Goal: Task Accomplishment & Management: Use online tool/utility

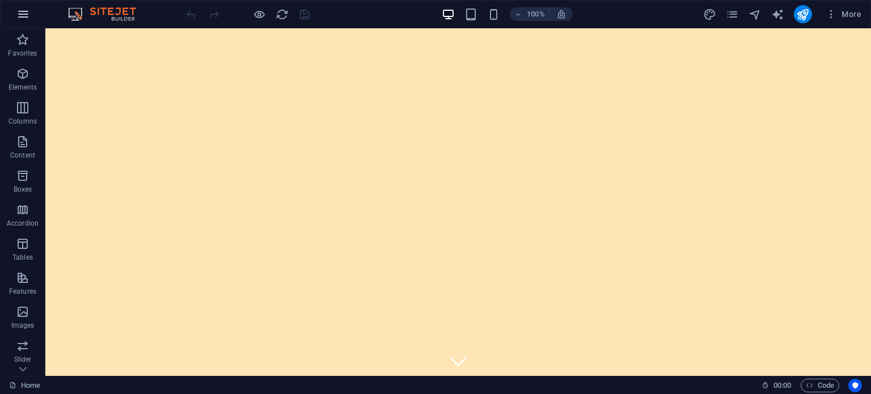
click at [24, 10] on icon "button" at bounding box center [23, 14] width 14 height 14
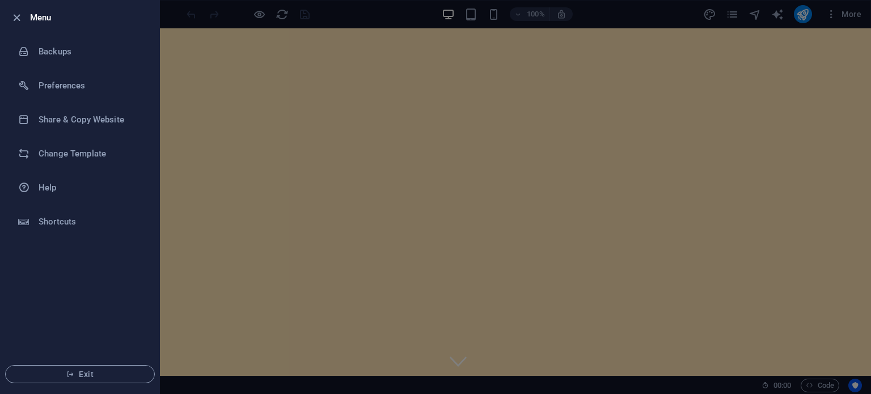
click at [24, 11] on div at bounding box center [20, 18] width 20 height 14
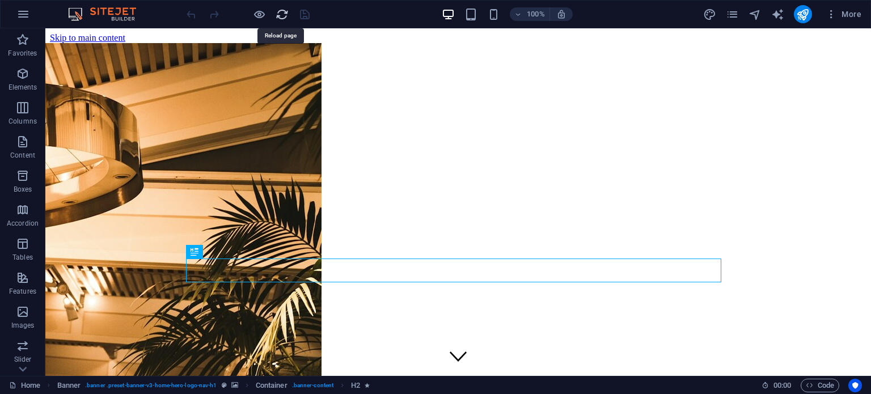
click at [278, 12] on icon "reload" at bounding box center [281, 14] width 13 height 13
click at [28, 9] on icon "button" at bounding box center [23, 14] width 14 height 14
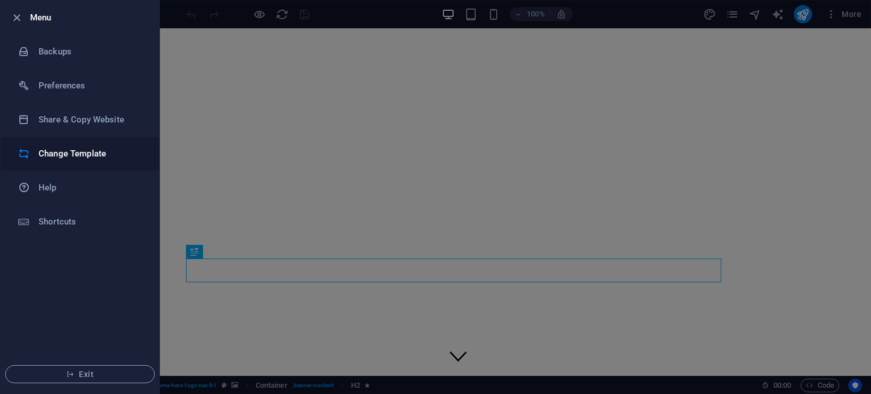
click at [78, 150] on h6 "Change Template" at bounding box center [91, 154] width 105 height 14
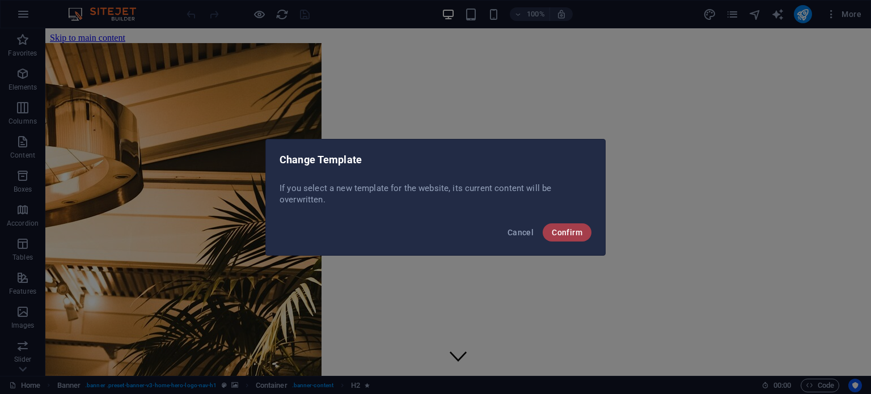
click at [578, 231] on span "Confirm" at bounding box center [567, 232] width 31 height 9
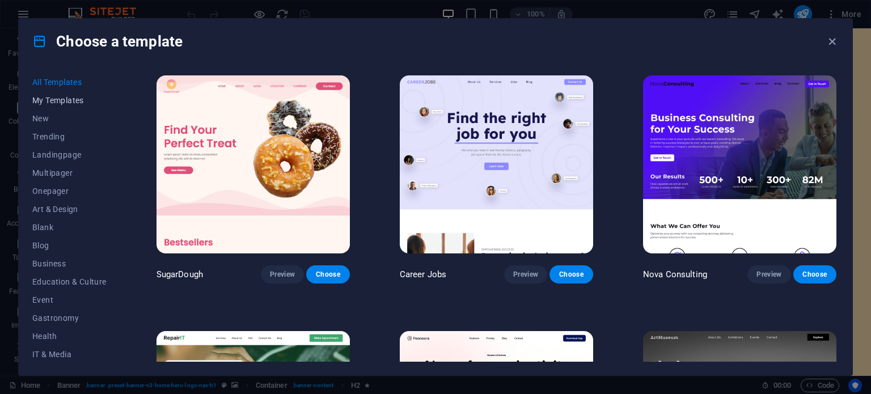
click at [69, 96] on span "My Templates" at bounding box center [69, 100] width 74 height 9
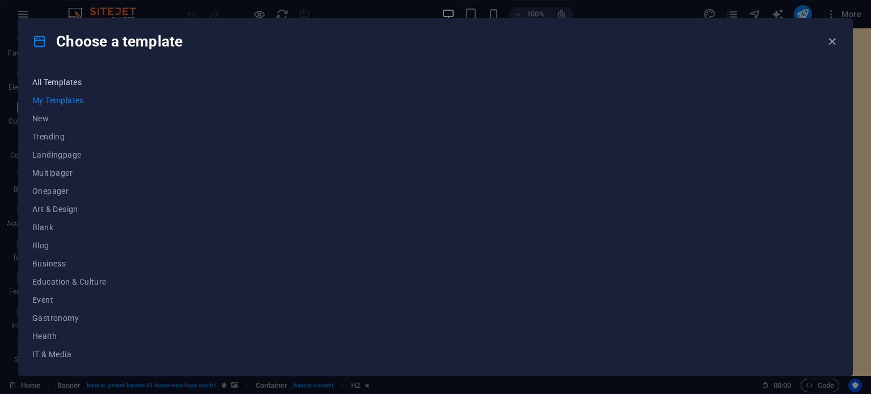
click at [67, 80] on span "All Templates" at bounding box center [69, 82] width 74 height 9
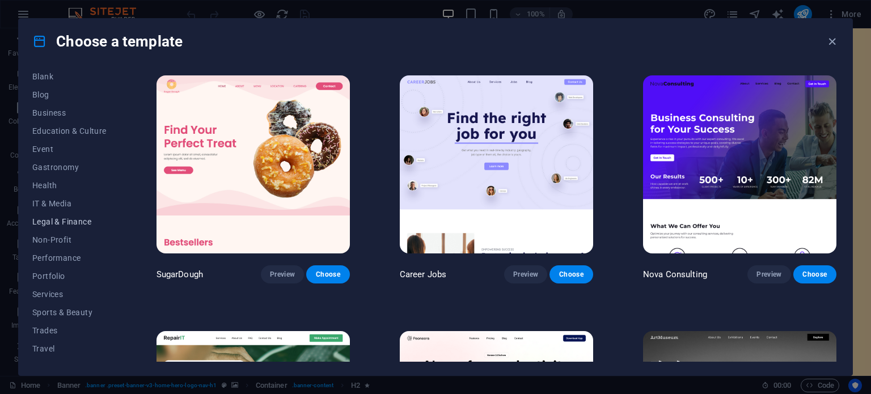
scroll to position [164, 0]
click at [49, 353] on span "Wireframe" at bounding box center [69, 353] width 74 height 9
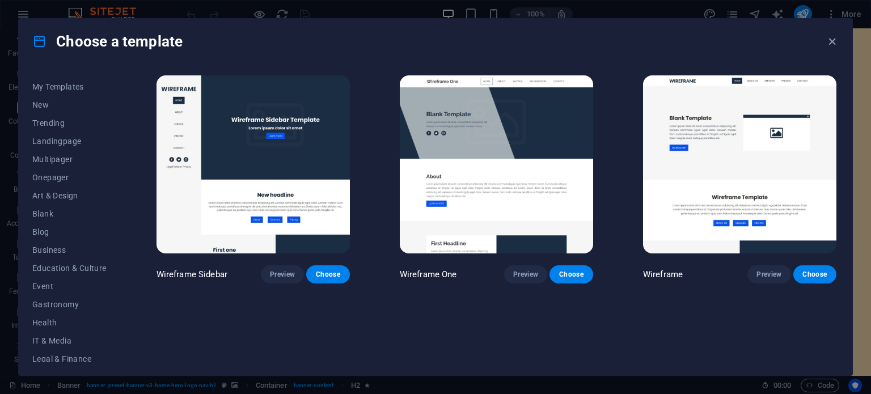
scroll to position [0, 0]
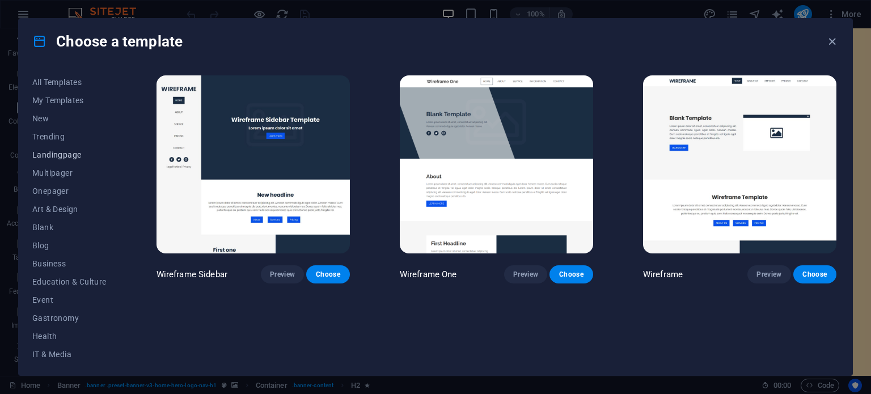
click at [52, 150] on span "Landingpage" at bounding box center [69, 154] width 74 height 9
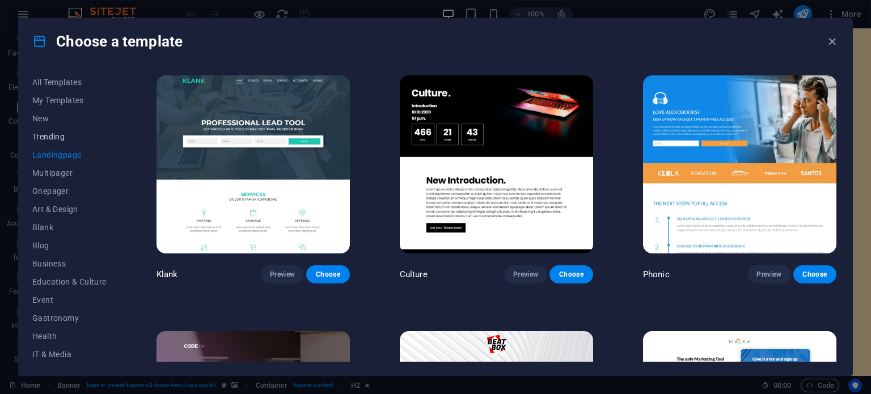
click at [49, 132] on span "Trending" at bounding box center [69, 136] width 74 height 9
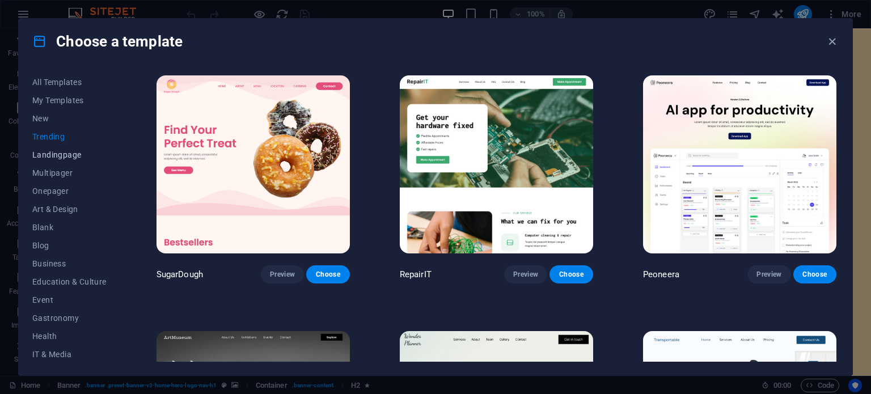
click at [49, 152] on span "Landingpage" at bounding box center [69, 154] width 74 height 9
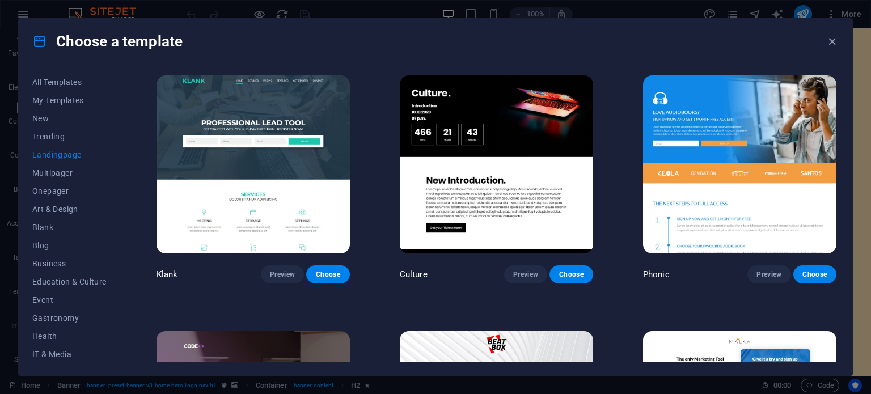
scroll to position [151, 0]
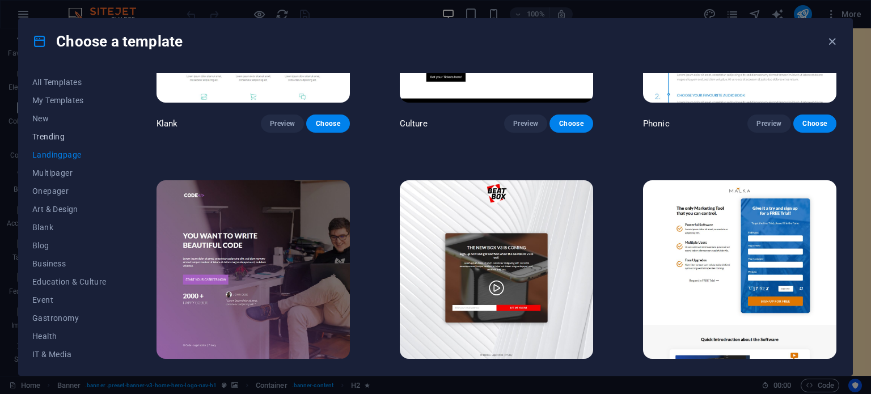
click at [48, 134] on span "Trending" at bounding box center [69, 136] width 74 height 9
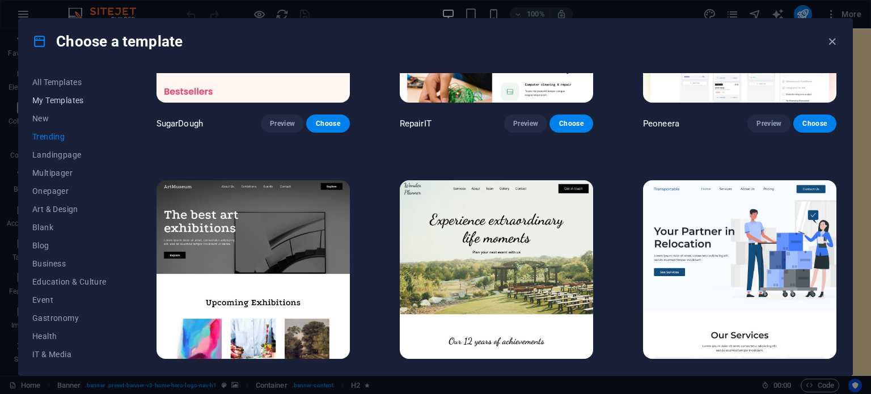
click at [57, 99] on span "My Templates" at bounding box center [69, 100] width 74 height 9
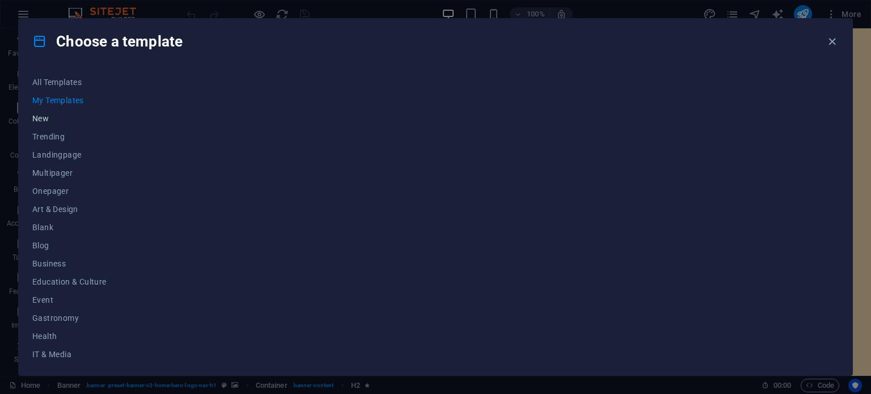
click at [43, 119] on span "New" at bounding box center [69, 118] width 74 height 9
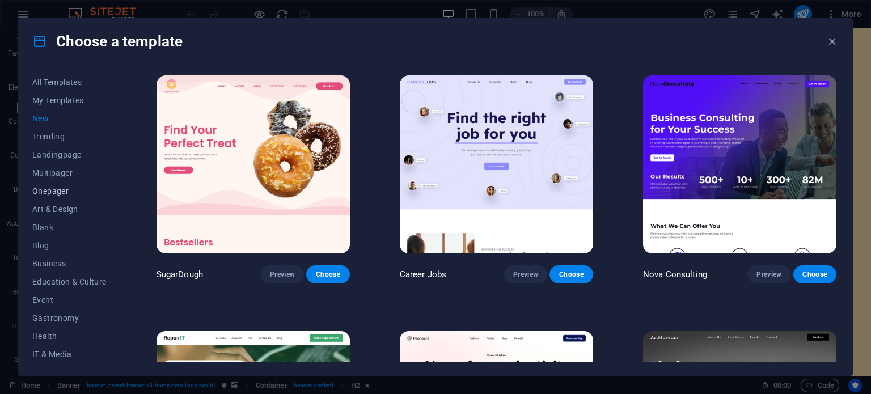
click at [50, 196] on button "Onepager" at bounding box center [69, 191] width 74 height 18
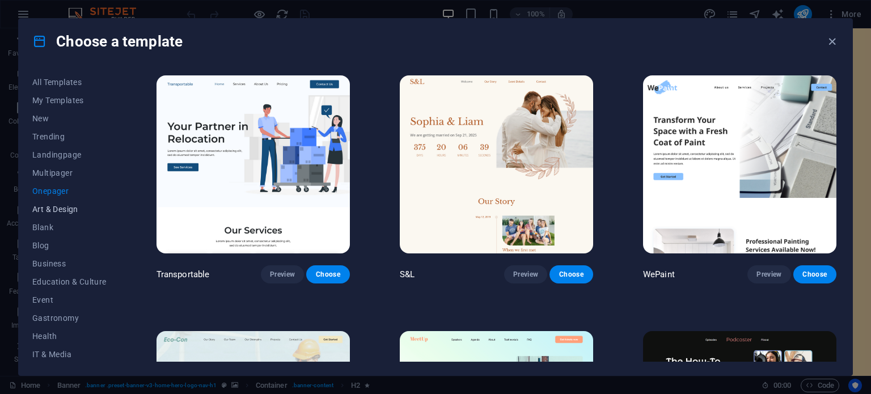
click at [50, 213] on span "Art & Design" at bounding box center [69, 209] width 74 height 9
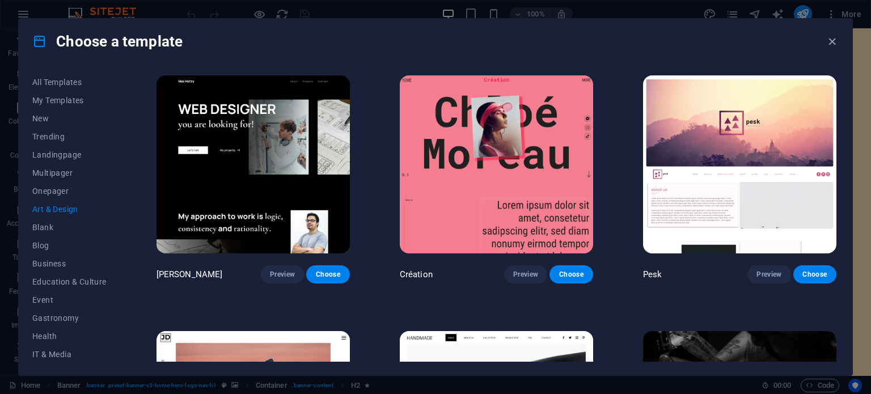
scroll to position [164, 0]
click at [55, 243] on span "Performance" at bounding box center [69, 244] width 74 height 9
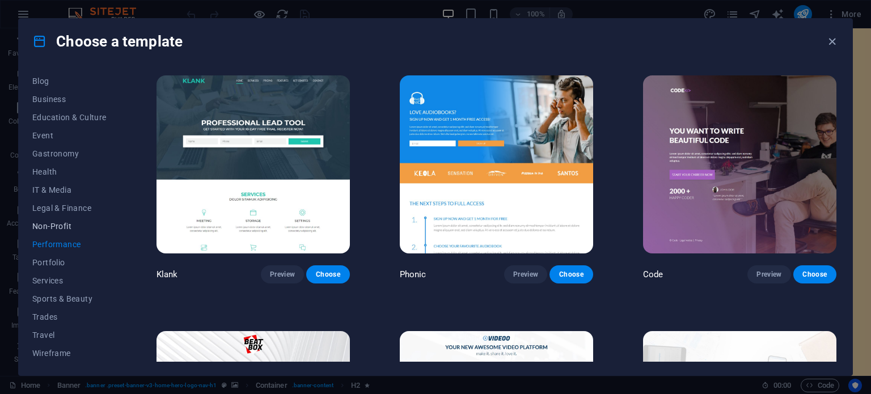
click at [57, 222] on span "Non-Profit" at bounding box center [69, 226] width 74 height 9
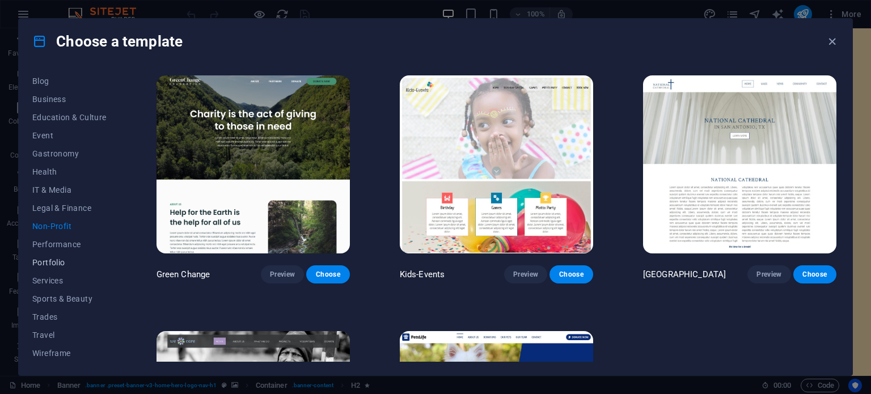
click at [54, 261] on span "Portfolio" at bounding box center [69, 262] width 74 height 9
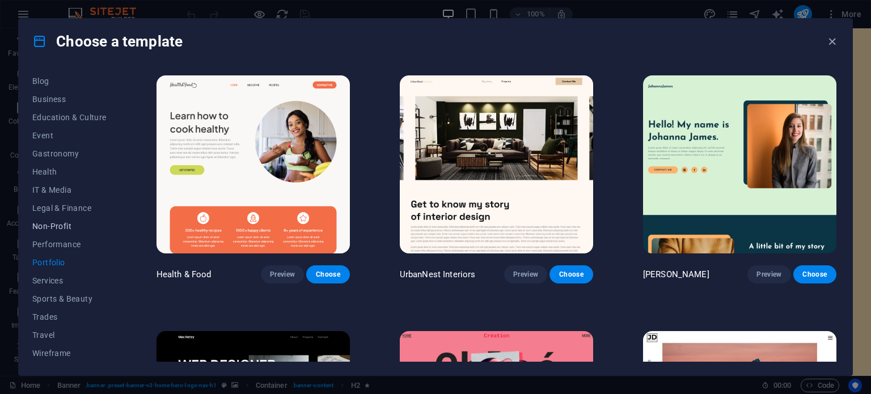
click at [53, 233] on button "Non-Profit" at bounding box center [69, 226] width 74 height 18
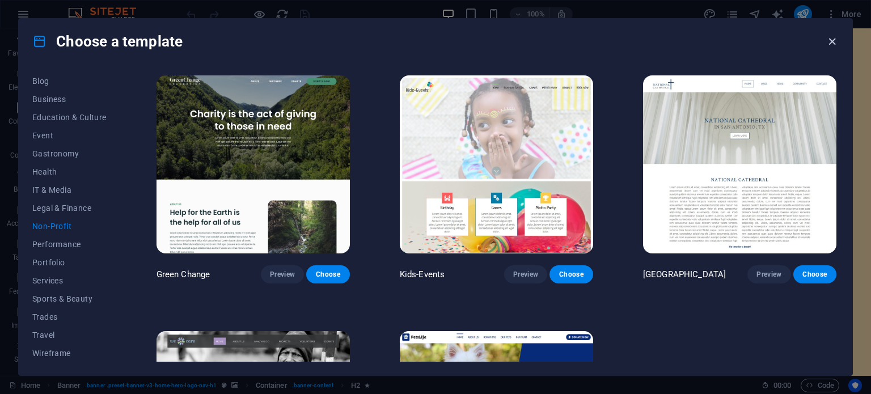
click at [827, 44] on icon "button" at bounding box center [831, 41] width 13 height 13
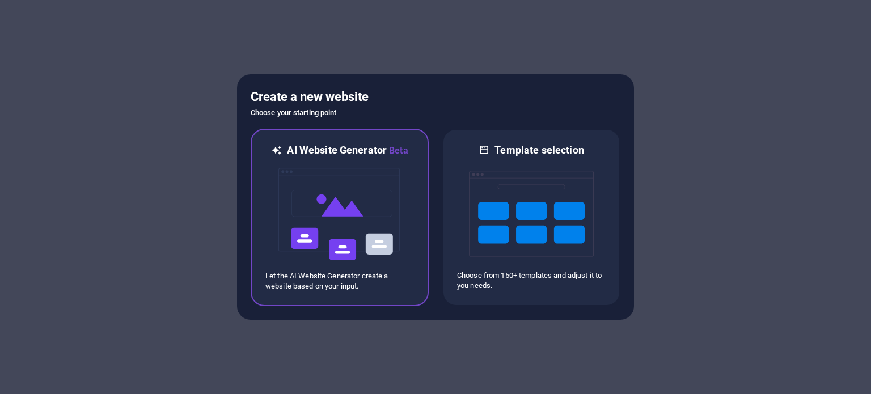
click at [353, 198] on img at bounding box center [339, 214] width 125 height 113
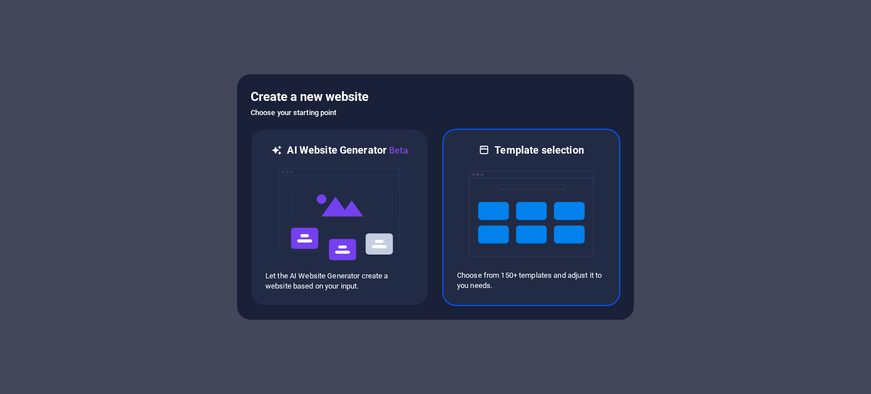
click at [583, 228] on img at bounding box center [531, 213] width 125 height 113
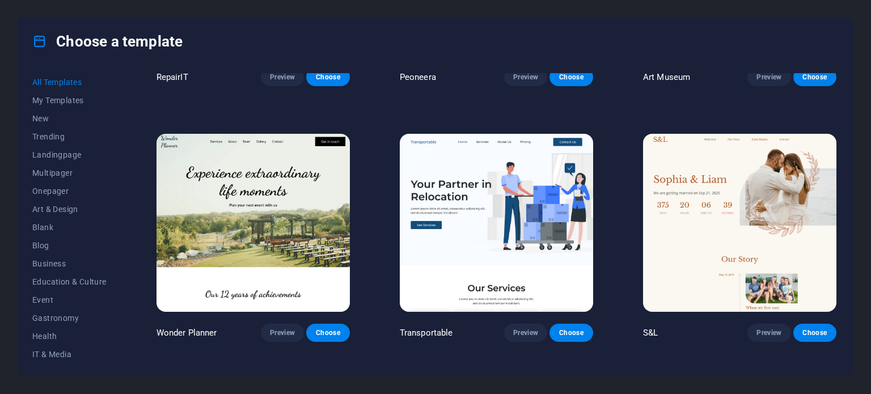
scroll to position [529, 0]
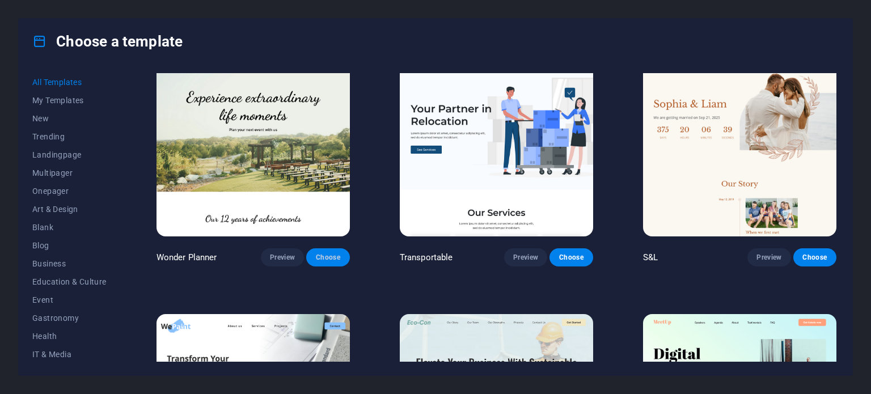
click at [335, 253] on span "Choose" at bounding box center [327, 257] width 25 height 9
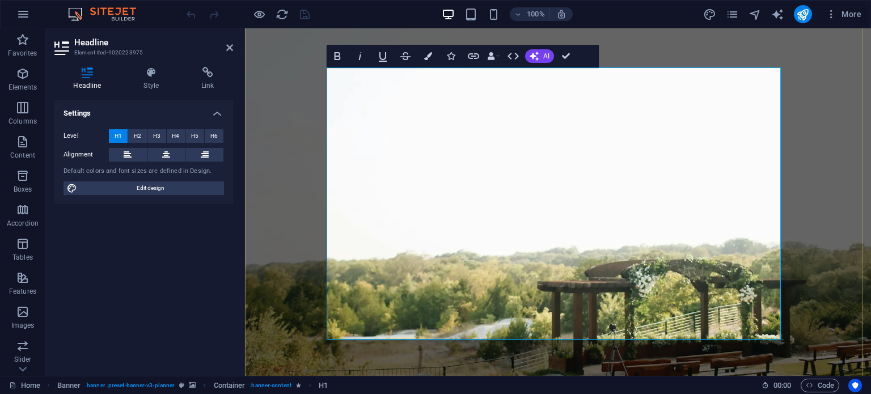
scroll to position [151, 0]
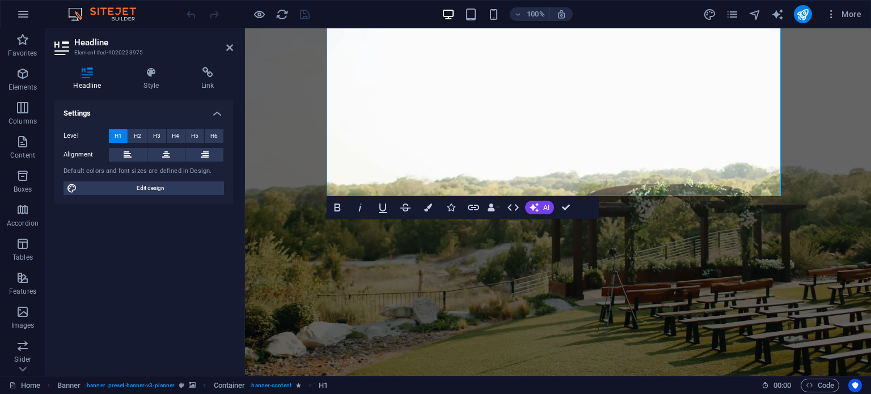
click at [645, 246] on figure at bounding box center [558, 133] width 626 height 510
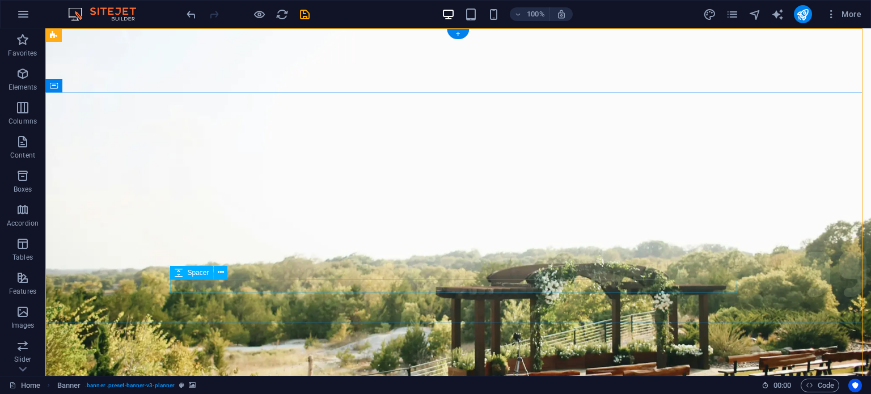
scroll to position [0, 0]
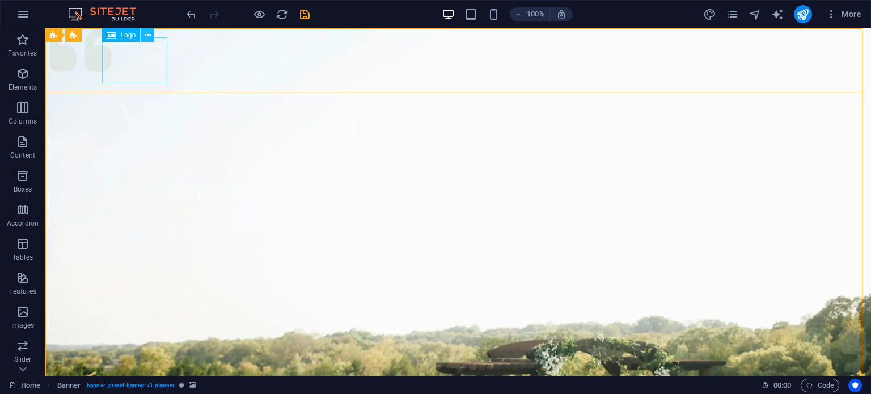
click at [150, 36] on icon at bounding box center [148, 35] width 6 height 12
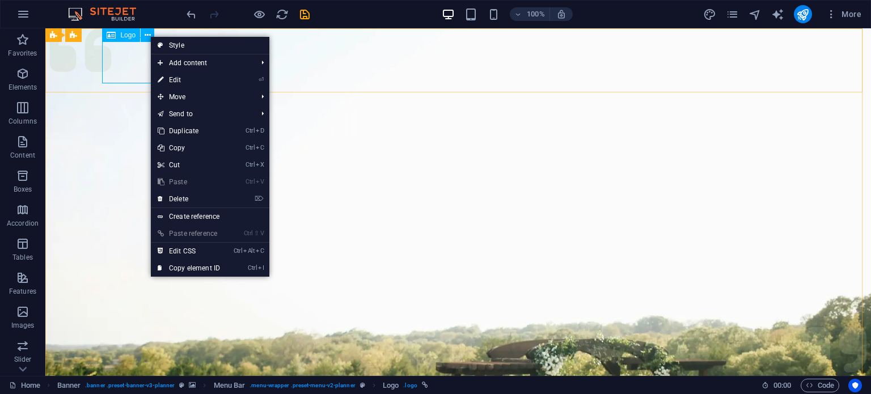
click at [124, 37] on span "Logo" at bounding box center [127, 35] width 15 height 7
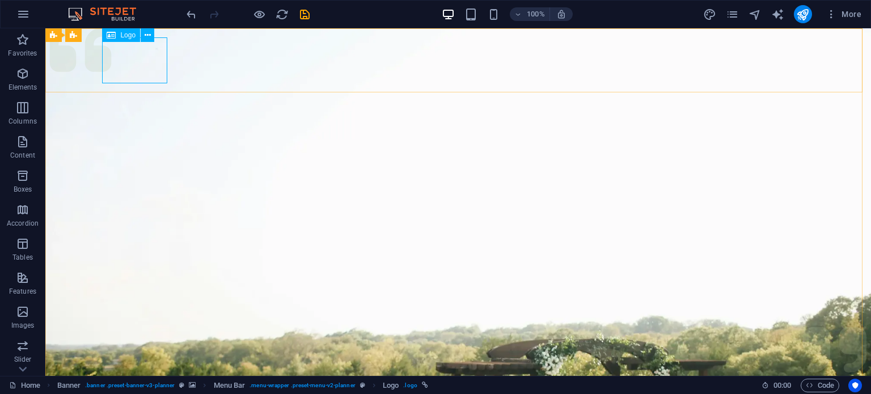
click at [122, 34] on span "Logo" at bounding box center [127, 35] width 15 height 7
click at [113, 35] on icon at bounding box center [111, 35] width 9 height 14
select select "px"
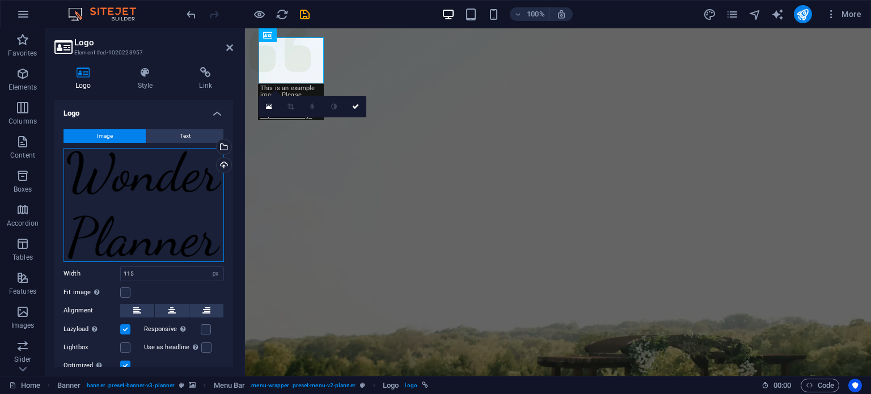
click at [135, 200] on div "Drag files here, click to choose files or select files from Files or our free s…" at bounding box center [143, 205] width 160 height 114
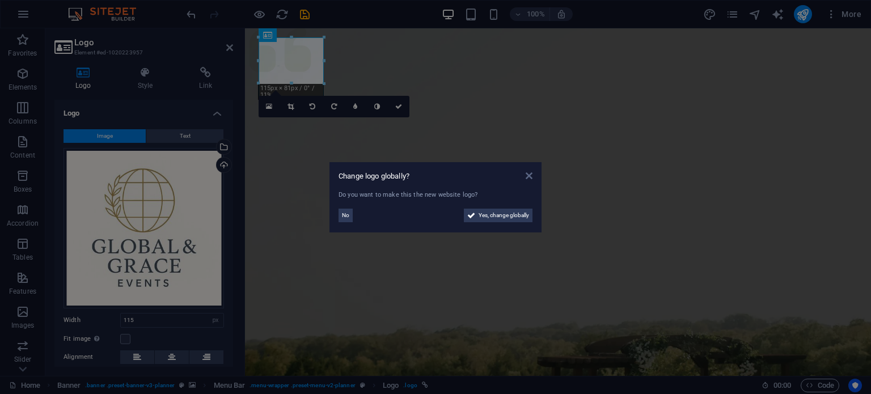
click at [529, 172] on icon at bounding box center [528, 175] width 7 height 9
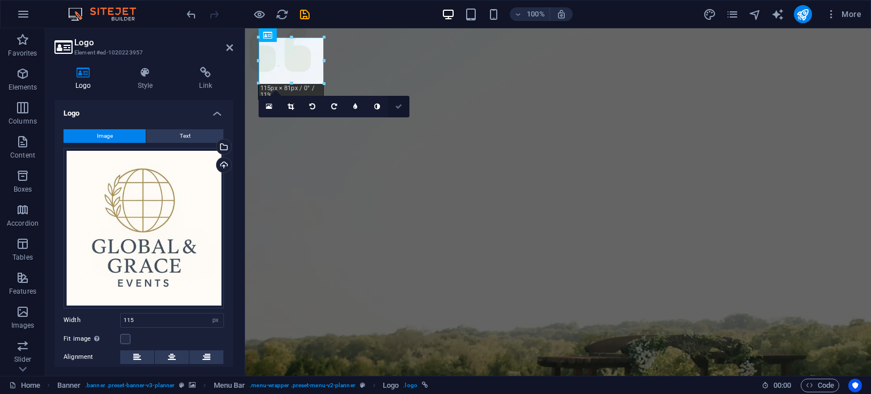
click at [399, 100] on link at bounding box center [399, 107] width 22 height 22
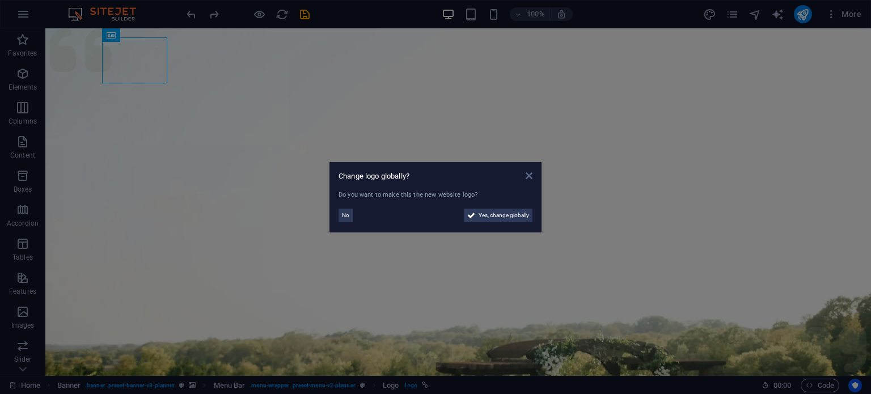
click at [528, 179] on icon at bounding box center [528, 175] width 7 height 9
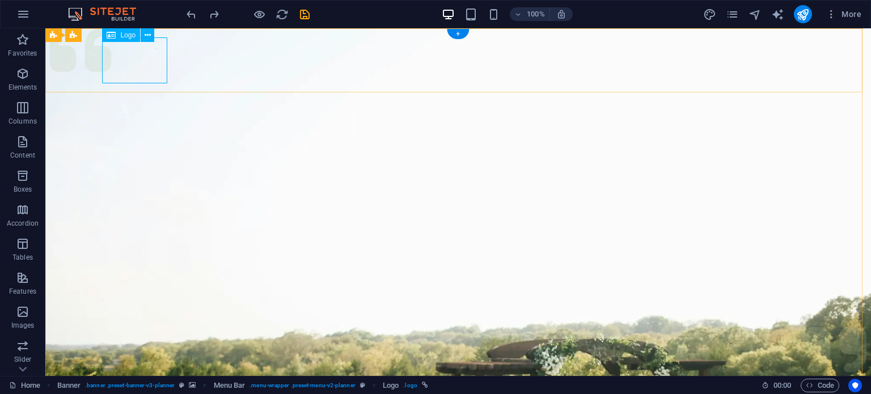
select select "px"
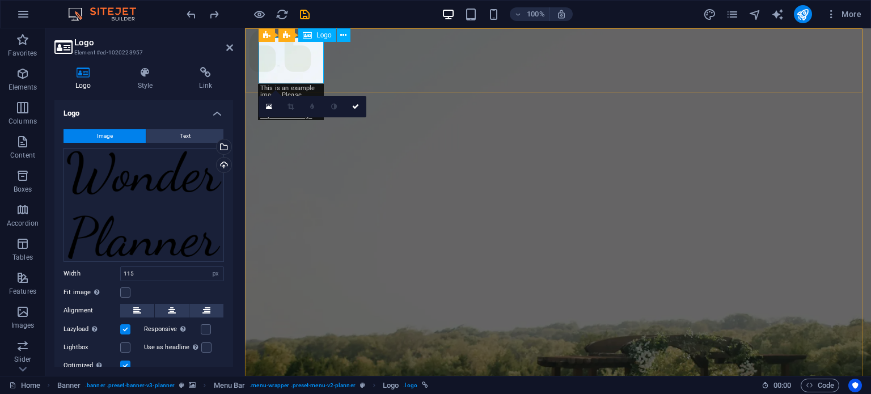
click at [166, 175] on div "Drag files here, click to choose files or select files from Files or our free s…" at bounding box center [143, 205] width 160 height 114
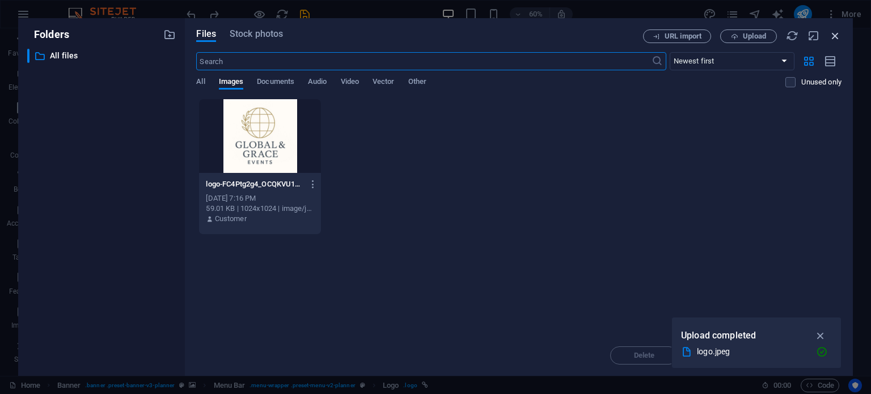
click at [829, 35] on icon "button" at bounding box center [835, 35] width 12 height 12
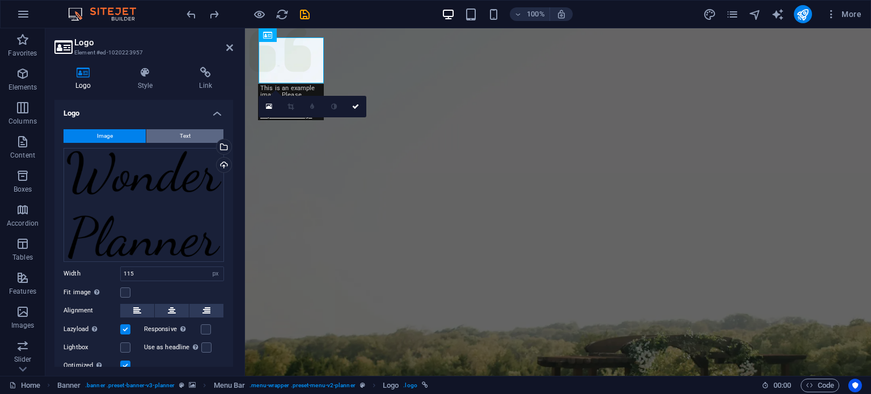
click at [180, 131] on span "Text" at bounding box center [185, 136] width 11 height 14
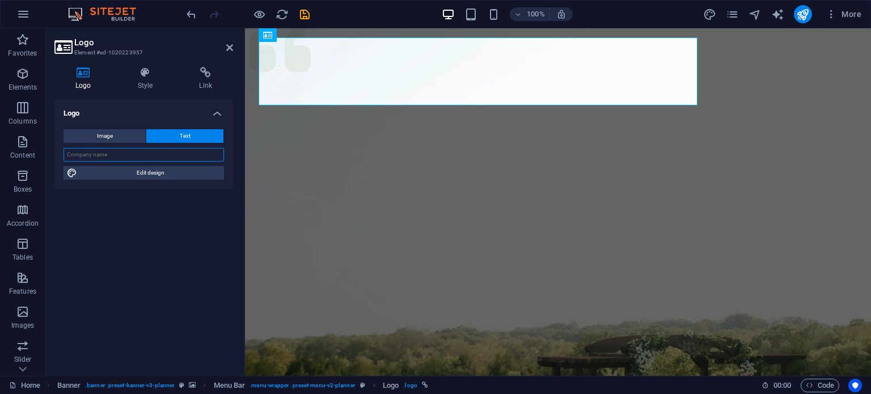
click at [149, 159] on input "text" at bounding box center [143, 155] width 160 height 14
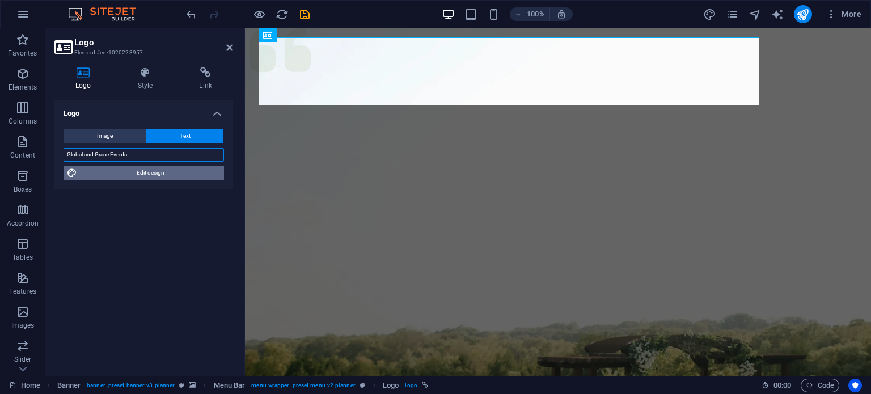
type input "Global and Grace Events"
click at [142, 179] on span "Edit design" at bounding box center [150, 173] width 140 height 14
select select "px"
select select "600"
select select "px"
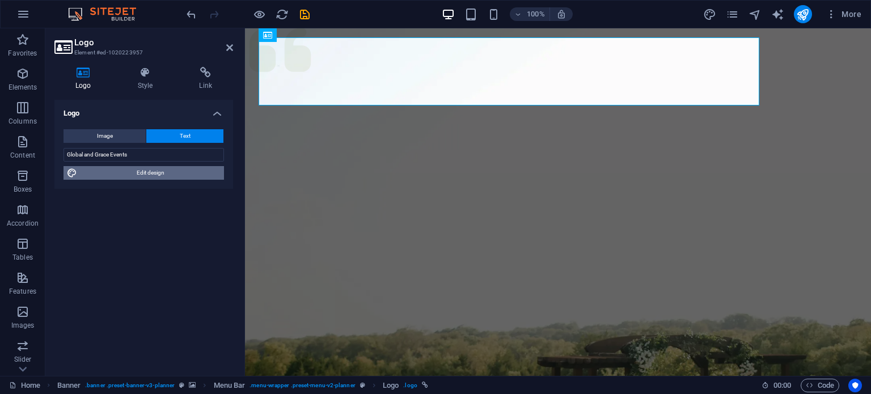
select select "rem"
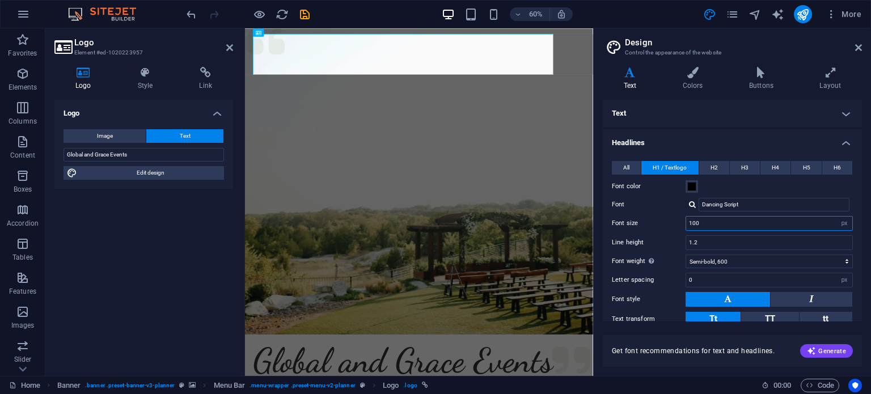
drag, startPoint x: 712, startPoint y: 220, endPoint x: 626, endPoint y: 221, distance: 86.2
click at [626, 221] on div "Font size 100 rem px em %" at bounding box center [732, 223] width 241 height 15
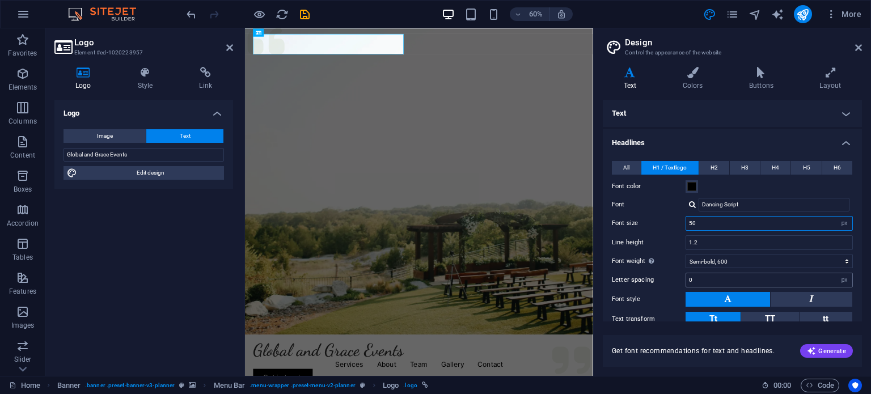
scroll to position [73, 0]
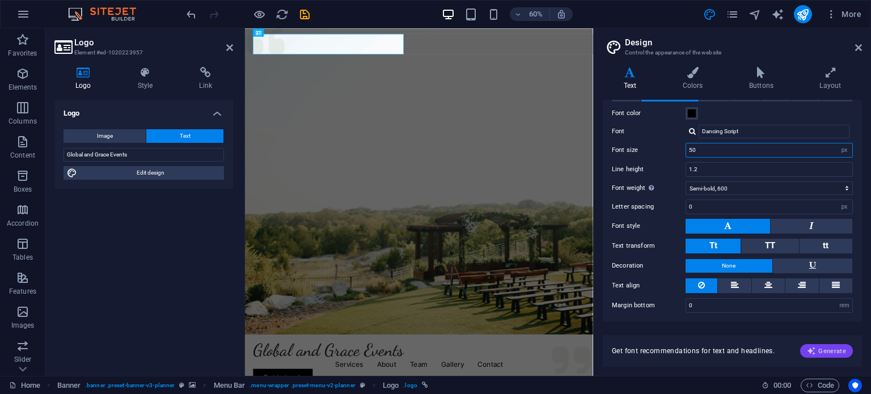
type input "50"
click at [823, 348] on span "Generate" at bounding box center [826, 350] width 39 height 9
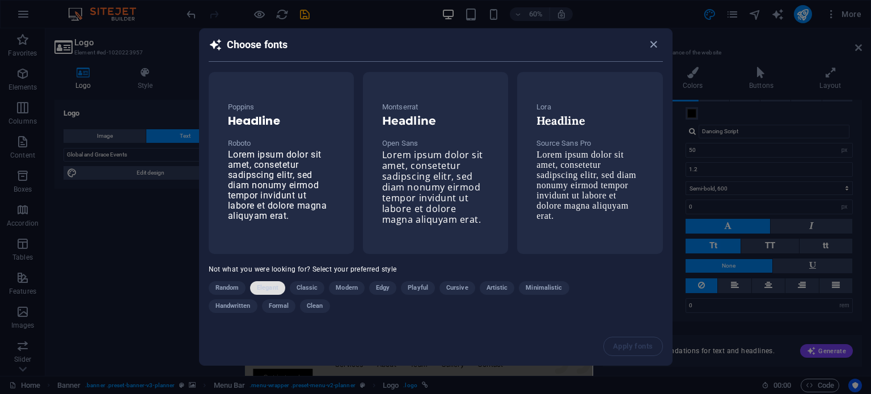
click at [265, 287] on span "Elegant" at bounding box center [268, 288] width 22 height 14
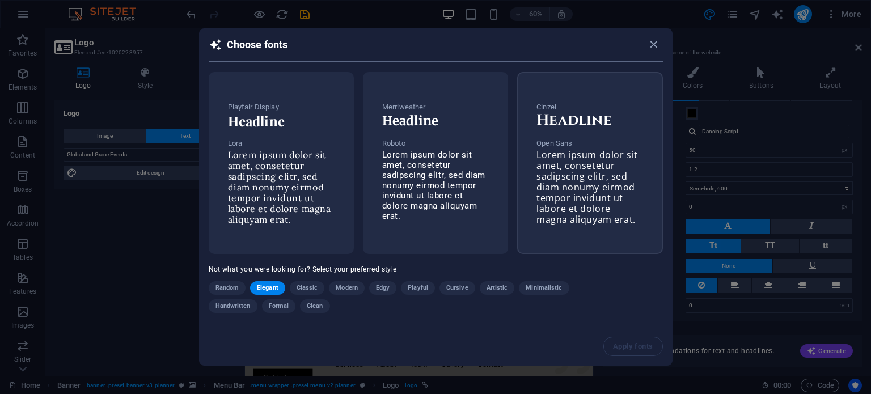
click at [571, 154] on span "Lorem ipsum dolor sit amet, consetetur sadipscing elitr, sed diam nonumy eirmod…" at bounding box center [586, 187] width 101 height 77
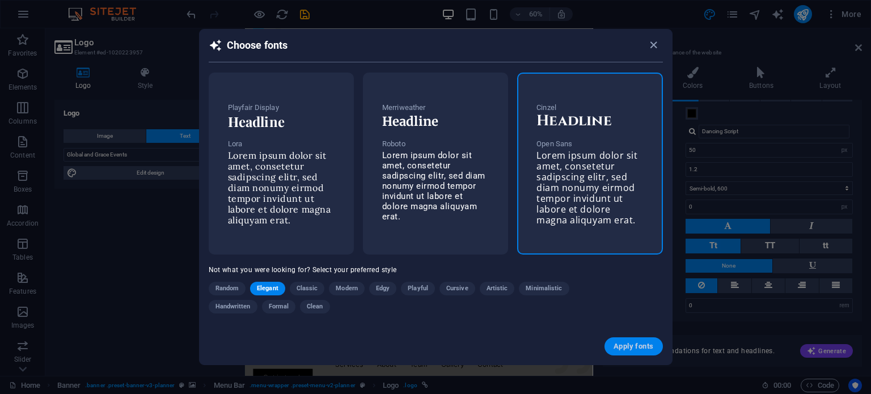
click at [629, 350] on button "Apply fonts" at bounding box center [633, 346] width 58 height 18
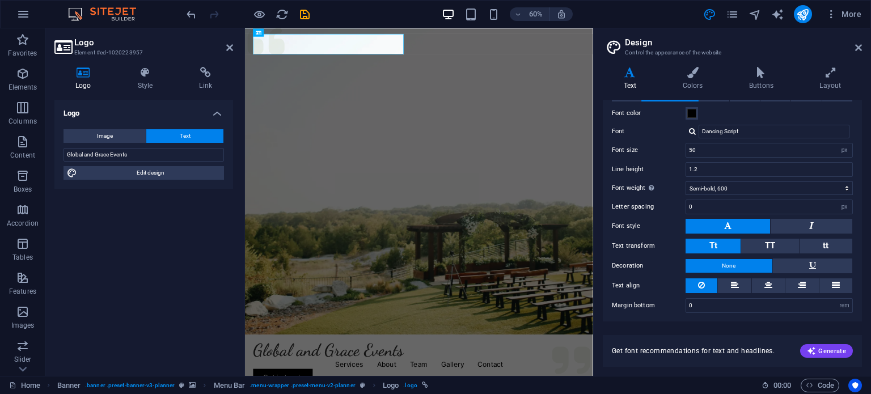
type input "Cinzel"
type input "52"
select select "700"
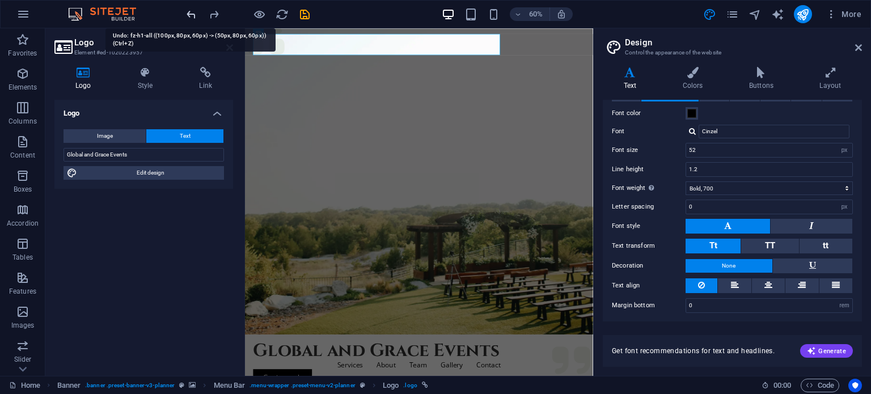
click at [186, 10] on icon "undo" at bounding box center [191, 14] width 13 height 13
click at [188, 14] on icon "undo" at bounding box center [191, 14] width 13 height 13
type input "100"
click at [188, 14] on icon "undo" at bounding box center [191, 14] width 13 height 13
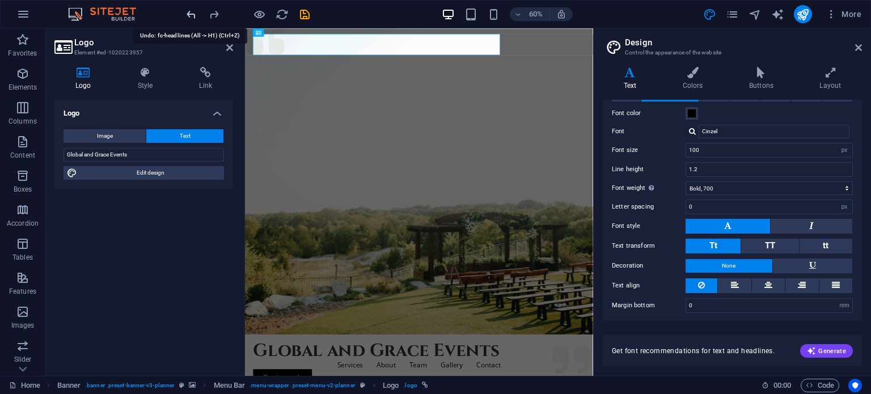
scroll to position [54, 0]
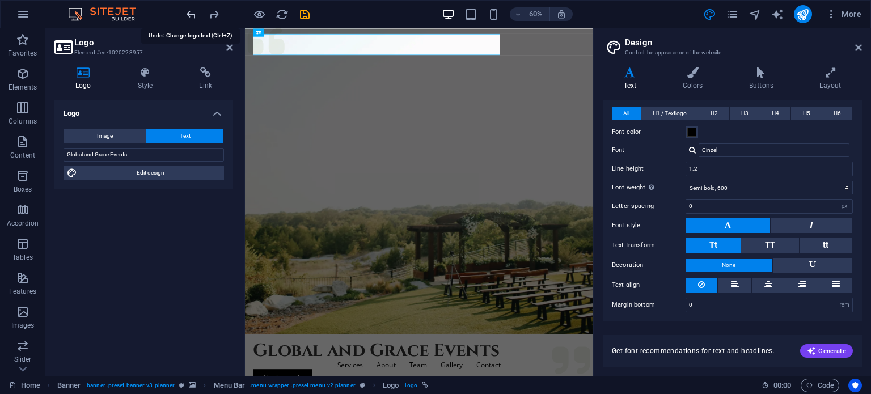
click at [188, 14] on icon "undo" at bounding box center [191, 14] width 13 height 13
type input "Global and"
type input "Dancing Script"
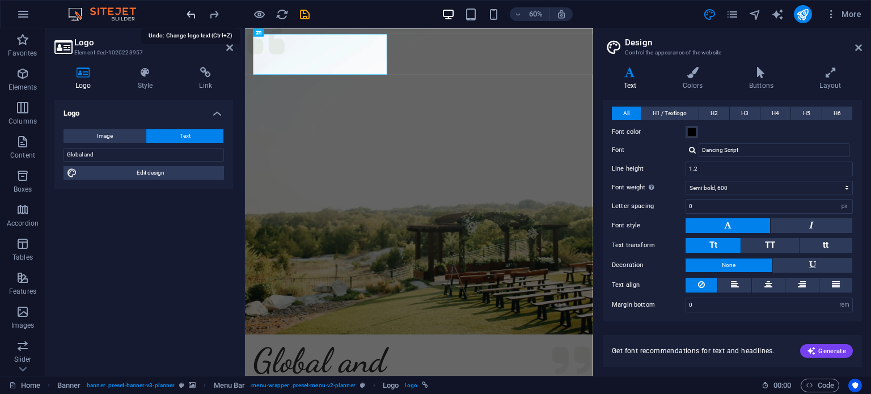
click at [188, 14] on icon "undo" at bounding box center [191, 14] width 13 height 13
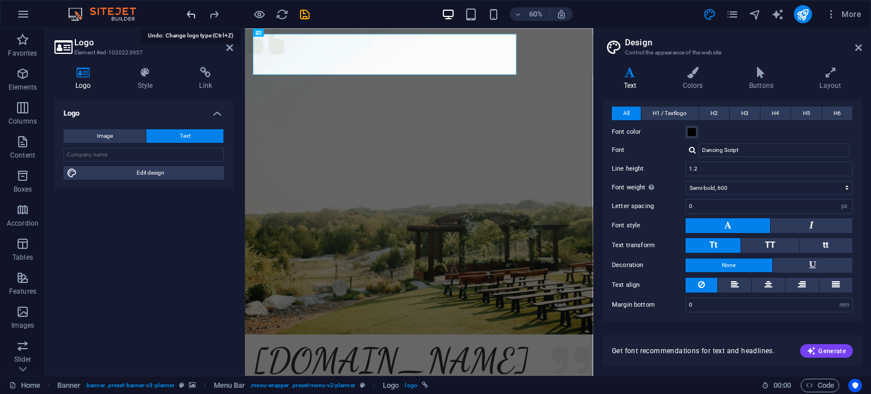
click at [188, 14] on icon "undo" at bounding box center [191, 14] width 13 height 13
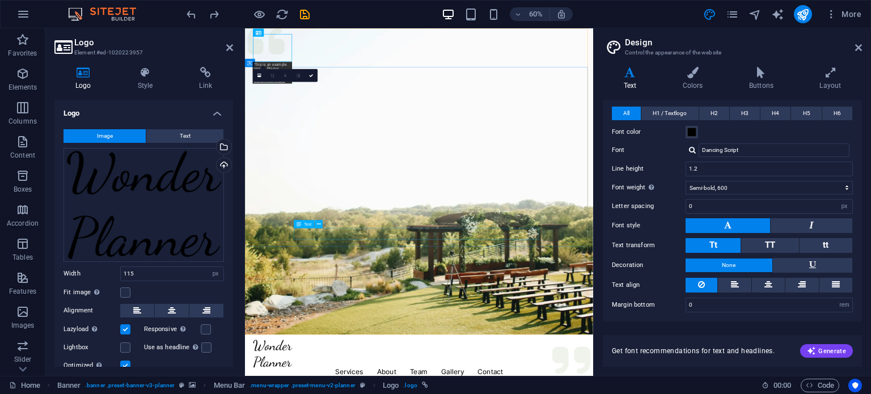
scroll to position [75, 0]
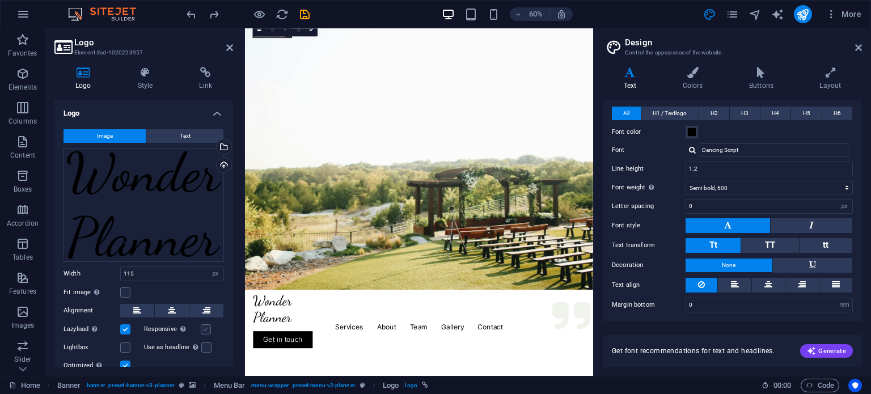
click at [206, 329] on label at bounding box center [206, 329] width 10 height 10
click at [0, 0] on input "Responsive Automatically load retina image and smartphone optimized sizes." at bounding box center [0, 0] width 0 height 0
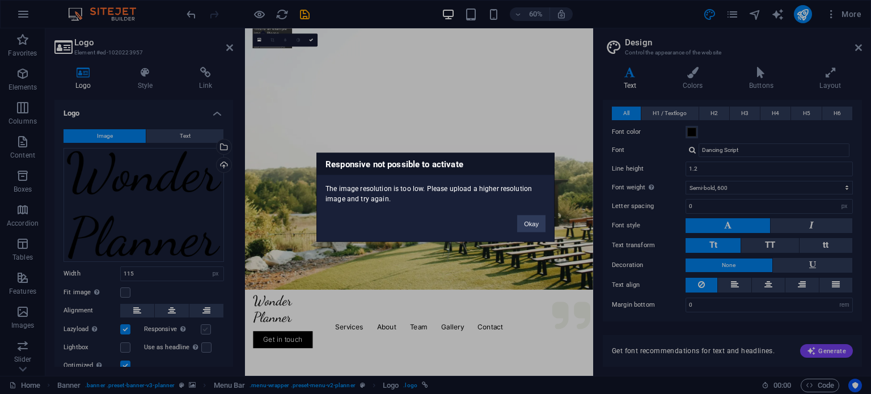
scroll to position [0, 0]
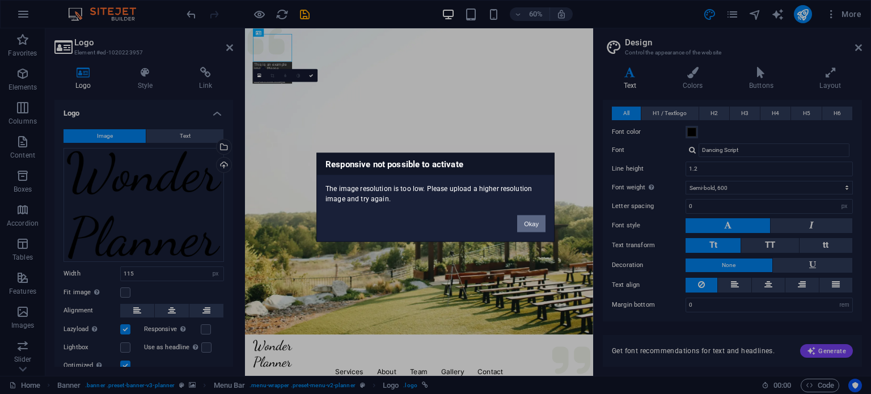
click at [531, 222] on button "Okay" at bounding box center [531, 223] width 28 height 17
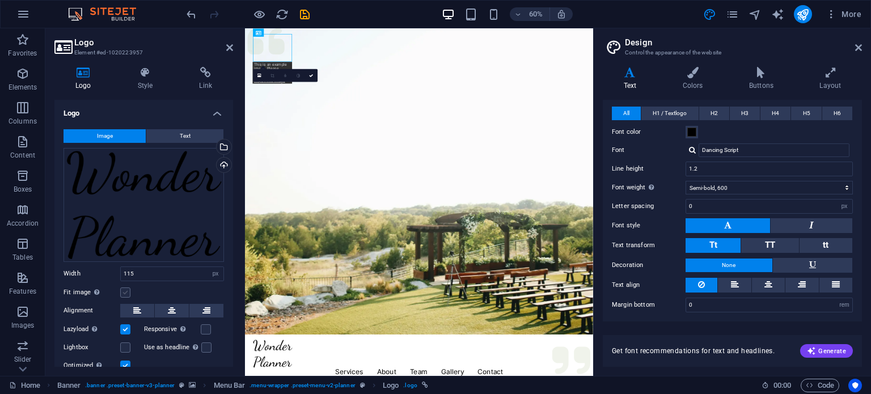
click at [127, 290] on label at bounding box center [125, 292] width 10 height 10
click at [0, 0] on input "Fit image Automatically fit image to a fixed width and height" at bounding box center [0, 0] width 0 height 0
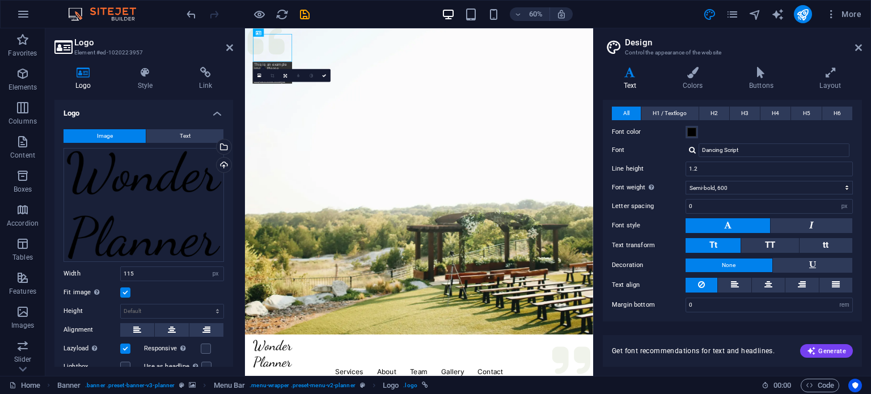
click at [127, 290] on label at bounding box center [125, 292] width 10 height 10
click at [0, 0] on input "Fit image Automatically fit image to a fixed width and height" at bounding box center [0, 0] width 0 height 0
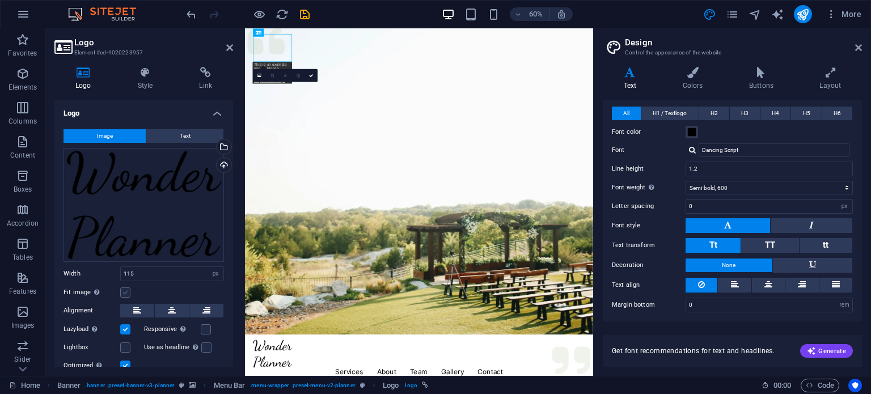
click at [127, 290] on label at bounding box center [125, 292] width 10 height 10
click at [0, 0] on input "Fit image Automatically fit image to a fixed width and height" at bounding box center [0, 0] width 0 height 0
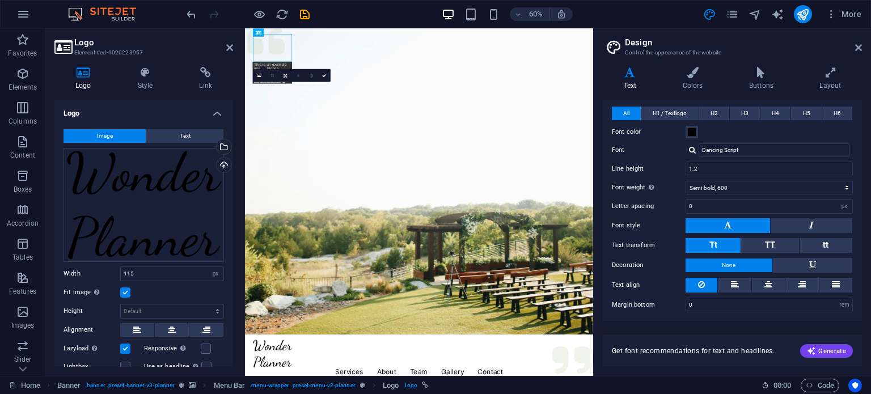
click at [127, 290] on label at bounding box center [125, 292] width 10 height 10
click at [0, 0] on input "Fit image Automatically fit image to a fixed width and height" at bounding box center [0, 0] width 0 height 0
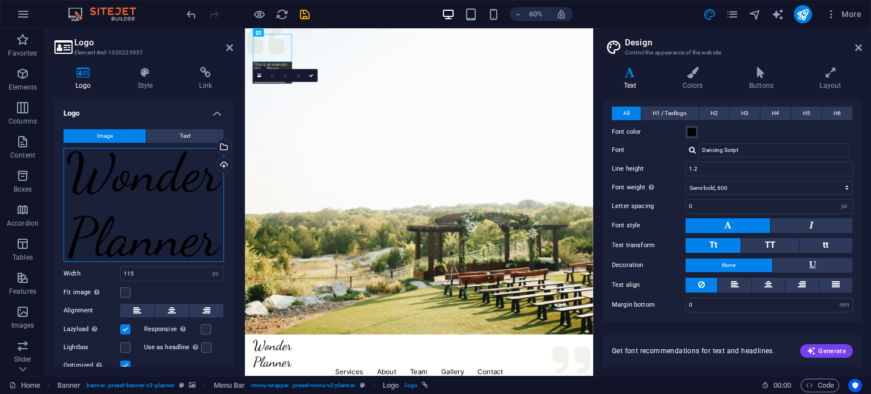
drag, startPoint x: 156, startPoint y: 174, endPoint x: 142, endPoint y: 182, distance: 16.7
click at [142, 182] on div "Drag files here, click to choose files or select files from Files or our free s…" at bounding box center [143, 205] width 160 height 114
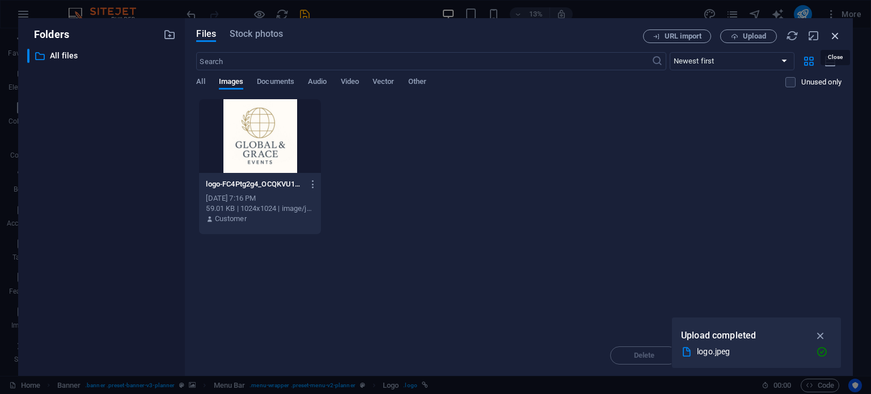
click at [832, 29] on icon "button" at bounding box center [835, 35] width 12 height 12
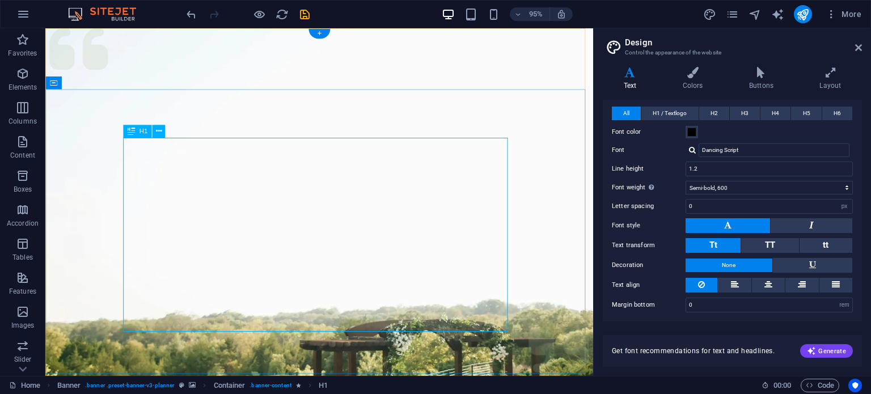
click at [831, 74] on icon at bounding box center [830, 72] width 63 height 11
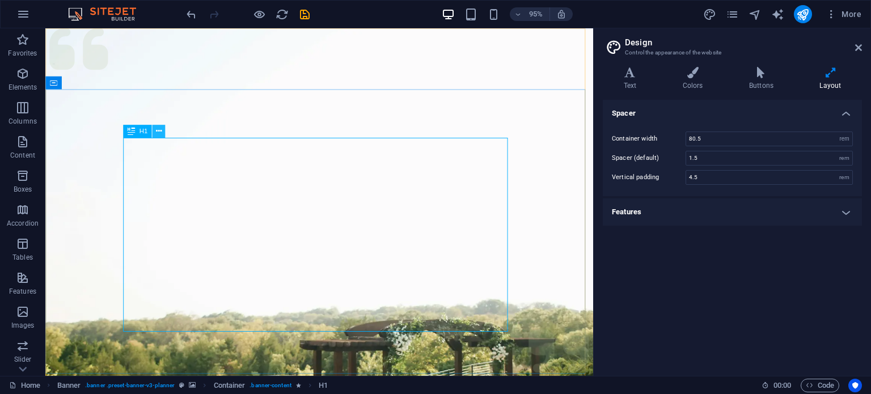
click at [156, 133] on icon at bounding box center [159, 130] width 6 height 11
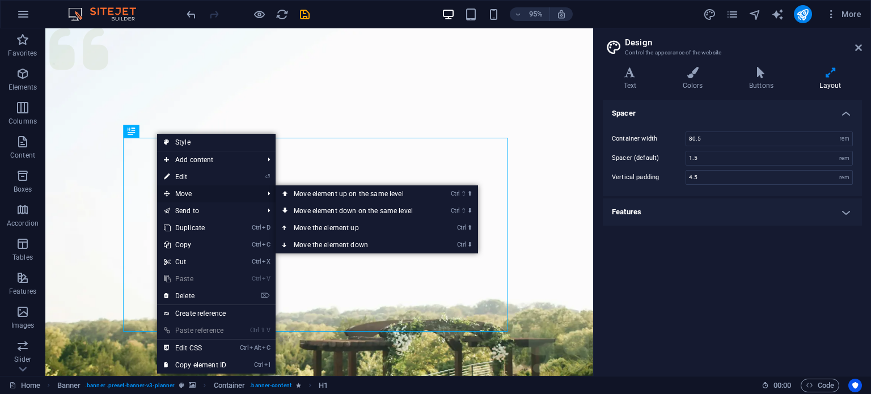
click at [200, 196] on span "Move" at bounding box center [207, 193] width 101 height 17
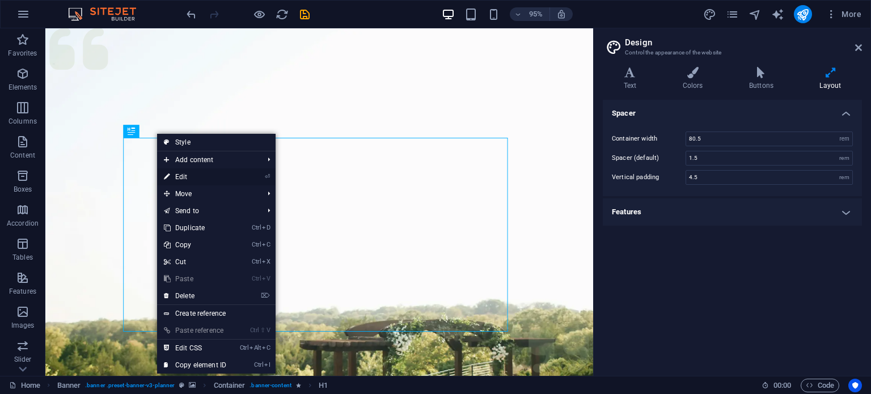
click at [207, 172] on link "⏎ Edit" at bounding box center [195, 176] width 76 height 17
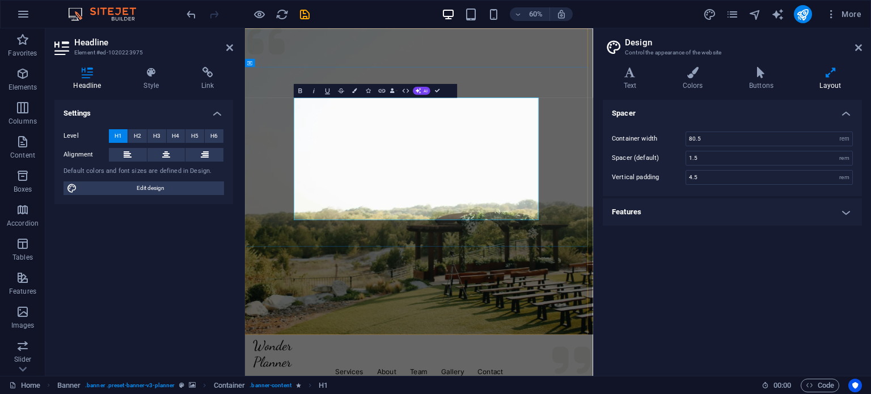
click at [139, 135] on span "H2" at bounding box center [137, 136] width 7 height 14
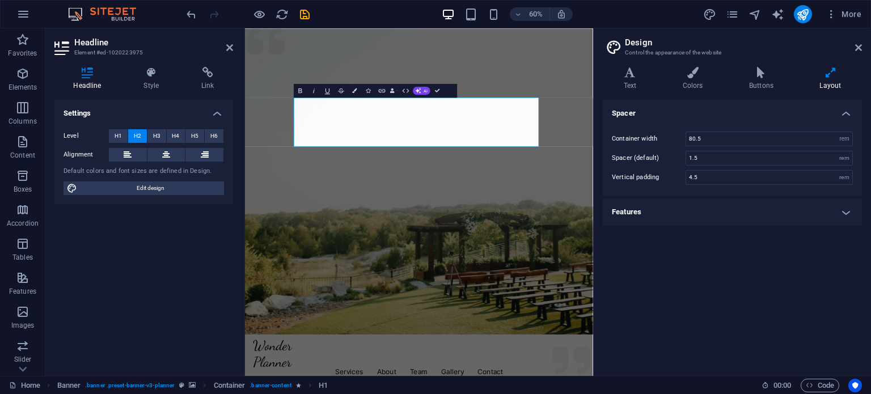
click at [141, 232] on div "Settings Level H1 H2 H3 H4 H5 H6 Alignment Default colors and font sizes are de…" at bounding box center [143, 233] width 179 height 267
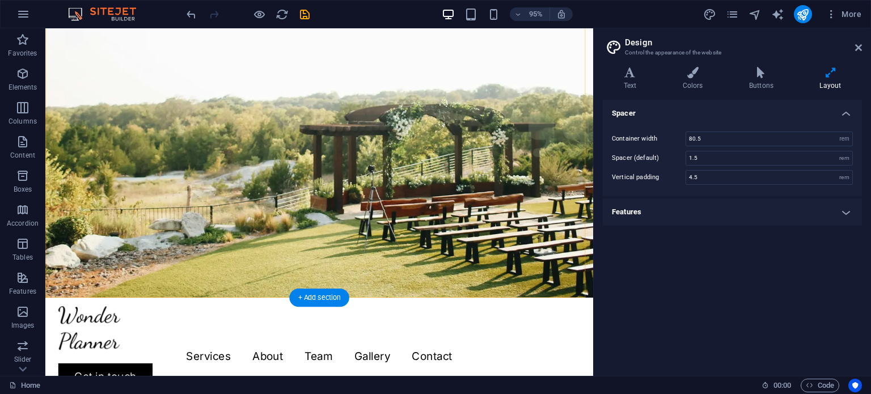
scroll to position [151, 0]
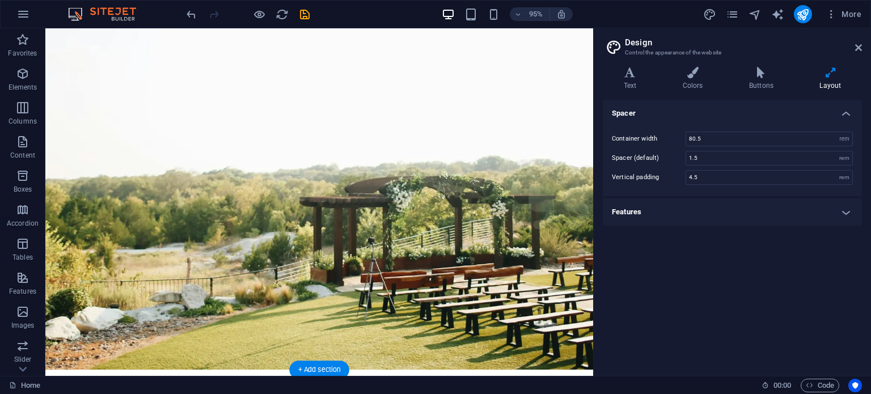
click at [370, 243] on figure at bounding box center [333, 133] width 576 height 510
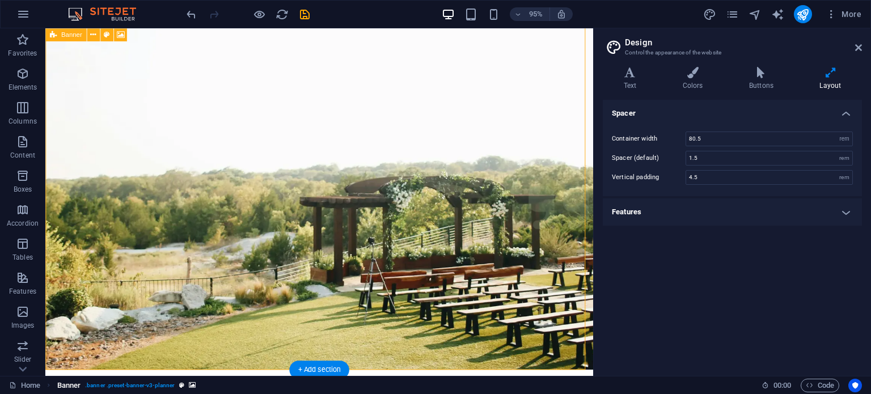
click at [150, 387] on span ". banner .preset-banner-v3-planner" at bounding box center [130, 386] width 90 height 14
click at [865, 38] on aside "Design Control the appearance of the website Variants Text Colors Buttons Layou…" at bounding box center [732, 201] width 278 height 347
click at [863, 40] on aside "Design Control the appearance of the website Variants Text Colors Buttons Layou…" at bounding box center [732, 201] width 278 height 347
click at [859, 43] on icon at bounding box center [858, 47] width 7 height 9
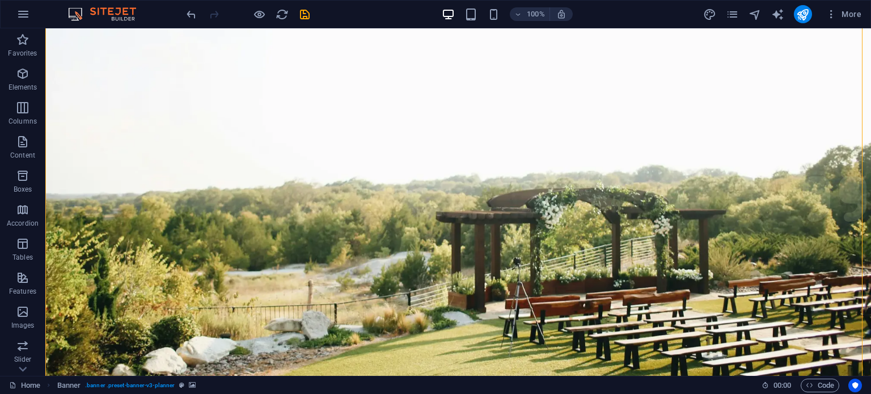
click at [516, 268] on figure at bounding box center [457, 133] width 825 height 510
select select "px"
select select "header"
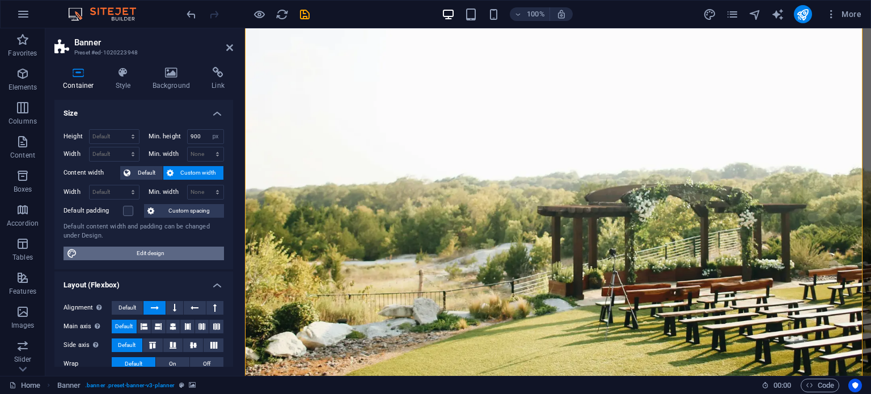
click at [130, 249] on span "Edit design" at bounding box center [150, 254] width 140 height 14
select select "rem"
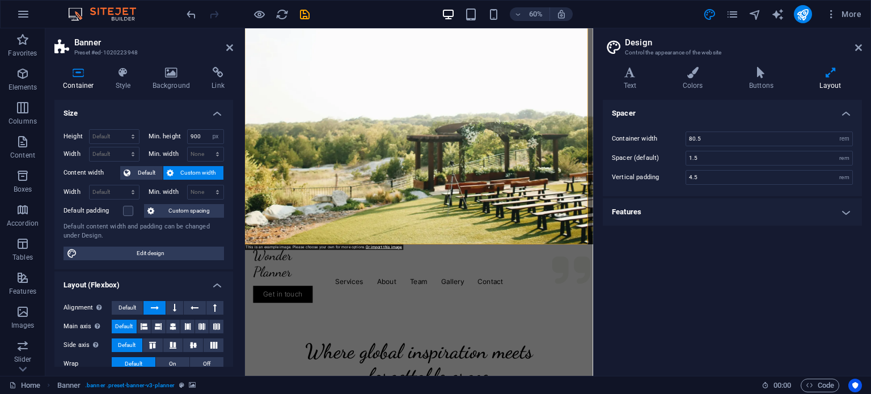
click at [554, 262] on figure at bounding box center [535, 133] width 580 height 510
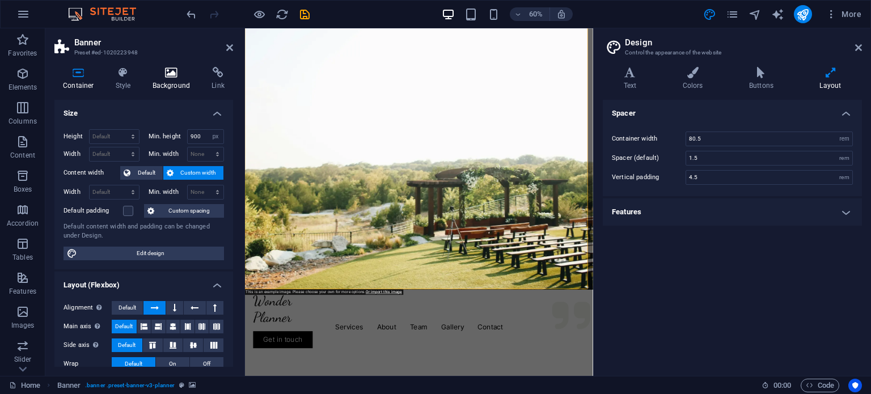
click at [168, 74] on icon at bounding box center [171, 72] width 55 height 11
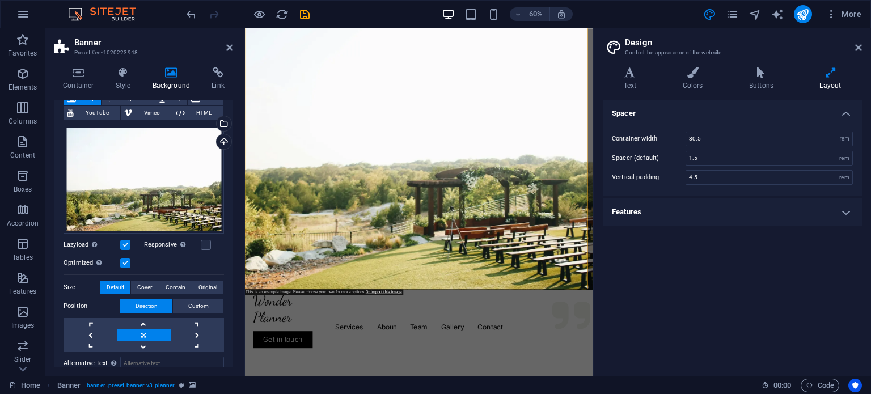
scroll to position [0, 0]
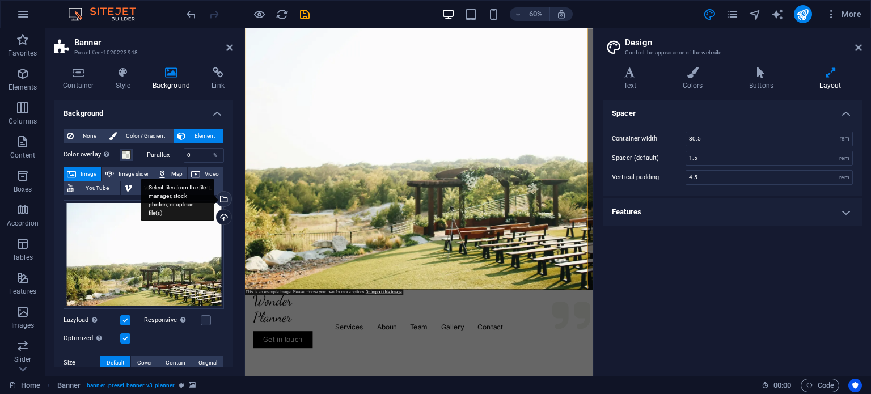
click at [227, 199] on div "Select files from the file manager, stock photos, or upload file(s)" at bounding box center [222, 200] width 17 height 17
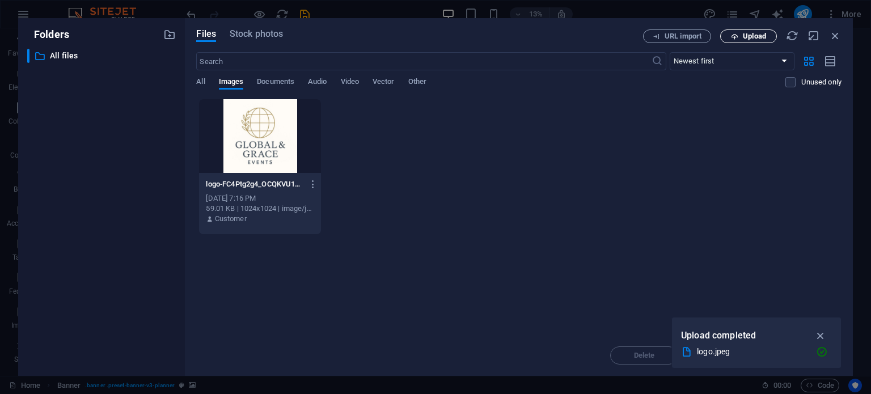
click at [750, 39] on span "Upload" at bounding box center [754, 36] width 23 height 7
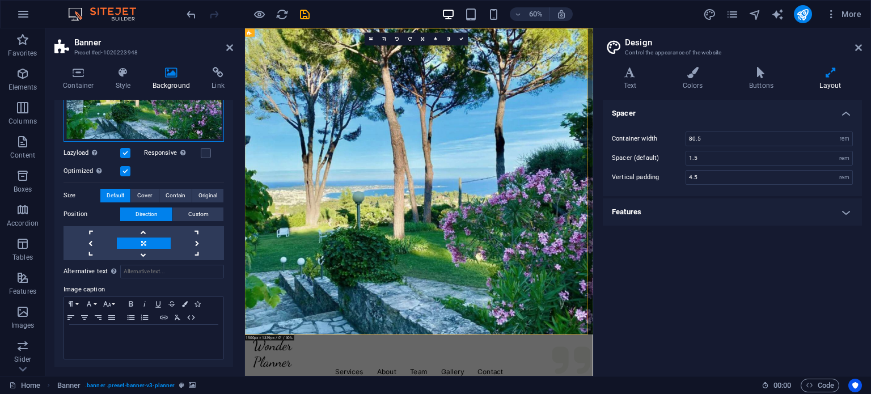
click at [77, 105] on div "Drag files here, click to choose files or select files from Files or our free s…" at bounding box center [143, 87] width 160 height 109
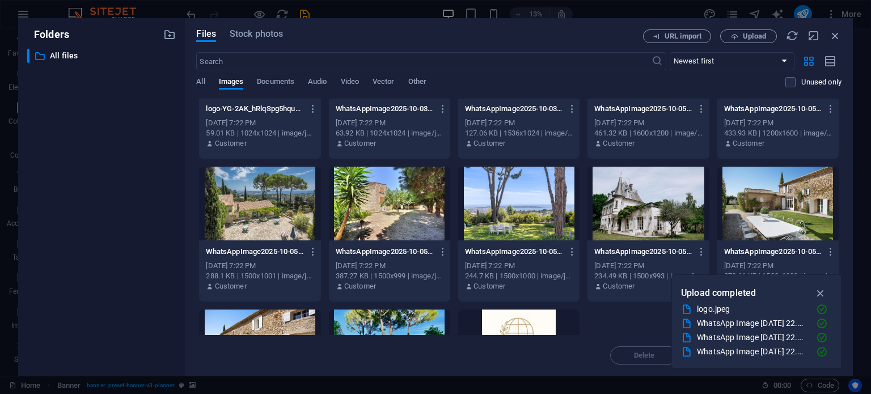
scroll to position [151, 0]
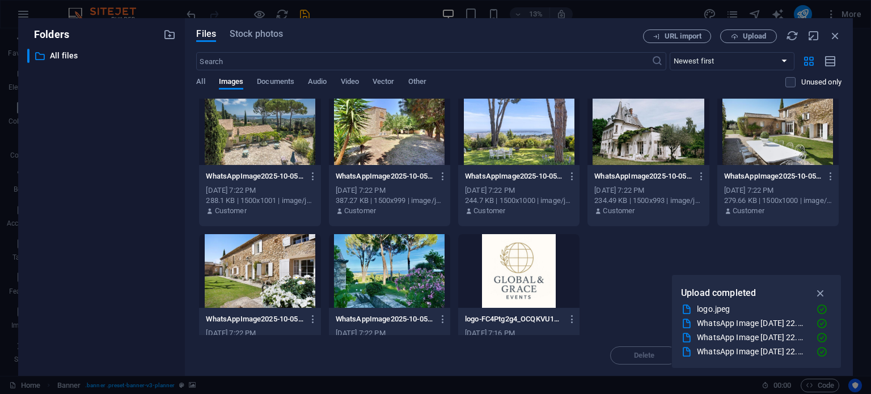
click at [763, 141] on div at bounding box center [777, 128] width 121 height 74
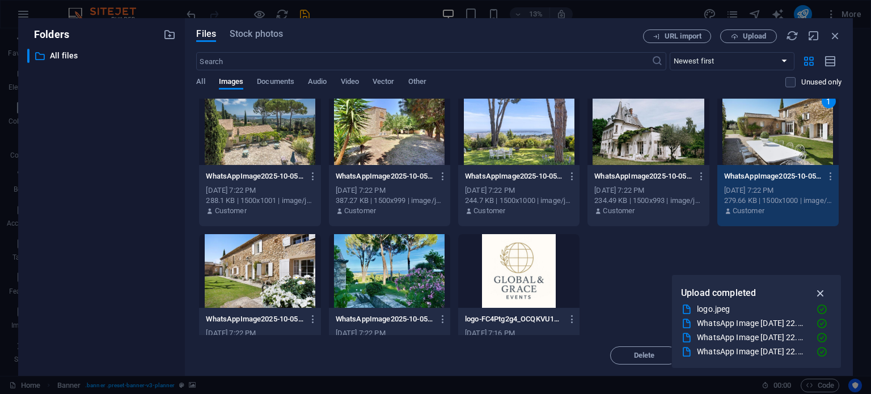
click at [815, 290] on icon "button" at bounding box center [820, 293] width 13 height 12
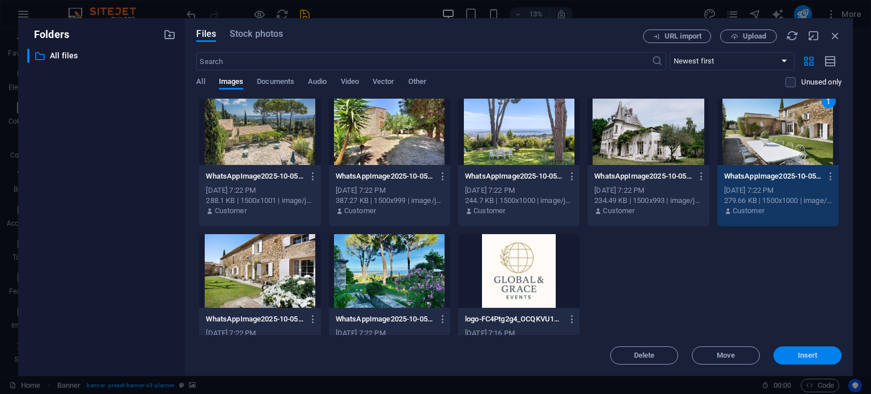
click at [809, 352] on span "Insert" at bounding box center [808, 355] width 20 height 7
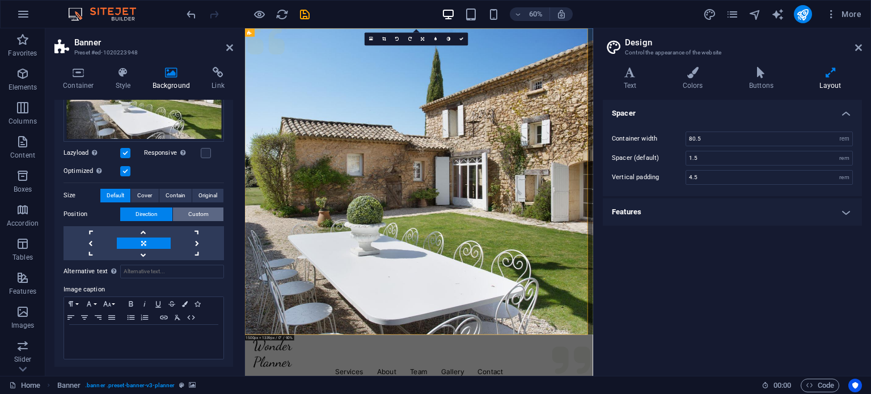
click at [181, 211] on button "Custom" at bounding box center [198, 214] width 50 height 14
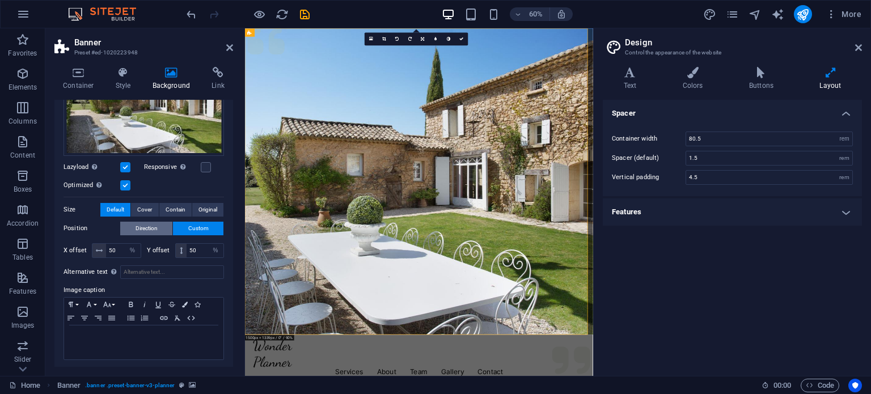
click at [136, 226] on span "Direction" at bounding box center [146, 229] width 22 height 14
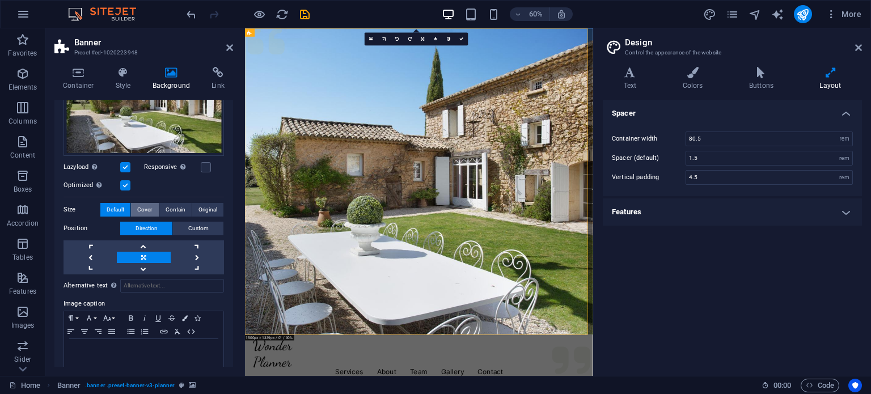
click at [134, 206] on button "Cover" at bounding box center [144, 210] width 27 height 14
click at [182, 204] on span "Contain" at bounding box center [176, 210] width 20 height 14
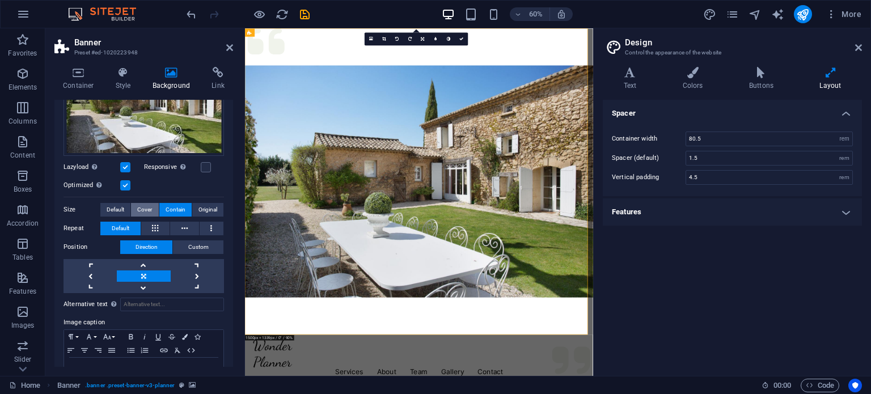
click at [138, 207] on span "Cover" at bounding box center [144, 210] width 15 height 14
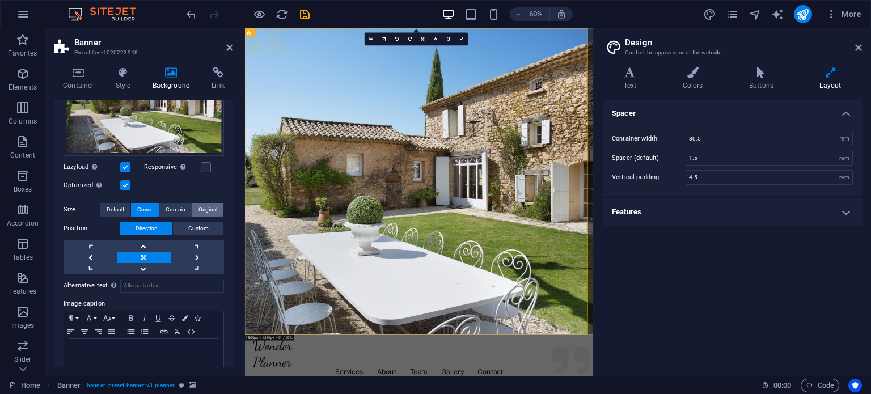
click at [209, 208] on span "Original" at bounding box center [207, 210] width 19 height 14
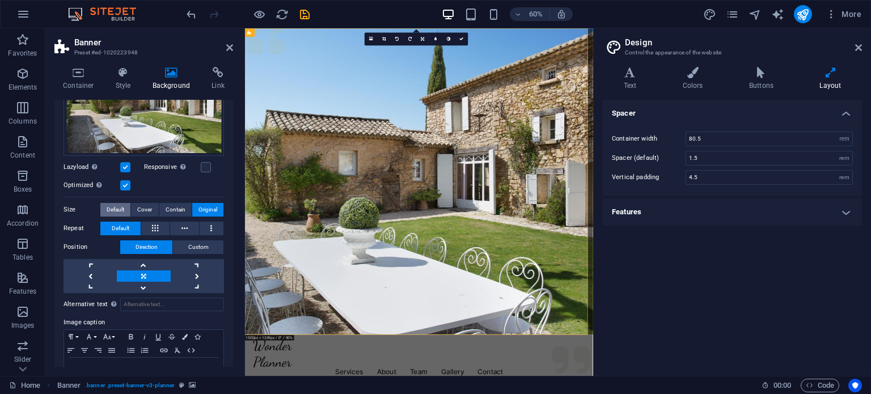
click at [120, 207] on span "Default" at bounding box center [116, 210] width 18 height 14
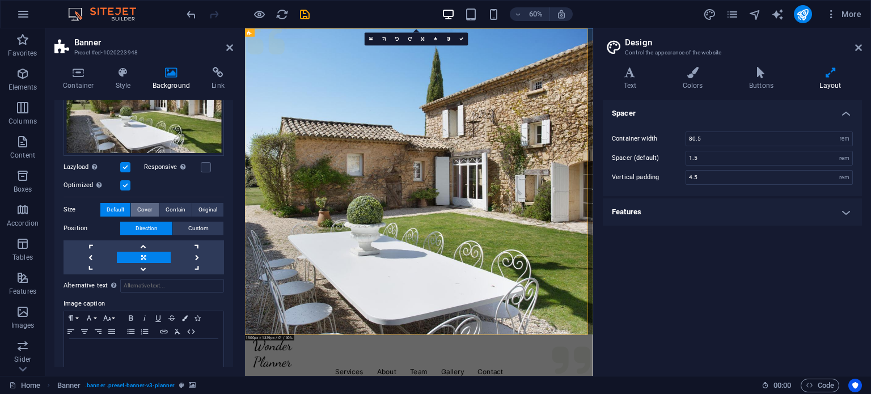
click at [142, 207] on span "Cover" at bounding box center [144, 210] width 15 height 14
click at [858, 44] on icon at bounding box center [858, 47] width 7 height 9
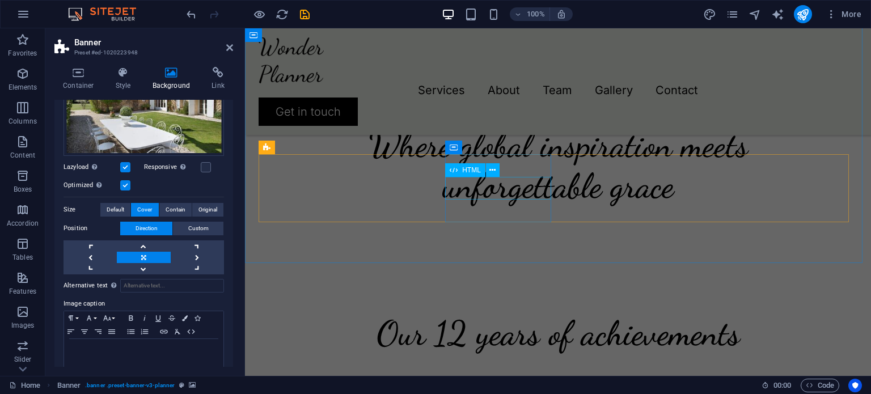
scroll to position [302, 0]
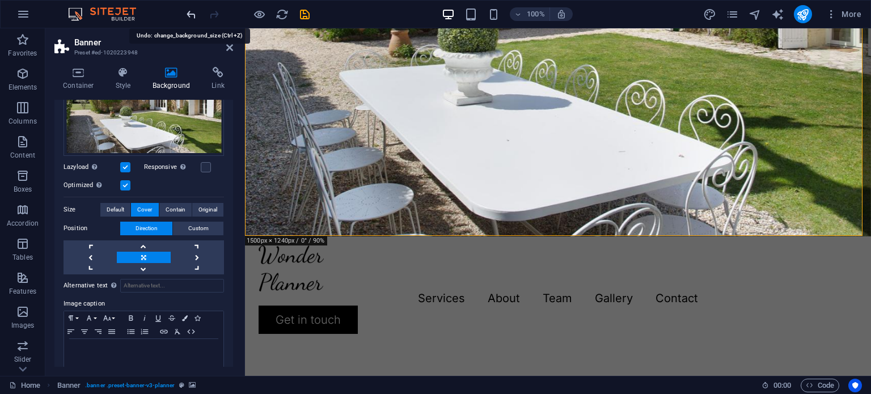
click at [193, 14] on icon "undo" at bounding box center [191, 14] width 13 height 13
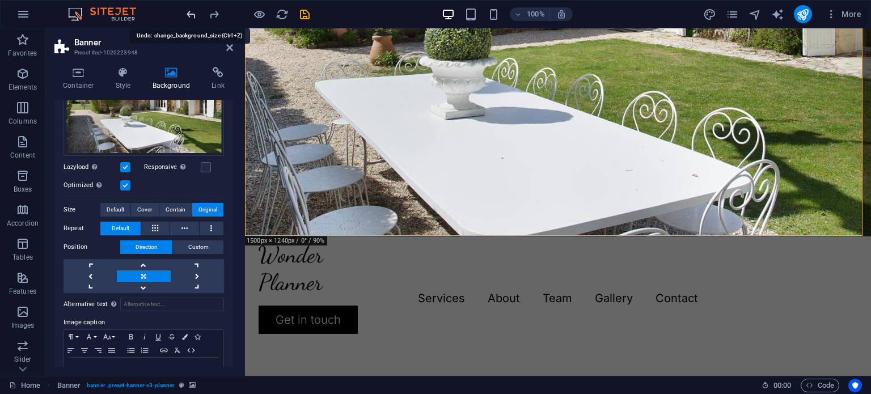
click at [193, 14] on icon "undo" at bounding box center [191, 14] width 13 height 13
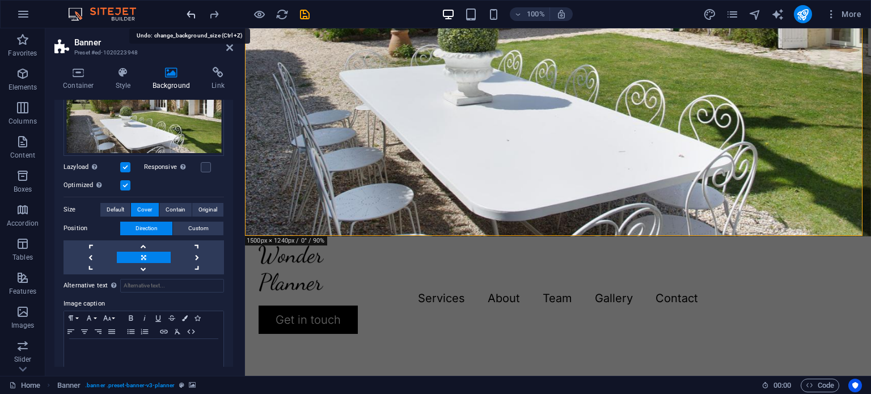
click at [193, 14] on icon "undo" at bounding box center [191, 14] width 13 height 13
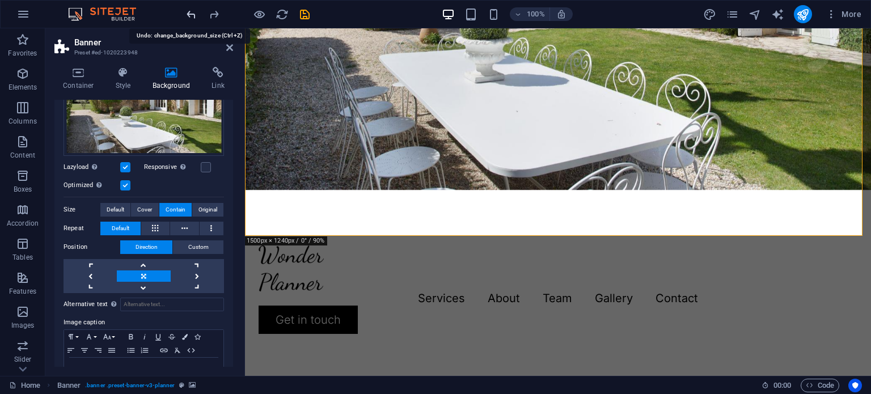
click at [193, 14] on icon "undo" at bounding box center [191, 14] width 13 height 13
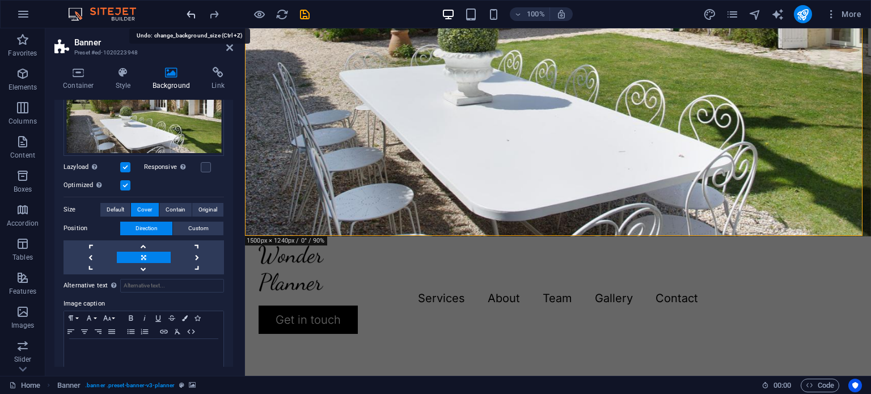
click at [193, 14] on icon "undo" at bounding box center [191, 14] width 13 height 13
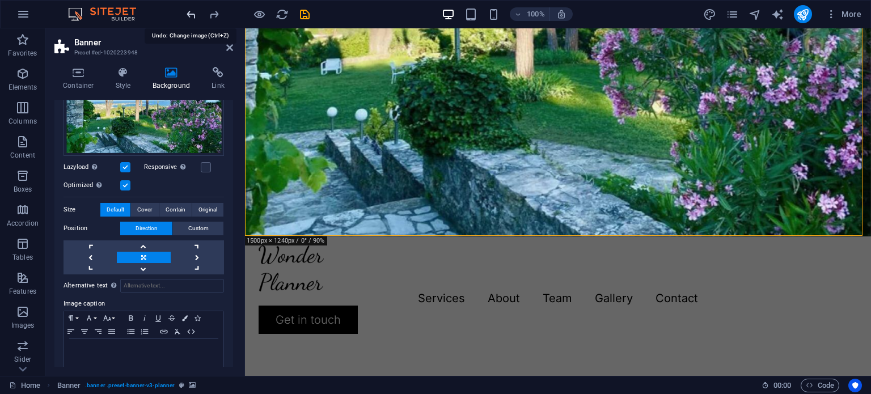
click at [193, 14] on icon "undo" at bounding box center [191, 14] width 13 height 13
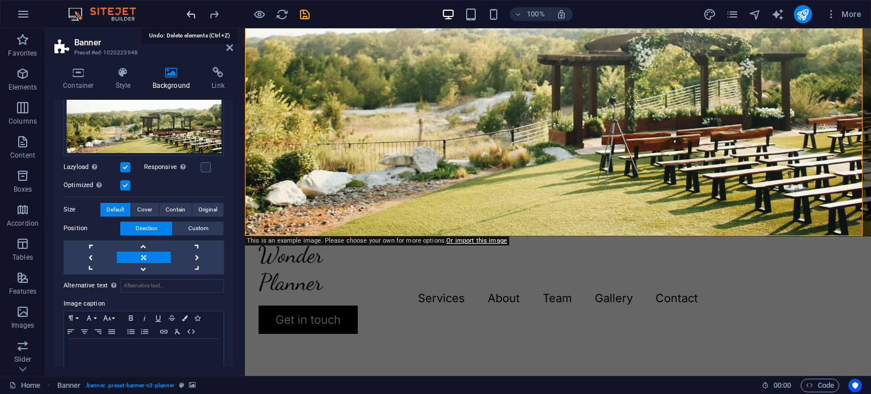
click at [193, 14] on icon "undo" at bounding box center [191, 14] width 13 height 13
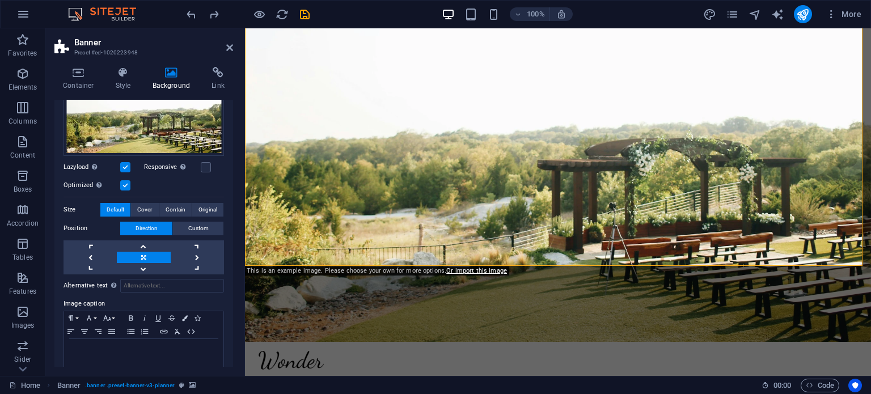
scroll to position [272, 0]
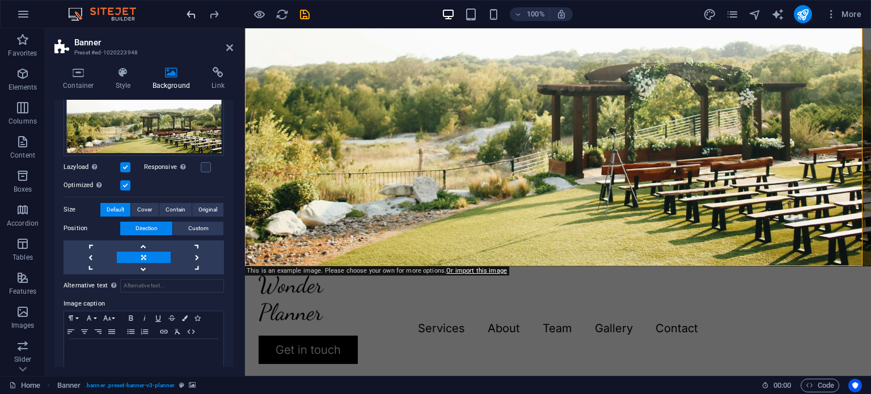
click at [193, 14] on icon "undo" at bounding box center [191, 14] width 13 height 13
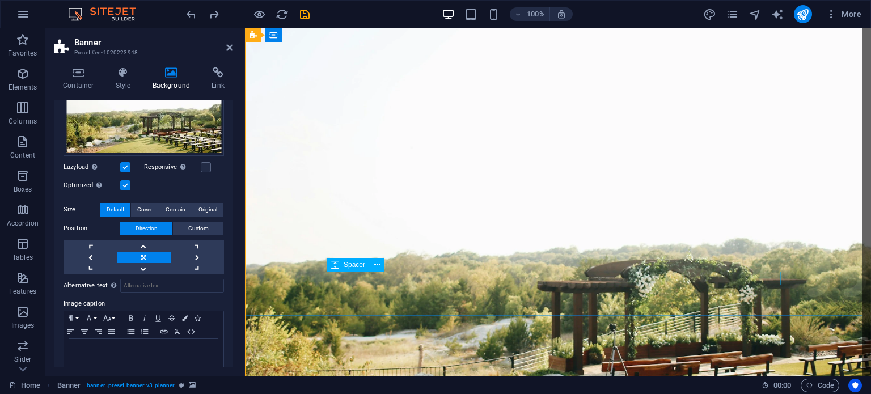
scroll to position [0, 0]
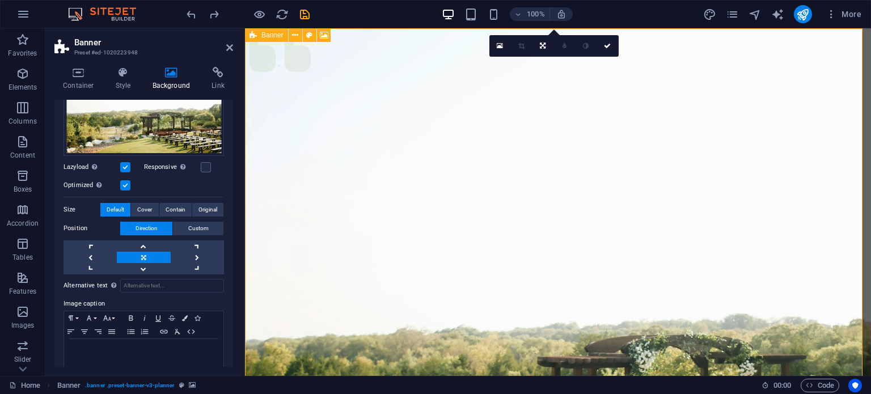
click at [268, 33] on span "Banner" at bounding box center [272, 35] width 22 height 7
click at [266, 34] on span "Banner" at bounding box center [272, 35] width 22 height 7
click at [226, 46] on icon at bounding box center [229, 47] width 7 height 9
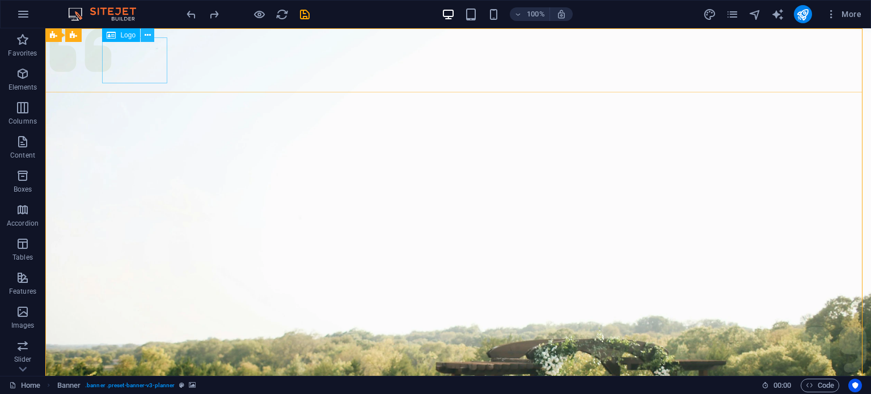
click at [146, 38] on icon at bounding box center [148, 35] width 6 height 12
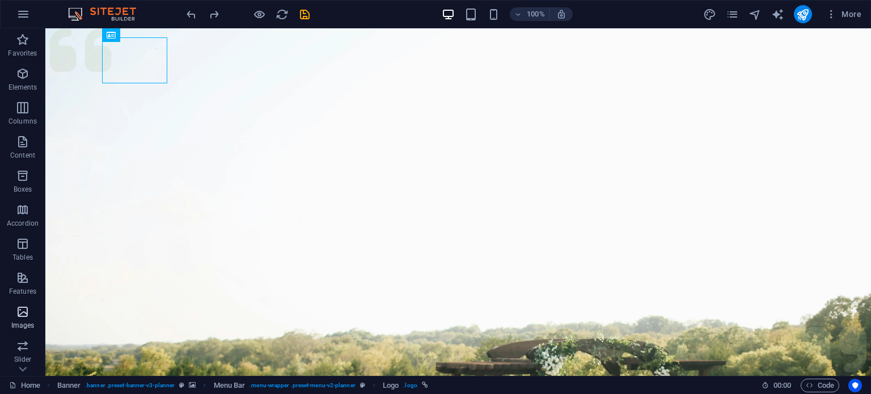
click at [19, 315] on icon "button" at bounding box center [23, 312] width 14 height 14
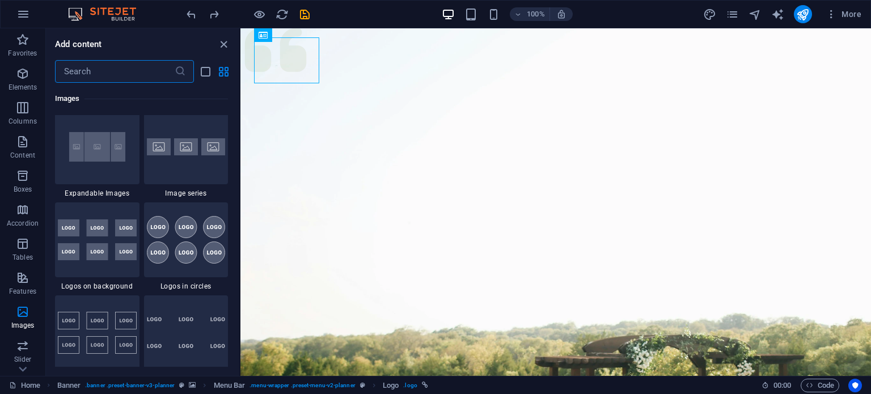
scroll to position [6428, 0]
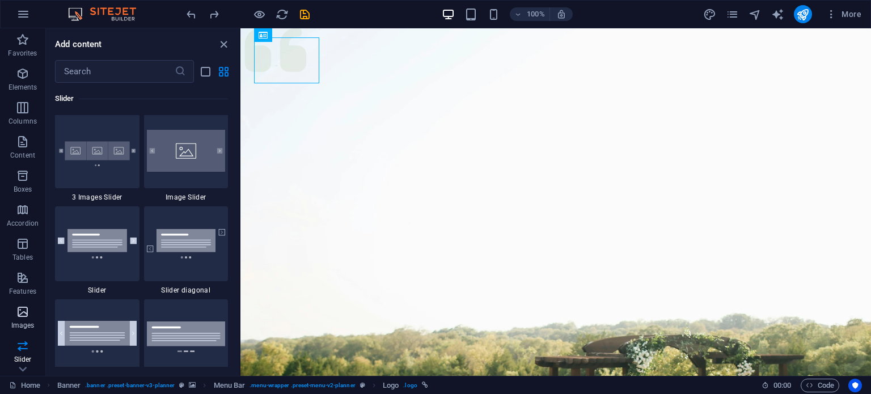
click at [12, 310] on span "Images" at bounding box center [22, 318] width 45 height 27
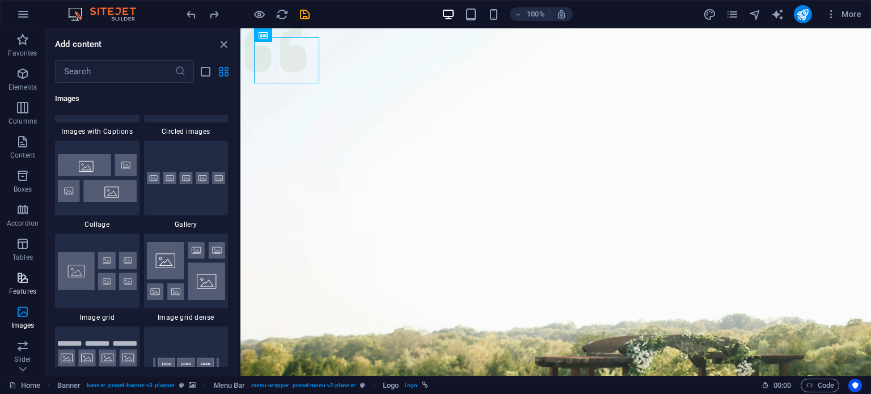
click at [18, 273] on icon "button" at bounding box center [23, 278] width 14 height 14
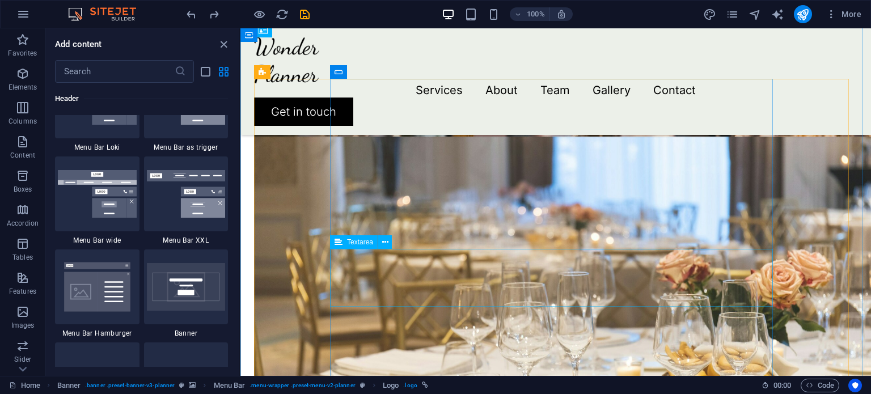
scroll to position [2094, 0]
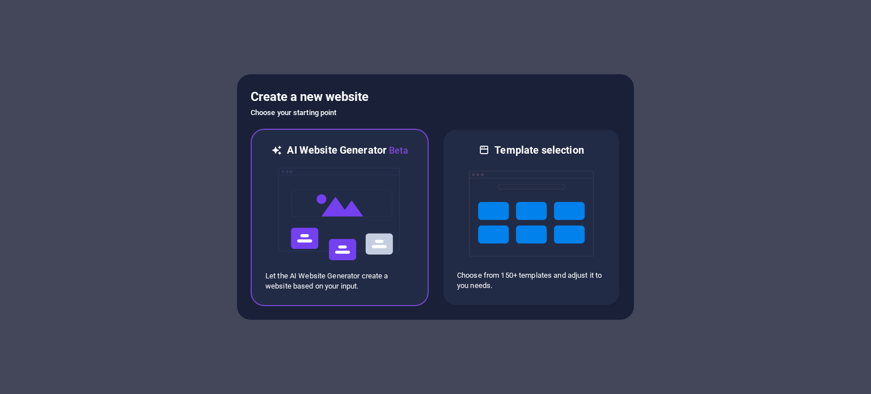
click at [306, 226] on img at bounding box center [339, 214] width 125 height 113
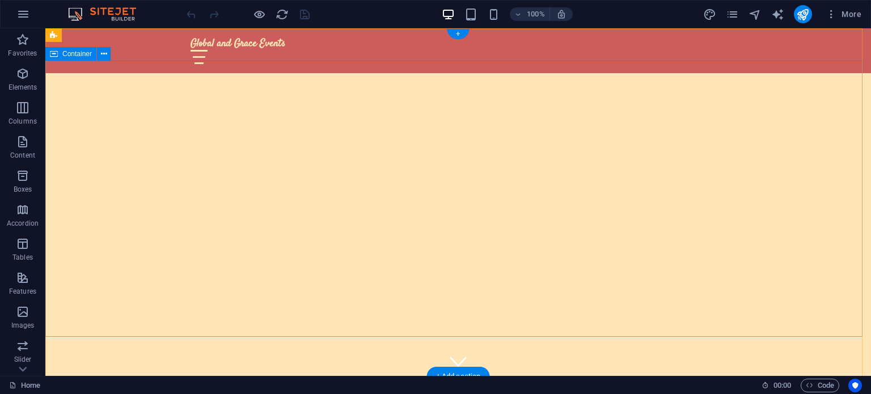
scroll to position [75, 0]
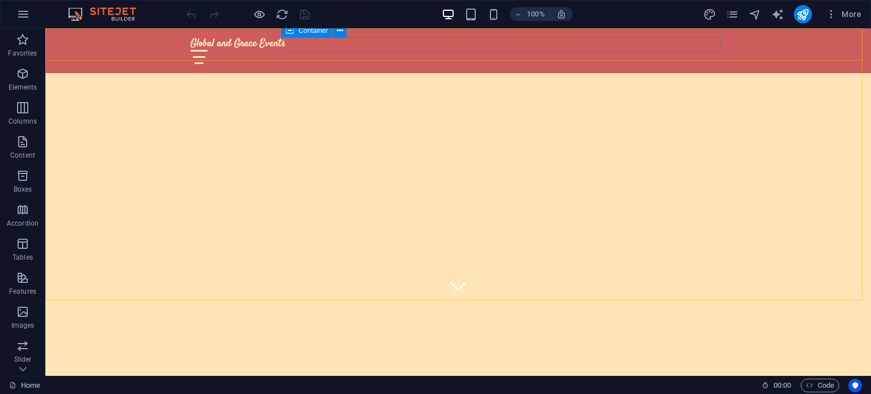
click at [314, 31] on span "Container" at bounding box center [312, 30] width 29 height 7
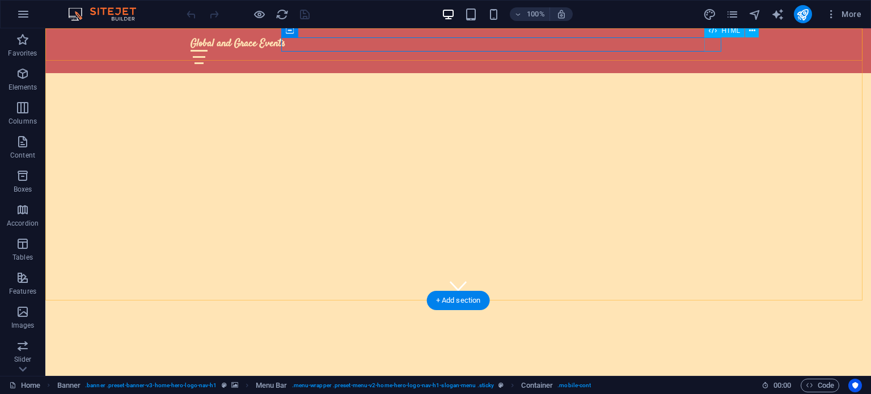
click at [708, 50] on div at bounding box center [457, 57] width 535 height 14
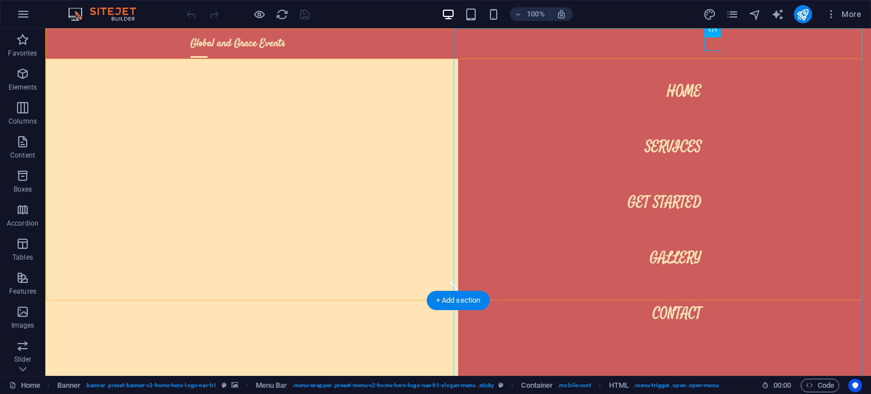
click at [672, 145] on nav "Home Services Get Started Gallery Contact" at bounding box center [664, 201] width 413 height 347
click at [672, 303] on nav "Home Services Get Started Gallery Contact" at bounding box center [664, 201] width 413 height 347
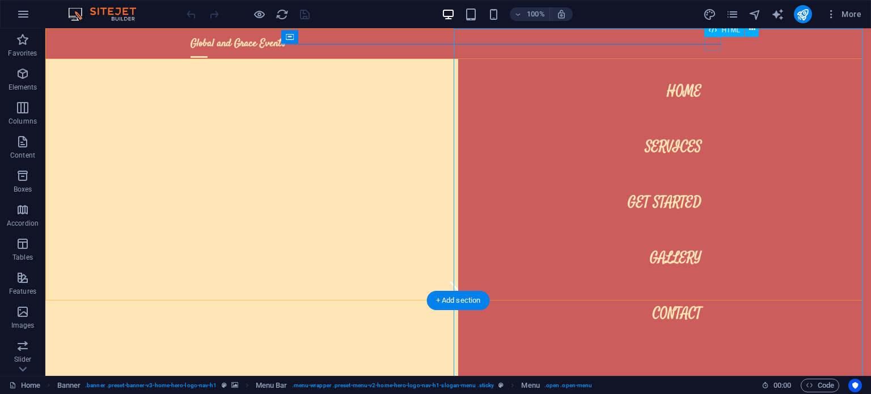
click at [207, 50] on div at bounding box center [198, 57] width 17 height 14
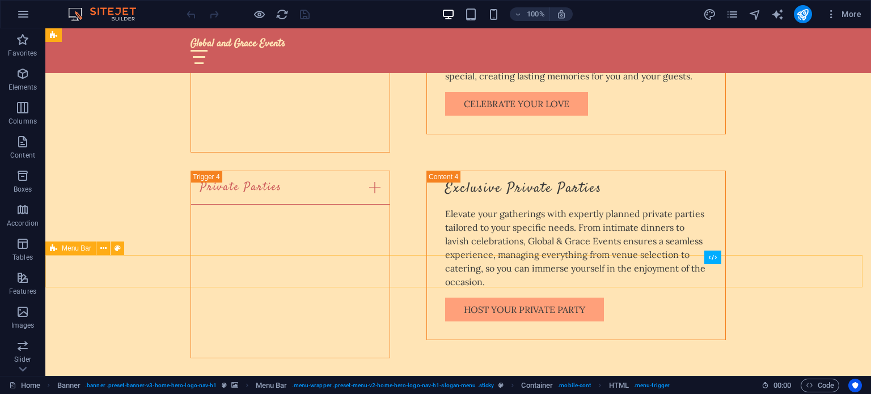
scroll to position [831, 0]
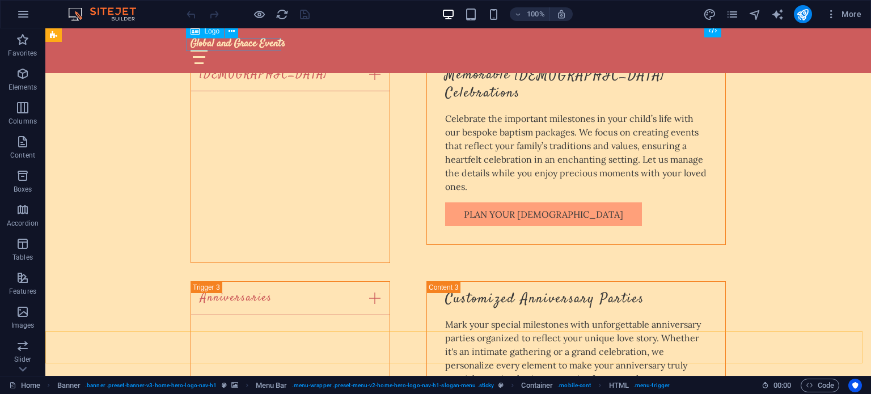
click at [264, 45] on div "Global and Grace Events" at bounding box center [457, 43] width 535 height 12
click at [212, 32] on span "Logo" at bounding box center [211, 31] width 15 height 7
click at [210, 31] on span "Logo" at bounding box center [211, 31] width 15 height 7
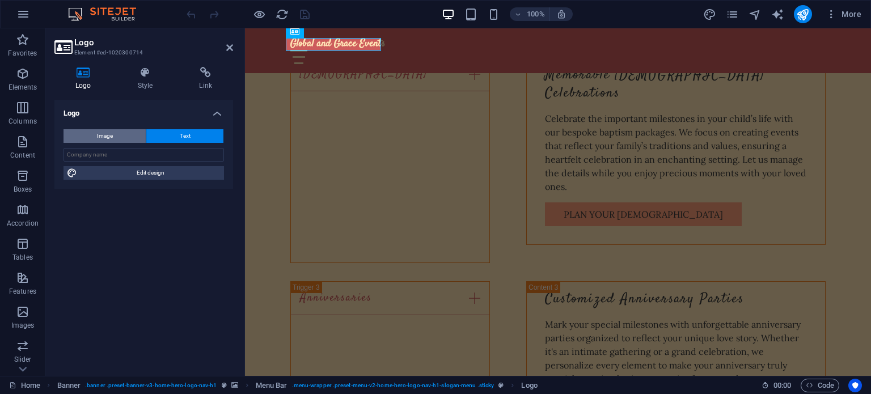
click at [121, 138] on button "Image" at bounding box center [104, 136] width 82 height 14
select select "DISABLED_OPTION_VALUE"
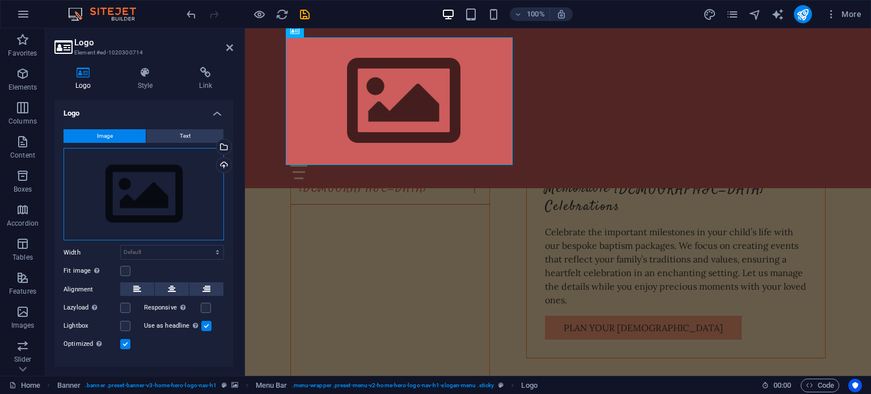
click at [130, 181] on div "Drag files here, click to choose files or select files from Files or our free s…" at bounding box center [143, 194] width 160 height 93
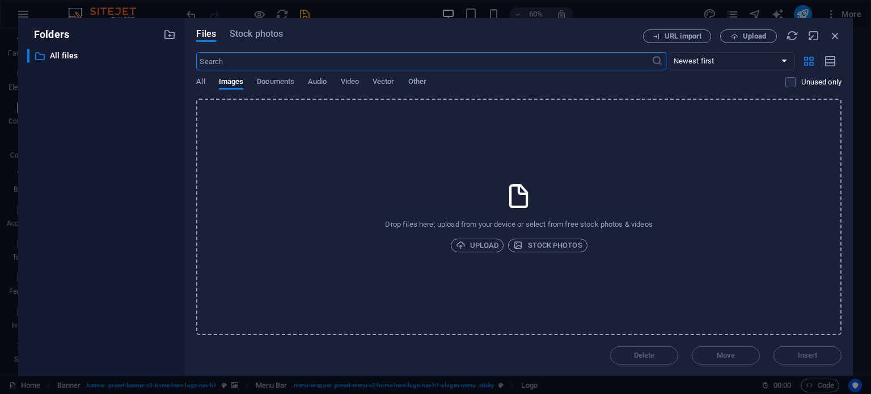
scroll to position [1063, 0]
click at [488, 249] on span "Upload" at bounding box center [477, 246] width 43 height 14
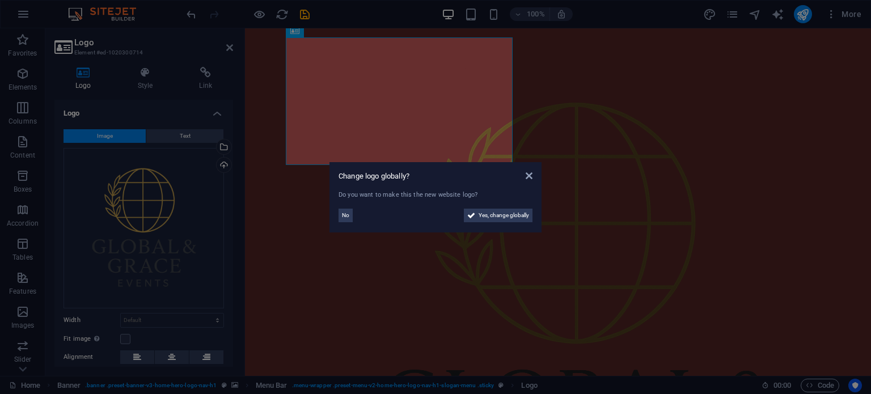
scroll to position [1210, 0]
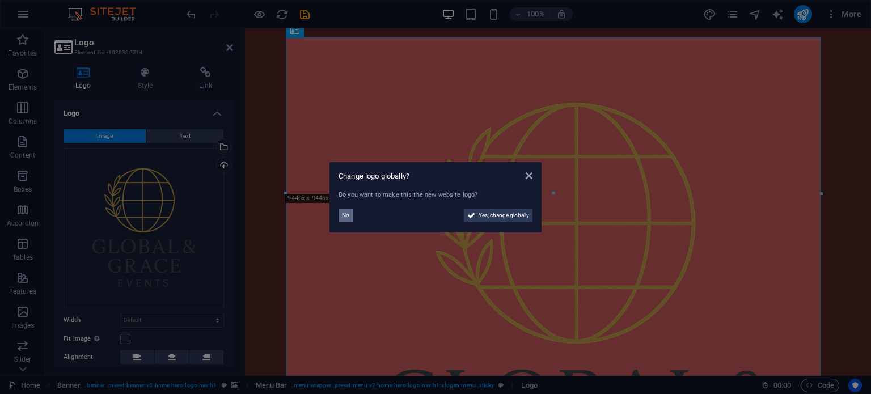
click at [340, 211] on button "No" at bounding box center [345, 216] width 14 height 14
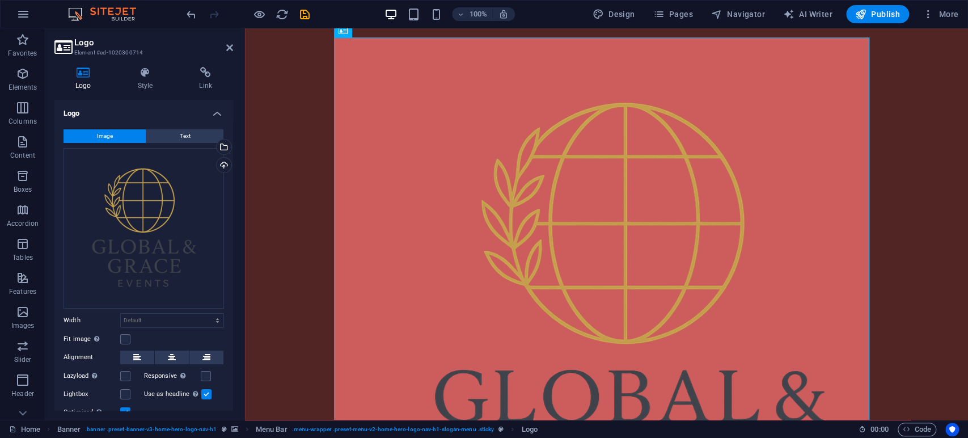
scroll to position [2959, 0]
click at [126, 336] on label at bounding box center [125, 339] width 10 height 10
click at [0, 0] on input "Fit image Automatically fit image to a fixed width and height" at bounding box center [0, 0] width 0 height 0
click at [163, 357] on select "Default auto px" at bounding box center [172, 358] width 103 height 14
click at [121, 351] on select "Default auto px" at bounding box center [172, 358] width 103 height 14
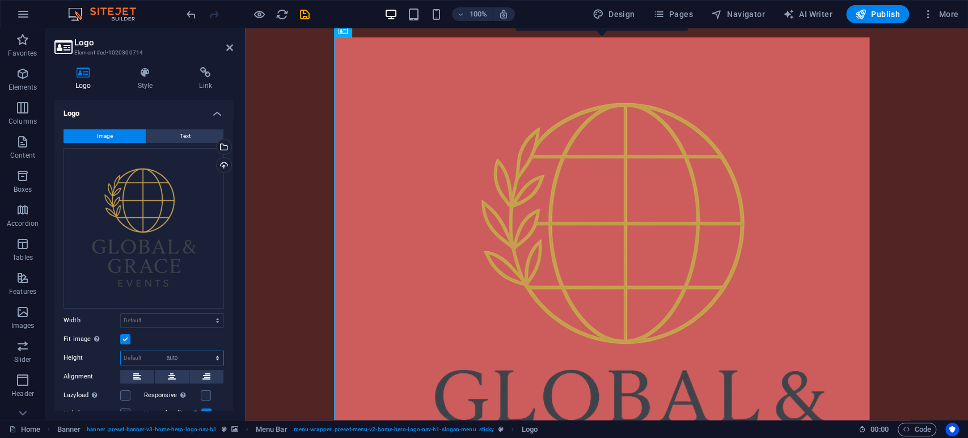
select select "DISABLED_OPTION_VALUE"
click at [145, 251] on div "Drag files here, click to choose files or select files from Files or our free s…" at bounding box center [143, 228] width 160 height 160
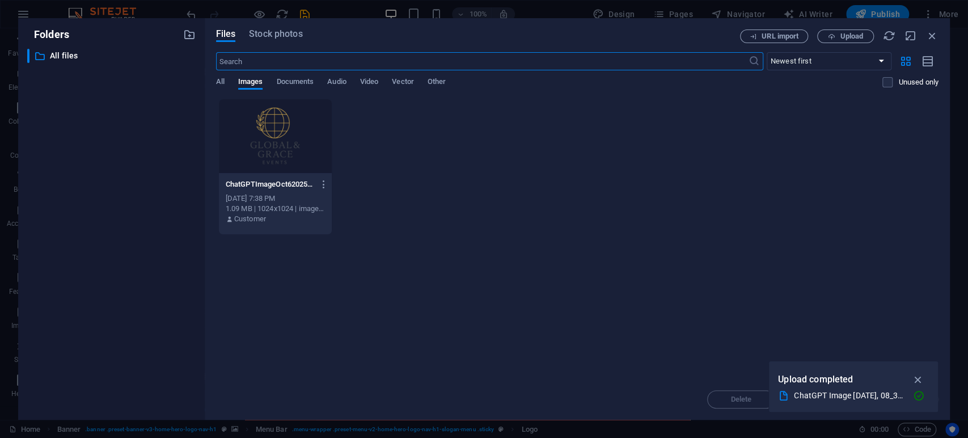
scroll to position [2919, 0]
click at [281, 156] on div at bounding box center [275, 136] width 113 height 74
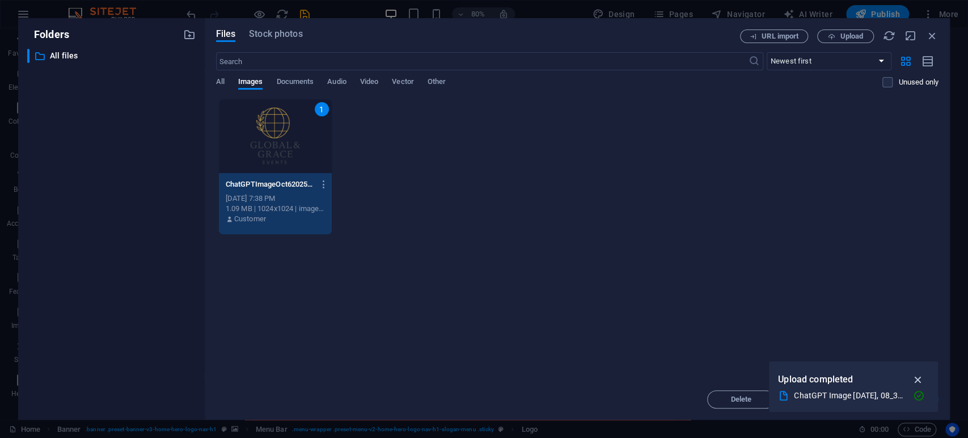
click at [870, 373] on icon "button" at bounding box center [917, 379] width 13 height 12
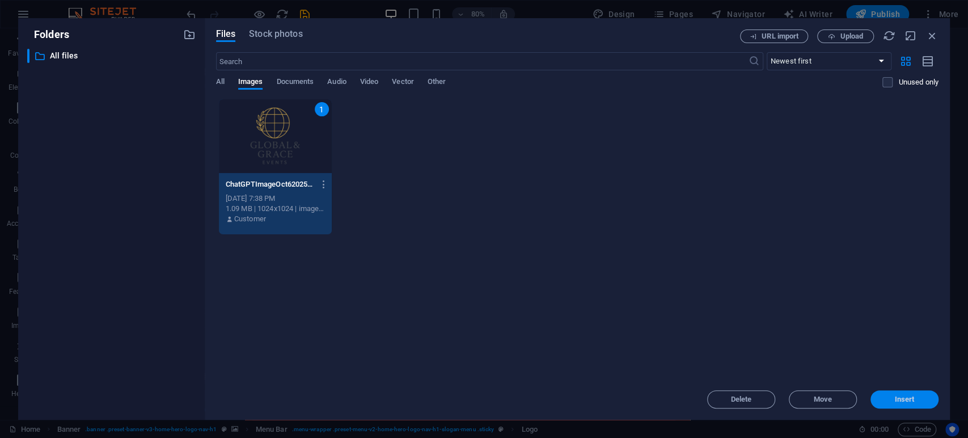
click at [870, 393] on span "Insert" at bounding box center [904, 399] width 59 height 7
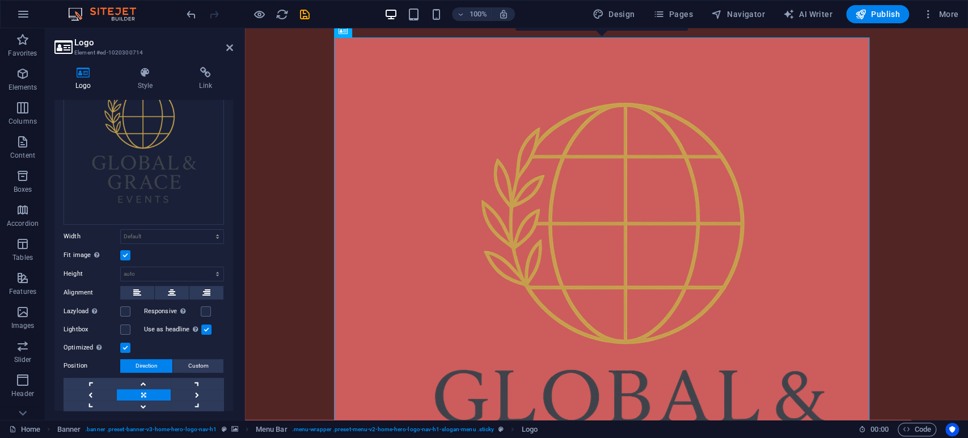
scroll to position [118, 0]
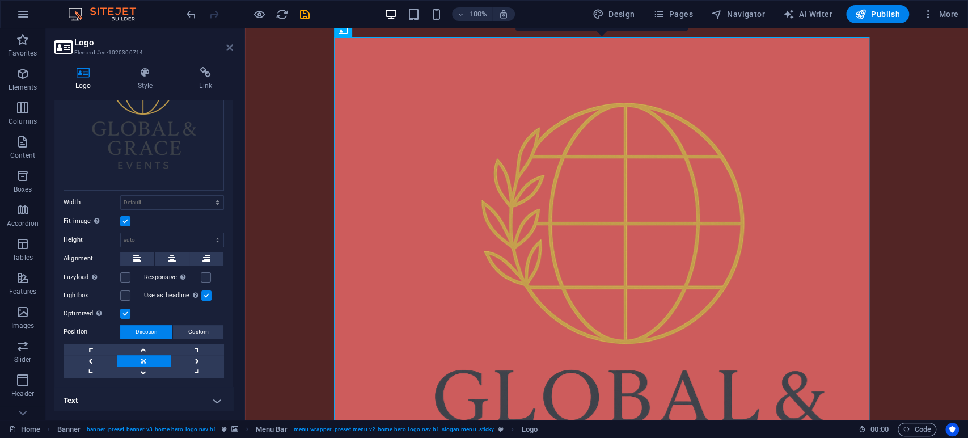
click at [227, 50] on icon at bounding box center [229, 47] width 7 height 9
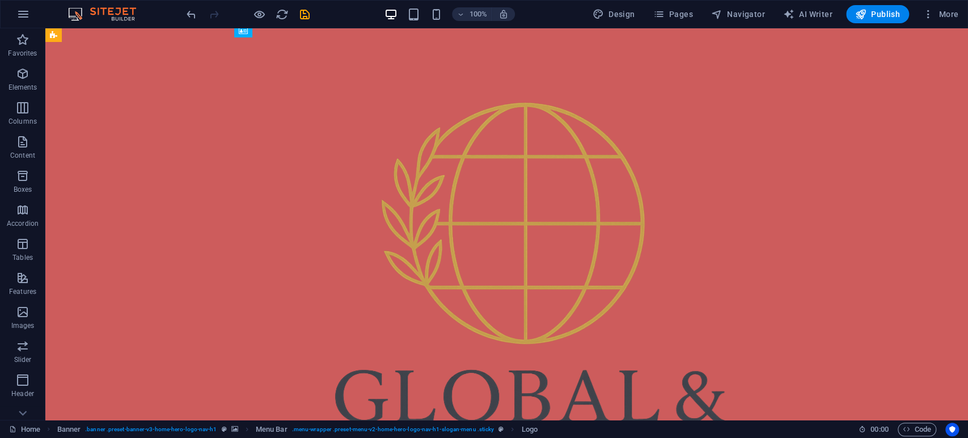
scroll to position [2258, 0]
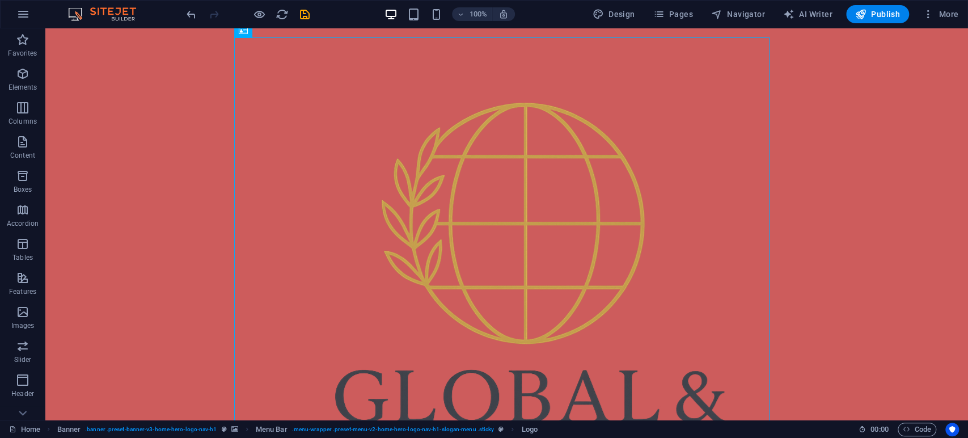
click at [419, 10] on div "100%" at bounding box center [449, 14] width 131 height 18
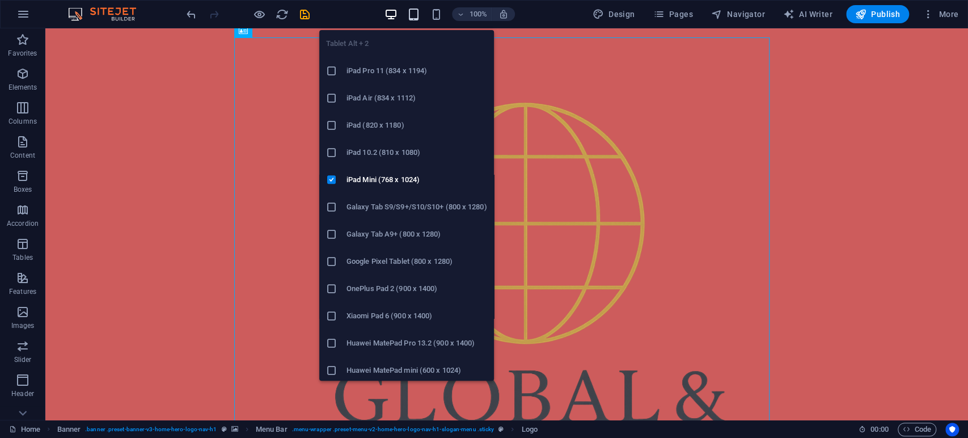
click at [411, 15] on icon "button" at bounding box center [413, 14] width 13 height 13
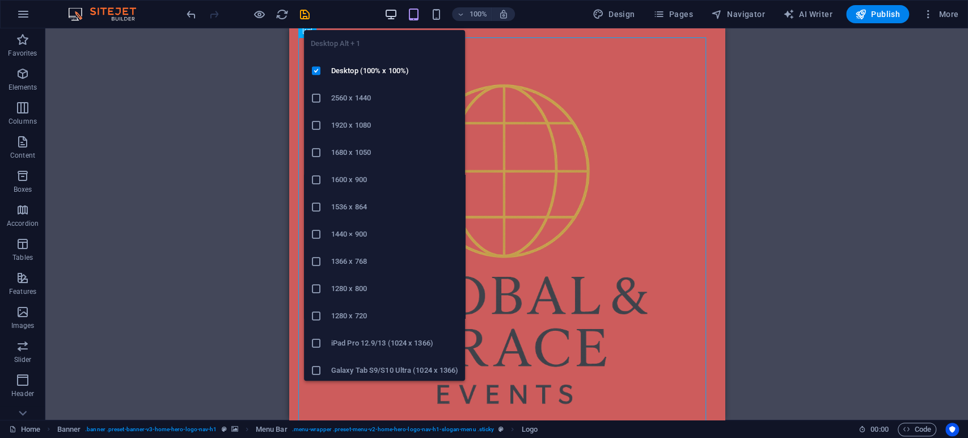
click at [385, 15] on icon "button" at bounding box center [390, 14] width 13 height 13
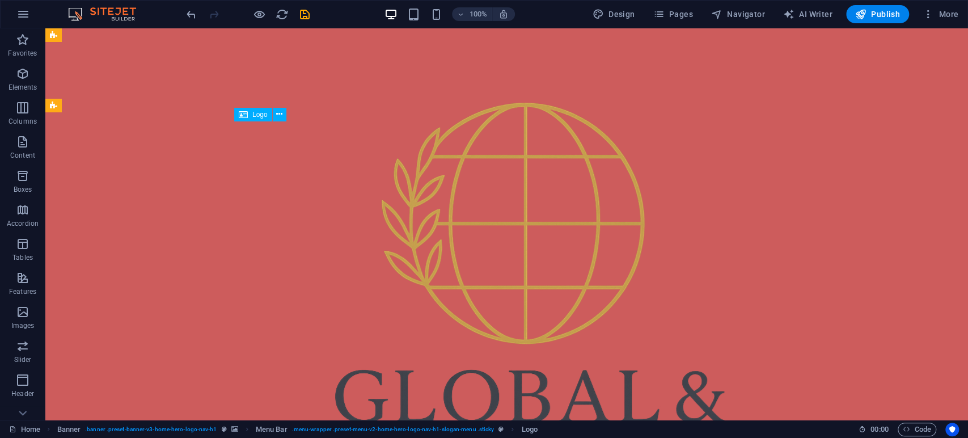
scroll to position [1838, 0]
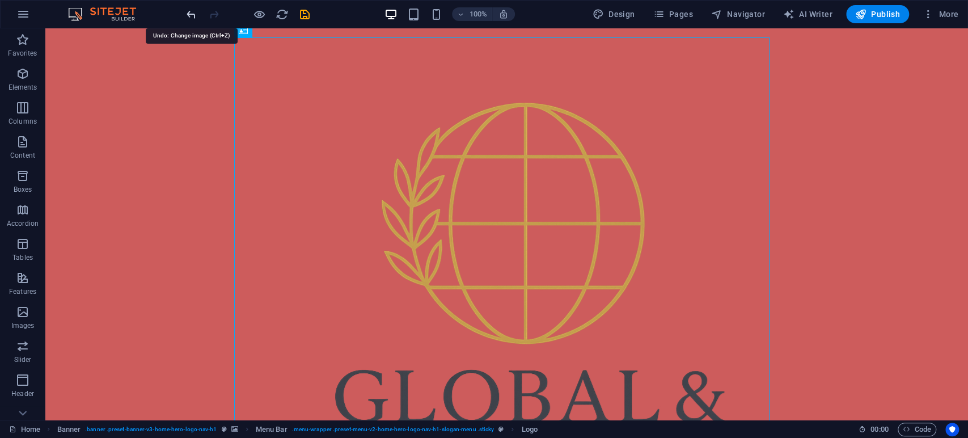
click at [195, 12] on icon "undo" at bounding box center [191, 14] width 13 height 13
click at [191, 8] on icon "undo" at bounding box center [191, 14] width 13 height 13
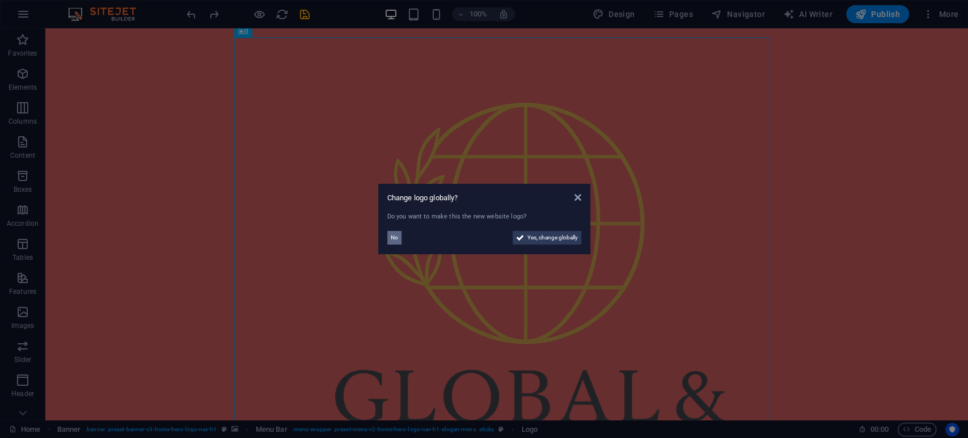
click at [387, 236] on button "No" at bounding box center [394, 238] width 14 height 14
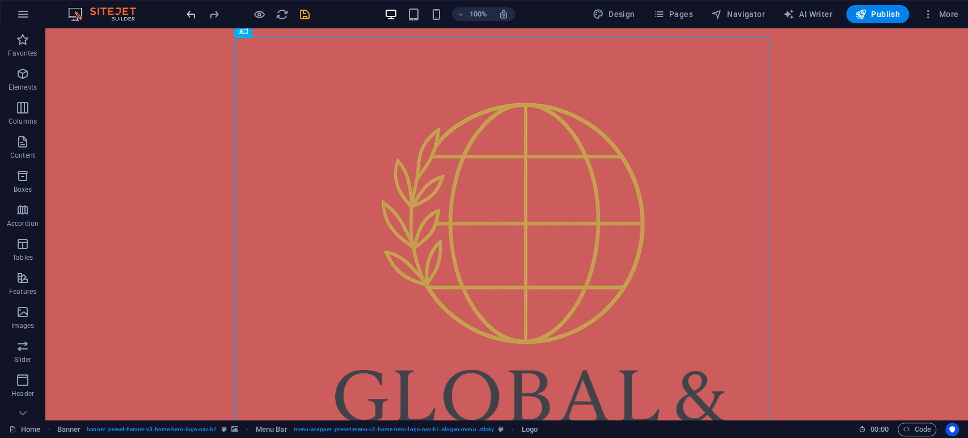
click at [190, 13] on icon "undo" at bounding box center [191, 14] width 13 height 13
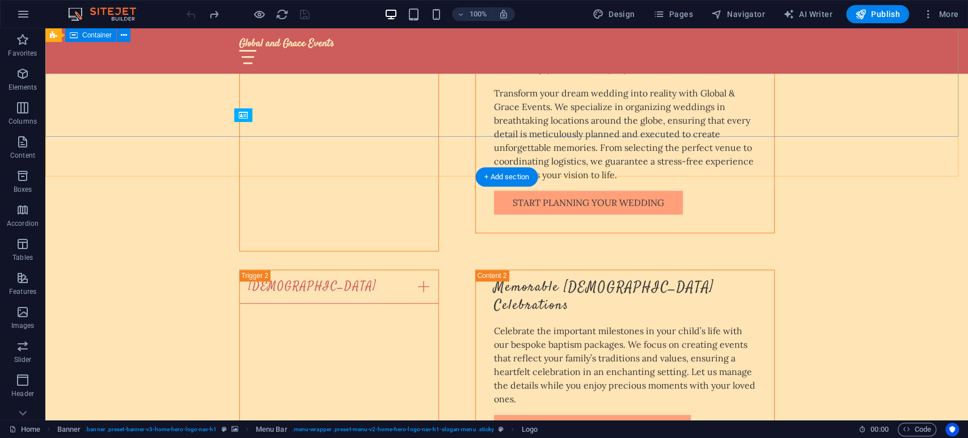
scroll to position [243, 0]
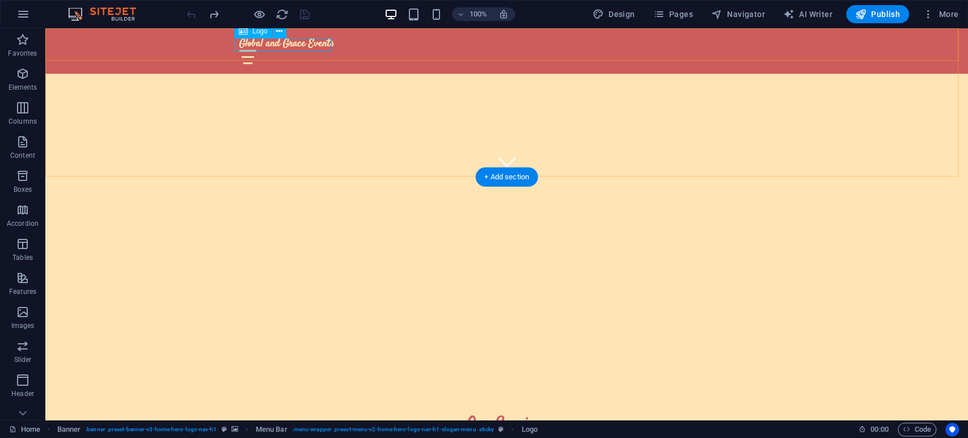
click at [280, 43] on div "Global and Grace Events" at bounding box center [506, 43] width 535 height 12
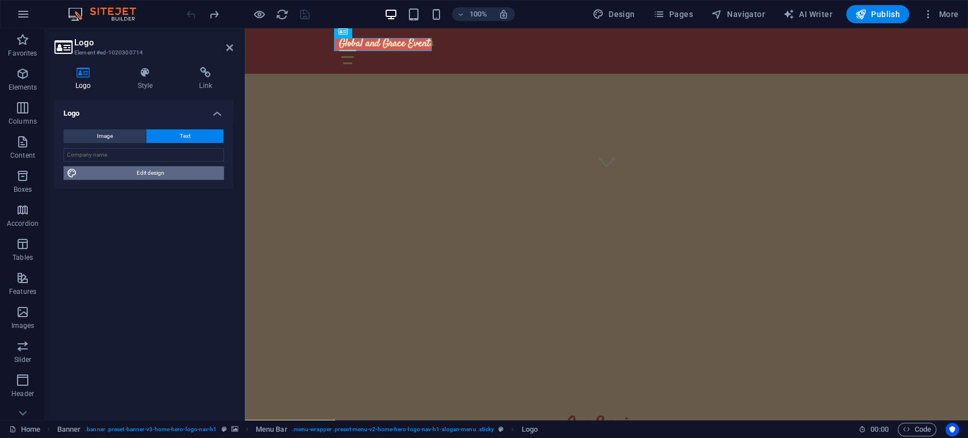
click at [144, 176] on span "Edit design" at bounding box center [150, 173] width 140 height 14
select select "rem"
select select "700"
select select "px"
select select "rem"
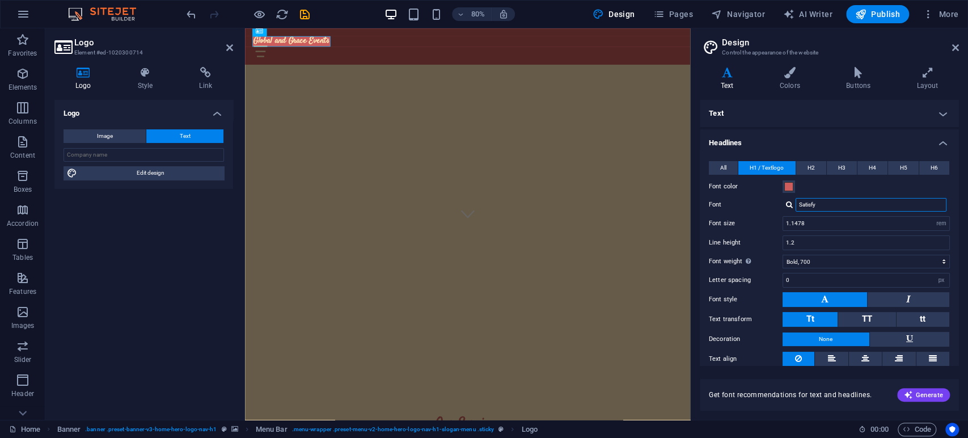
click at [833, 206] on input "Satisfy" at bounding box center [870, 205] width 151 height 14
click at [790, 205] on div at bounding box center [789, 204] width 7 height 7
click at [843, 244] on div "Manage fonts →" at bounding box center [873, 249] width 150 height 14
select select "popularity"
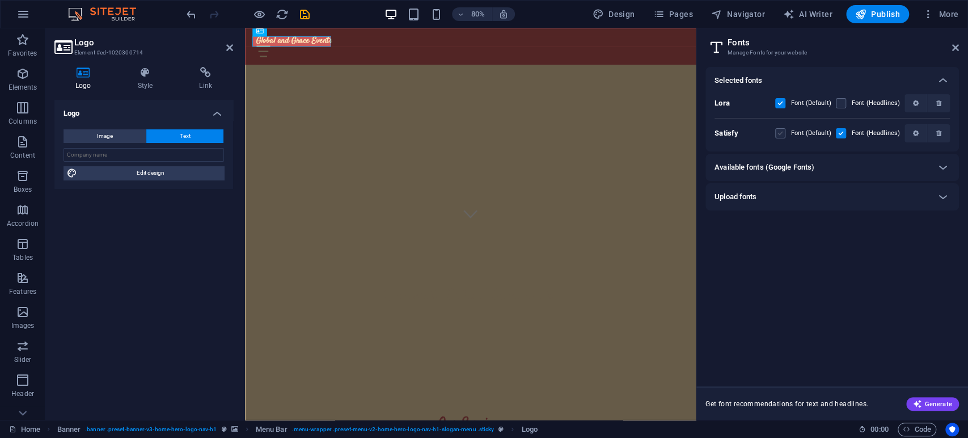
click at [783, 129] on label at bounding box center [780, 133] width 10 height 10
click at [0, 0] on input "checkbox" at bounding box center [0, 0] width 0 height 0
click at [790, 133] on span at bounding box center [788, 133] width 6 height 6
click at [782, 132] on label at bounding box center [780, 133] width 10 height 10
click at [0, 0] on input "checkbox" at bounding box center [0, 0] width 0 height 0
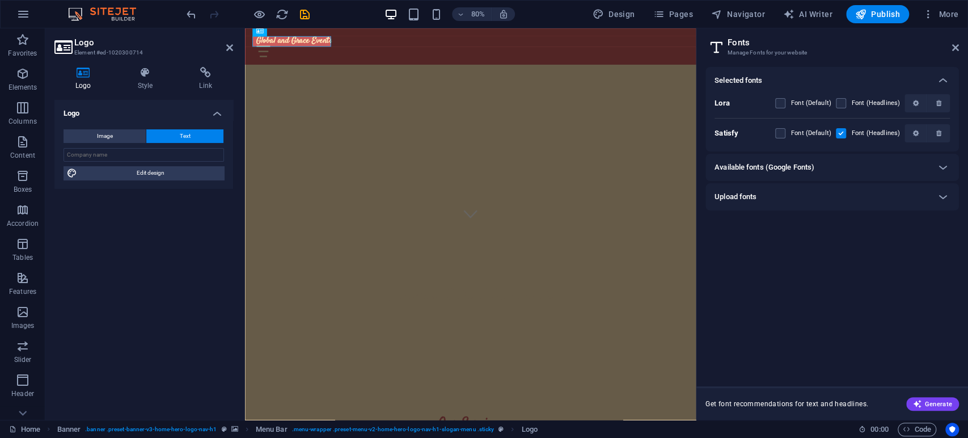
click at [785, 98] on div "Font (Default)" at bounding box center [803, 103] width 56 height 14
click at [783, 104] on label at bounding box center [780, 103] width 10 height 10
click at [0, 0] on input "checkbox" at bounding box center [0, 0] width 0 height 0
click at [778, 129] on label at bounding box center [780, 133] width 10 height 10
click at [0, 0] on input "checkbox" at bounding box center [0, 0] width 0 height 0
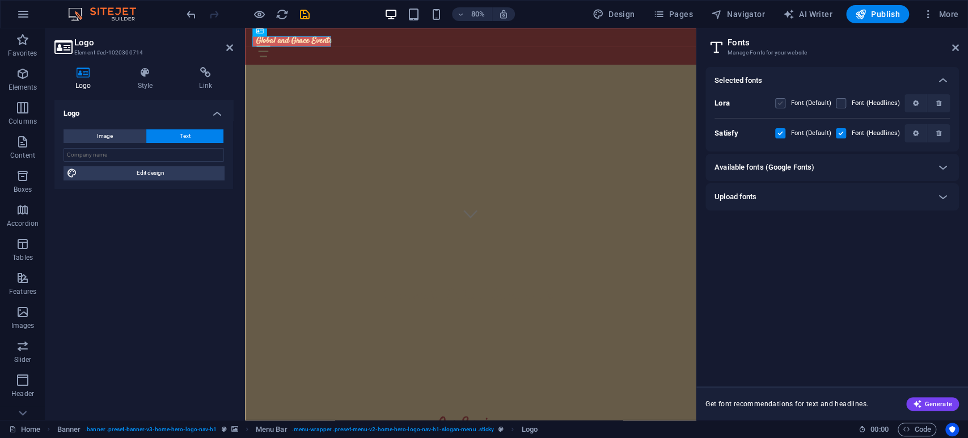
click at [779, 103] on label at bounding box center [780, 103] width 10 height 10
click at [0, 0] on input "checkbox" at bounding box center [0, 0] width 0 height 0
click at [826, 167] on div "Available fonts (Google Fonts)" at bounding box center [821, 167] width 215 height 14
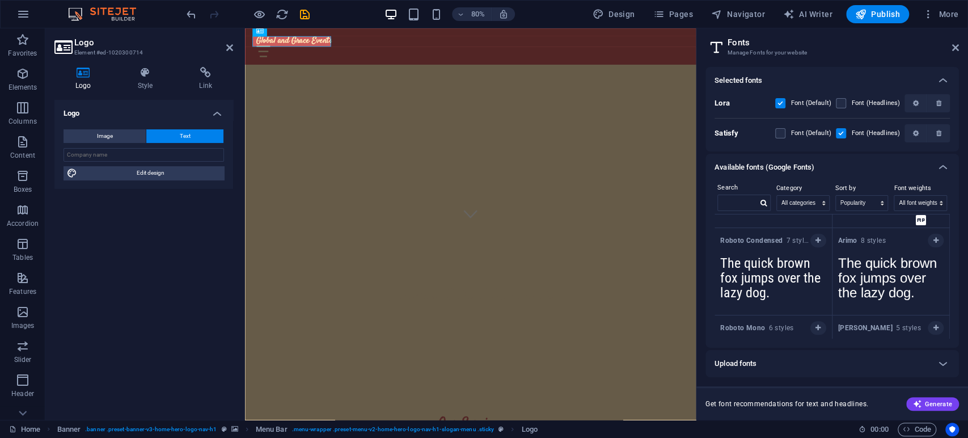
scroll to position [0, 0]
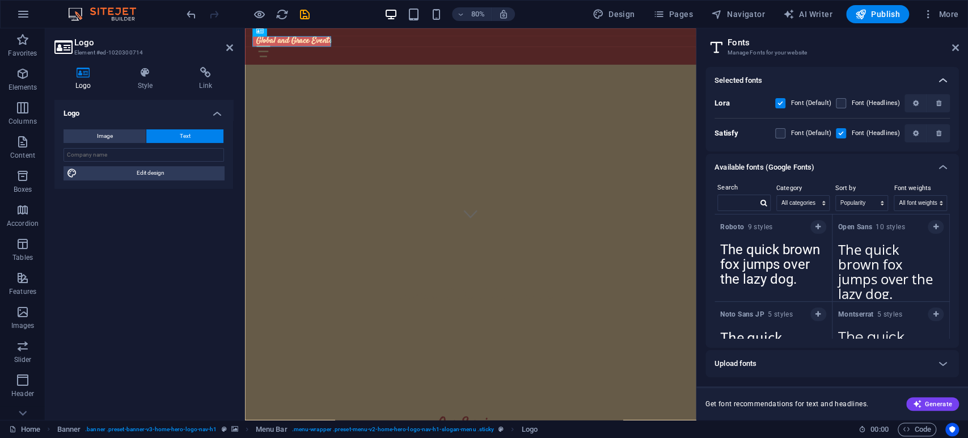
click at [870, 75] on icon at bounding box center [943, 81] width 14 height 14
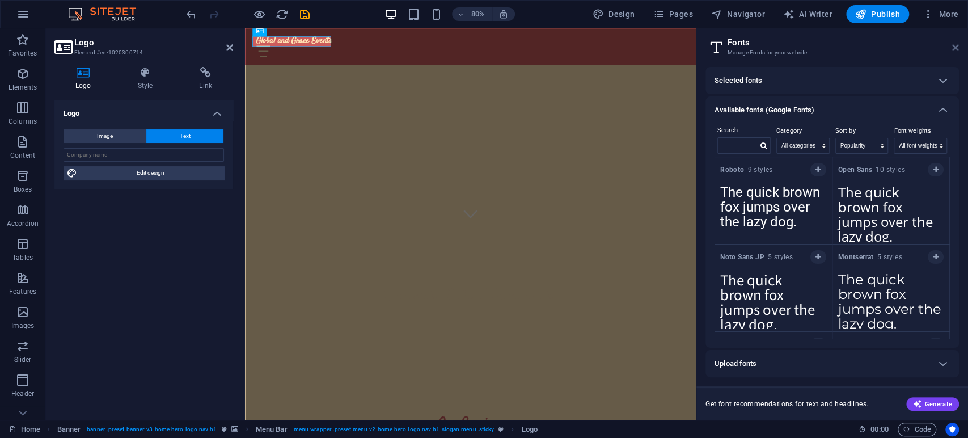
click at [870, 45] on icon at bounding box center [955, 47] width 7 height 9
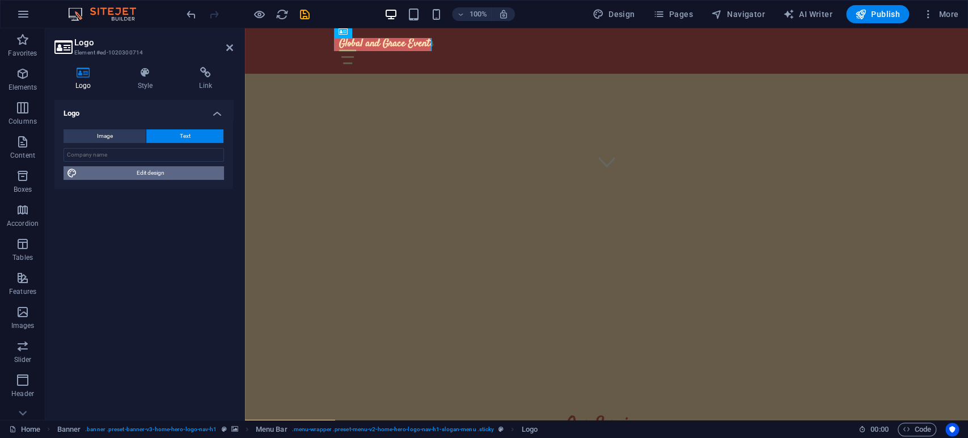
click at [163, 172] on span "Edit design" at bounding box center [150, 173] width 140 height 14
select select "px"
select select "200"
select select "px"
select select "rem"
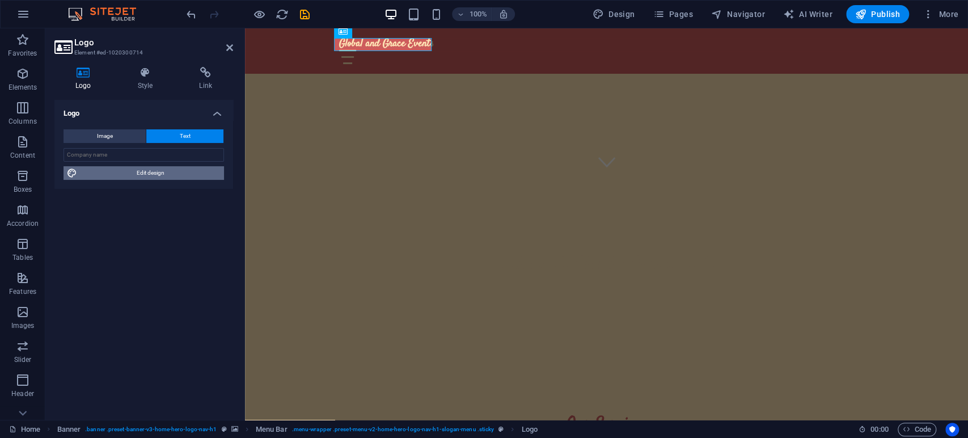
select select "700"
select select "px"
select select "rem"
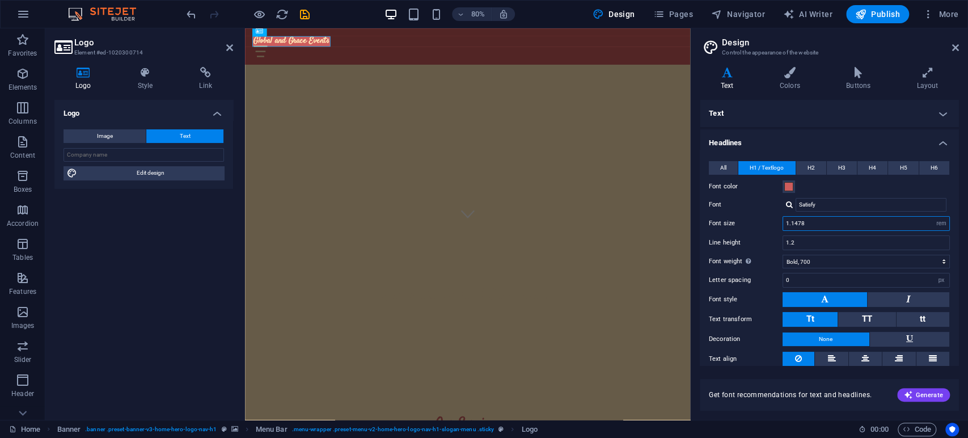
drag, startPoint x: 1071, startPoint y: 249, endPoint x: 756, endPoint y: 282, distance: 317.4
type input "2"
click at [809, 245] on input "1.2" at bounding box center [866, 243] width 166 height 14
click at [814, 221] on input "2" at bounding box center [866, 224] width 166 height 14
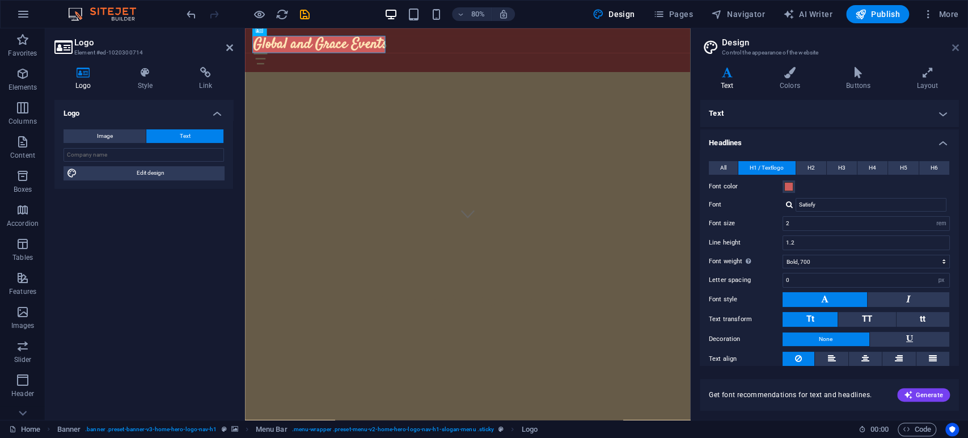
click at [870, 52] on link at bounding box center [955, 48] width 7 height 10
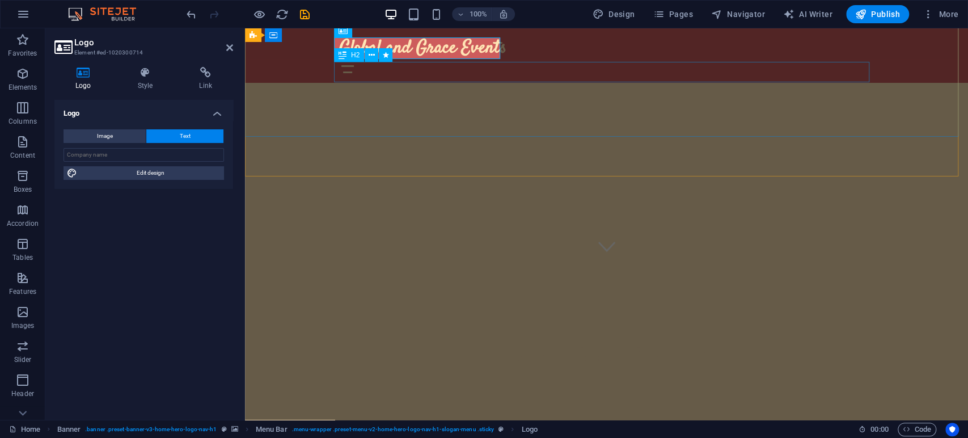
scroll to position [75, 0]
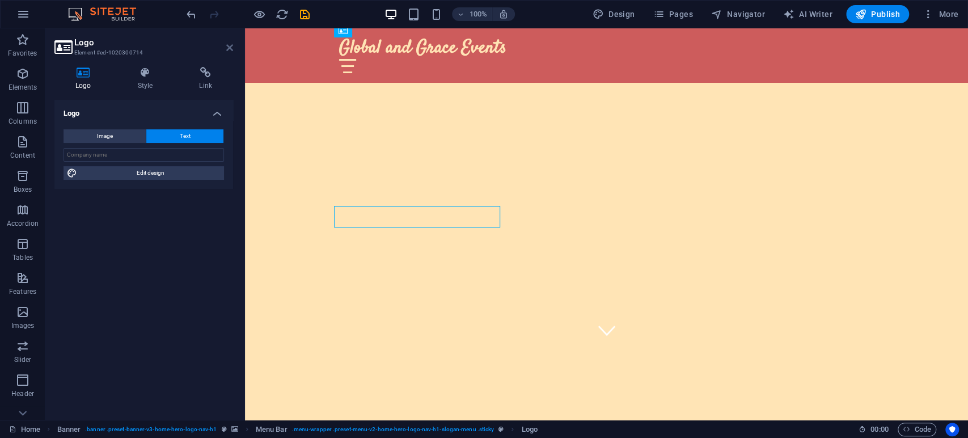
drag, startPoint x: 228, startPoint y: 49, endPoint x: 208, endPoint y: 34, distance: 25.1
click at [228, 49] on icon at bounding box center [229, 47] width 7 height 9
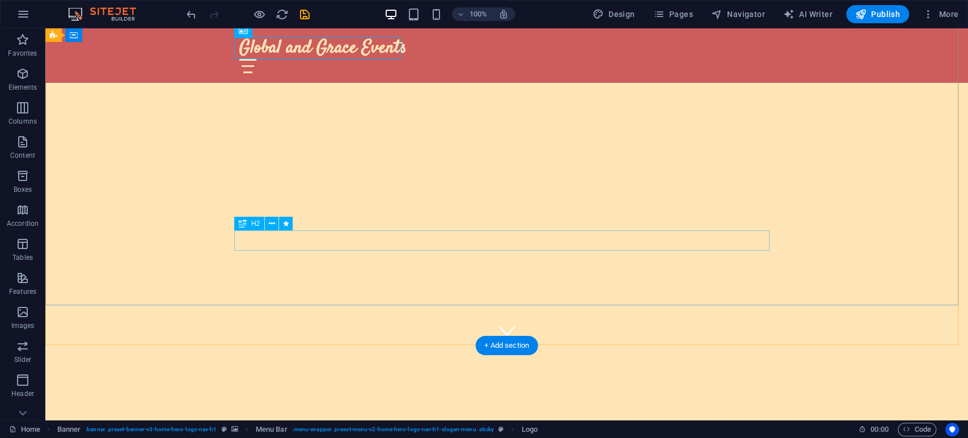
click at [549, 393] on div "Welcome to Global & Grace Events" at bounding box center [506, 440] width 535 height 20
click at [456, 393] on div "Welcome to Global & Grace Events" at bounding box center [506, 440] width 535 height 20
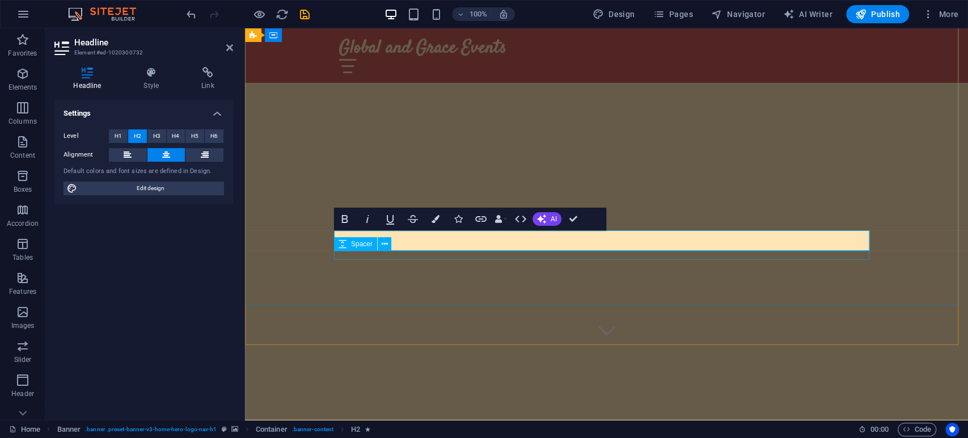
scroll to position [179, 4]
click at [153, 135] on span "H3" at bounding box center [156, 136] width 7 height 14
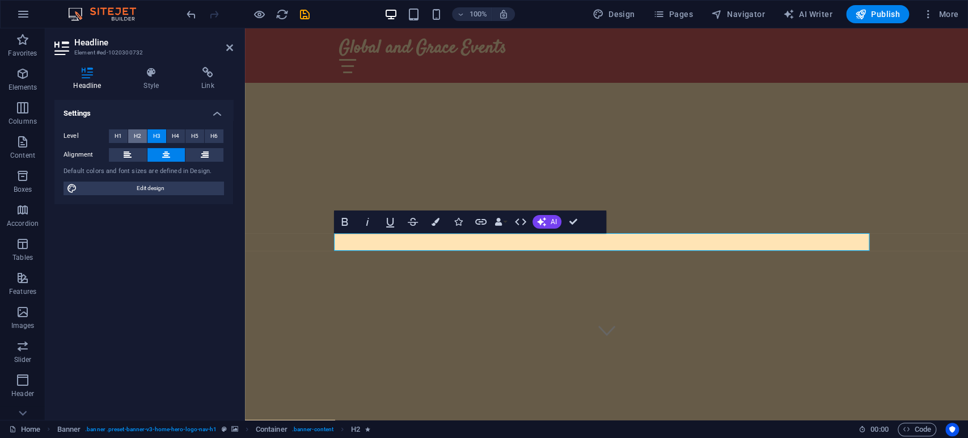
click at [141, 134] on button "H2" at bounding box center [137, 136] width 19 height 14
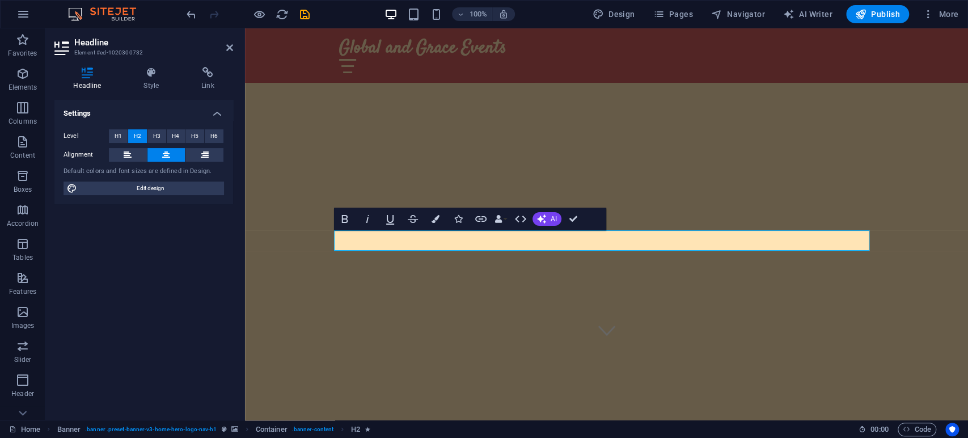
click at [108, 139] on label "Level" at bounding box center [85, 136] width 45 height 14
click at [117, 137] on span "H1" at bounding box center [118, 136] width 7 height 14
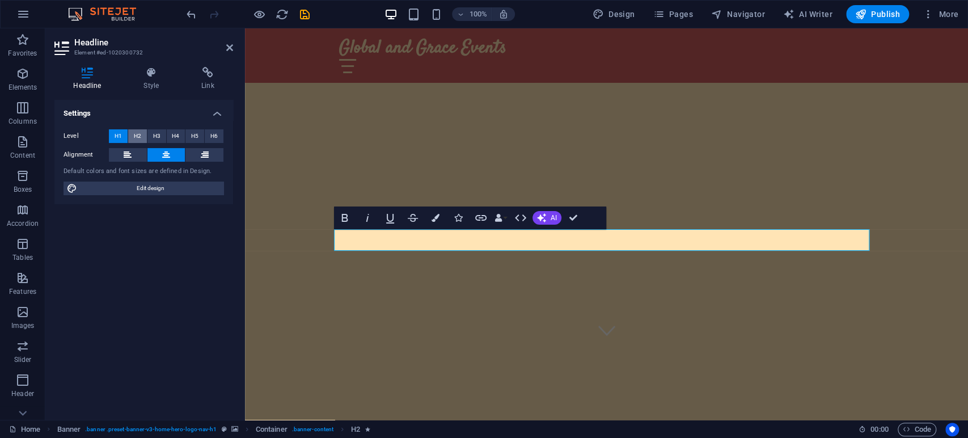
click at [143, 135] on button "H2" at bounding box center [137, 136] width 19 height 14
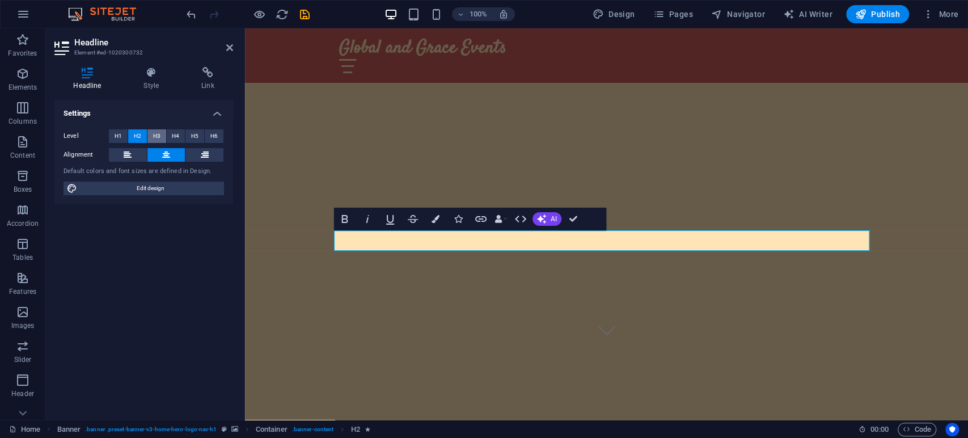
click at [163, 135] on button "H3" at bounding box center [156, 136] width 19 height 14
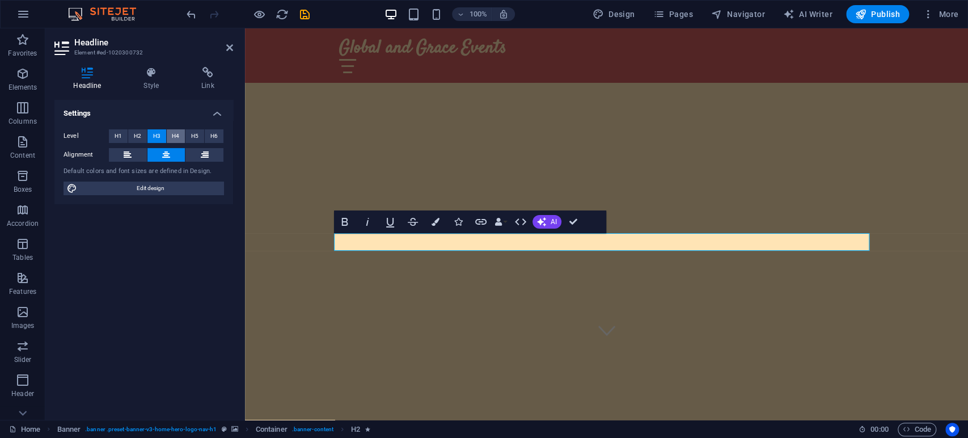
click at [181, 136] on button "H4" at bounding box center [176, 136] width 19 height 14
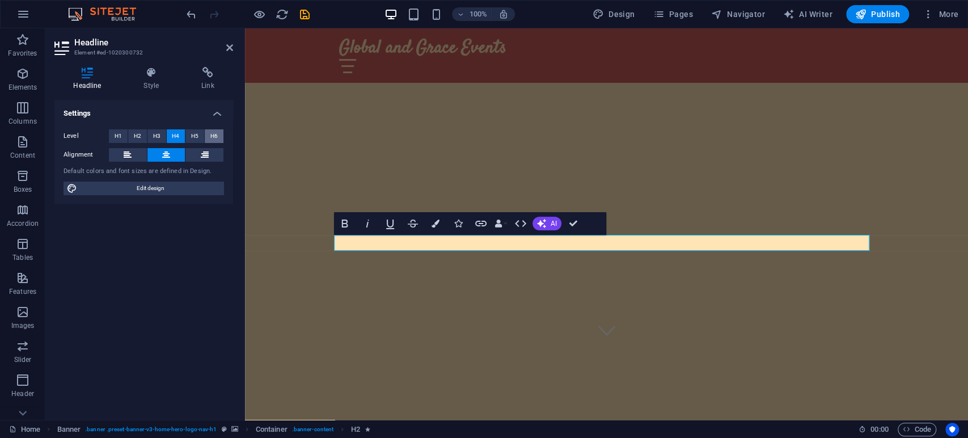
click at [213, 141] on span "H6" at bounding box center [213, 136] width 7 height 14
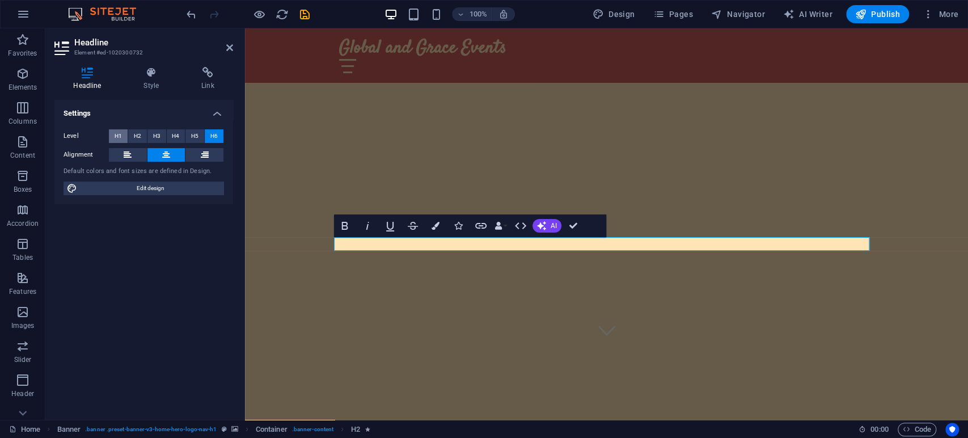
click at [116, 130] on span "H1" at bounding box center [118, 136] width 7 height 14
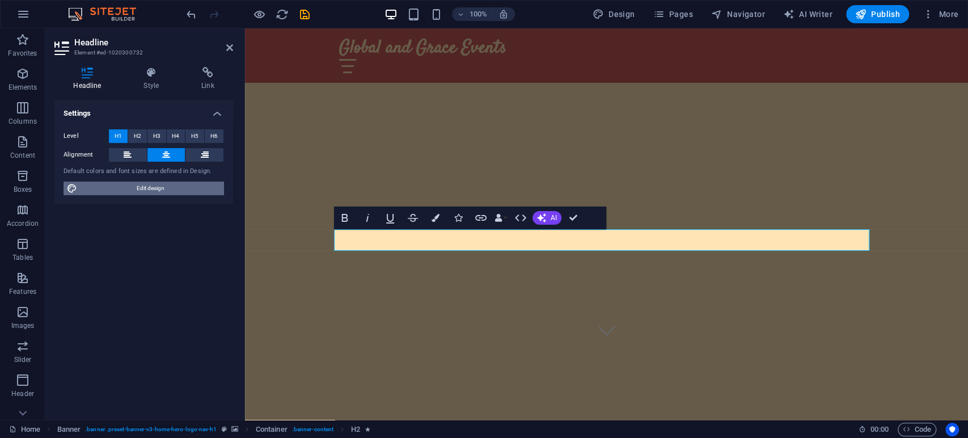
click at [136, 185] on span "Edit design" at bounding box center [150, 188] width 140 height 14
select select "rem"
select select "700"
select select "px"
select select "rem"
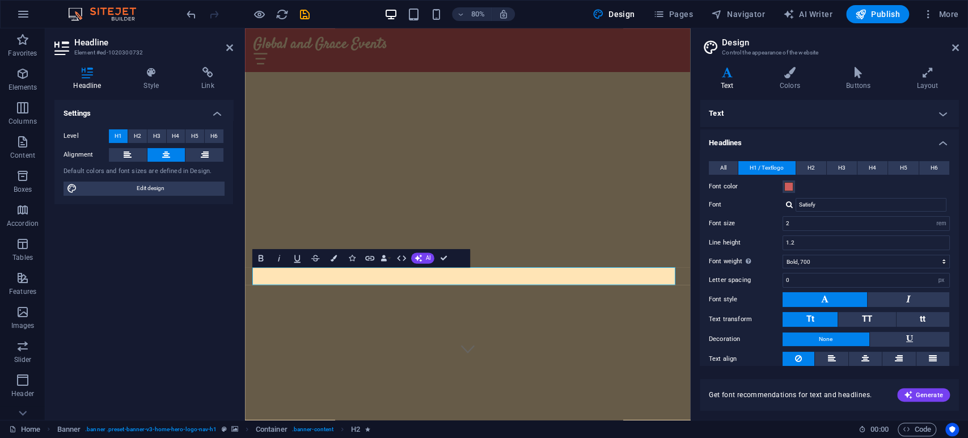
scroll to position [31, 0]
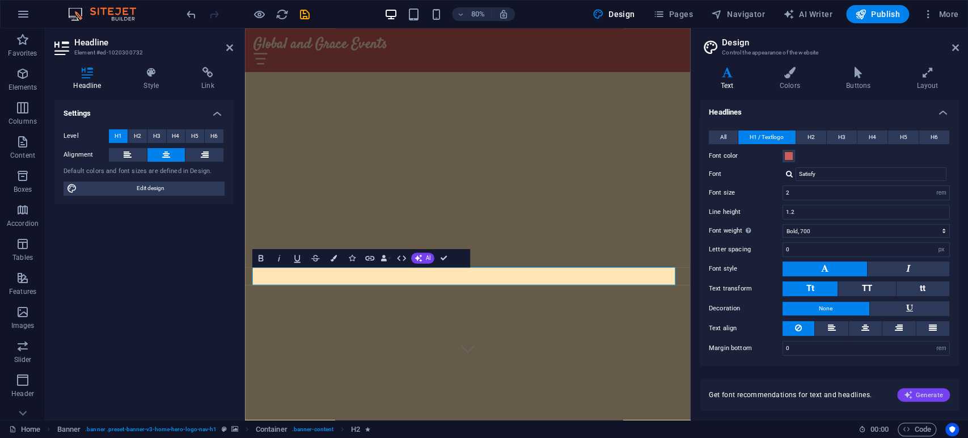
click at [870, 393] on span "Generate" at bounding box center [923, 394] width 39 height 9
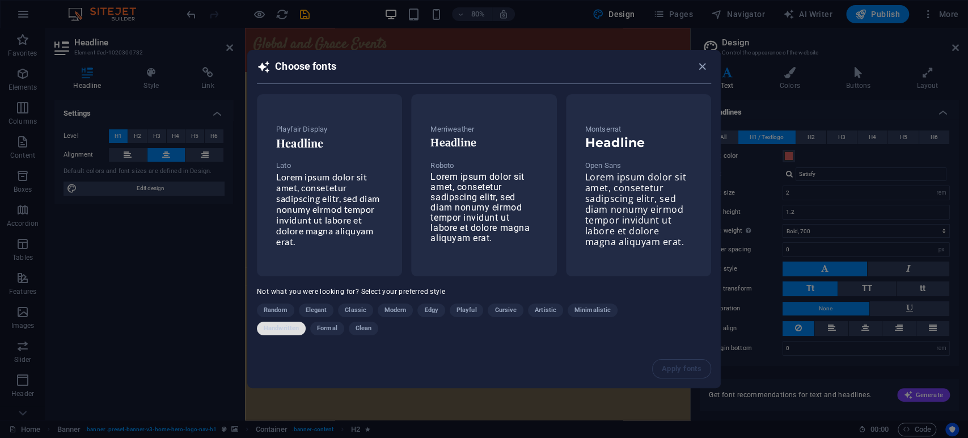
click at [285, 329] on span "Handwritten" at bounding box center [281, 328] width 35 height 14
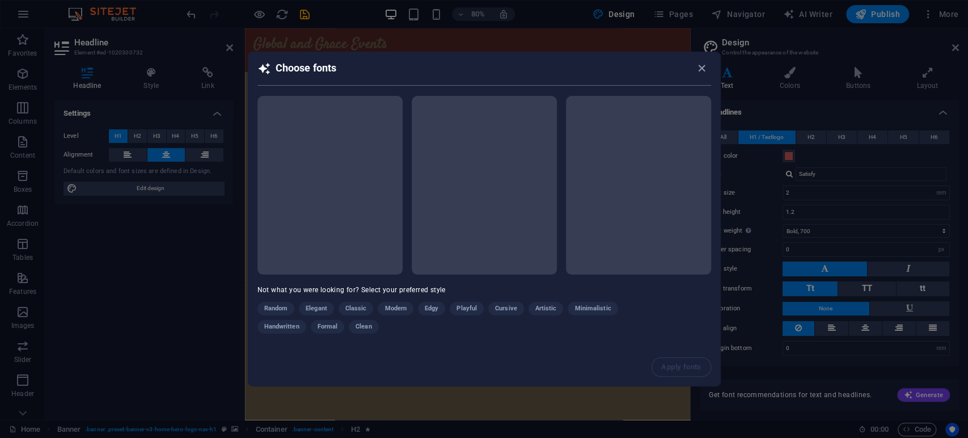
drag, startPoint x: 446, startPoint y: 58, endPoint x: 702, endPoint y: 83, distance: 256.8
click at [573, 126] on div "Choose fonts Not what you were looking for? Select your preferred style Random …" at bounding box center [484, 219] width 473 height 334
click at [698, 62] on icon "button" at bounding box center [701, 68] width 13 height 13
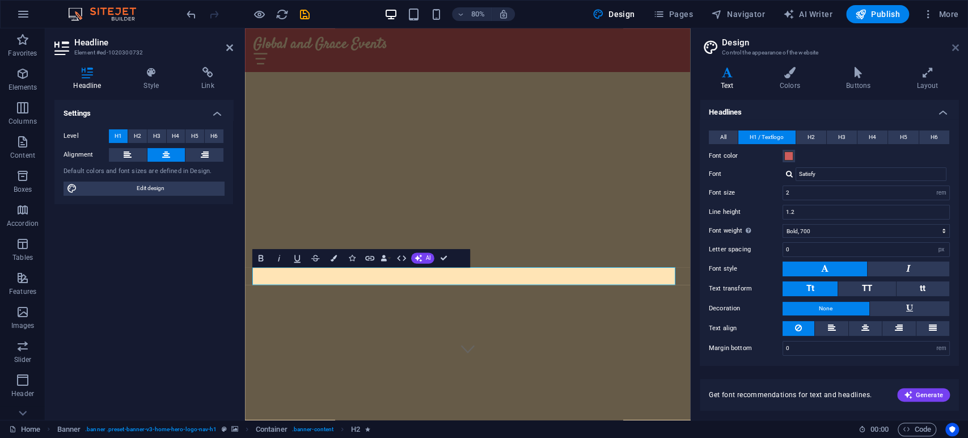
click at [870, 47] on icon at bounding box center [955, 47] width 7 height 9
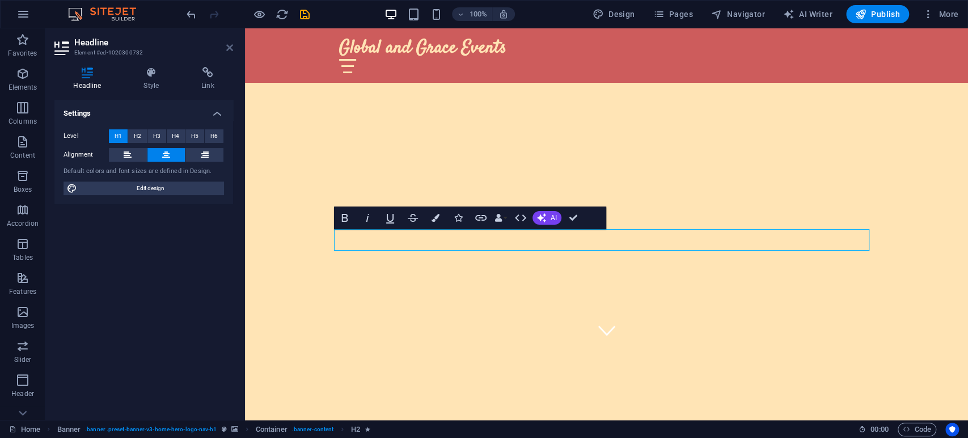
click at [229, 47] on icon at bounding box center [229, 47] width 7 height 9
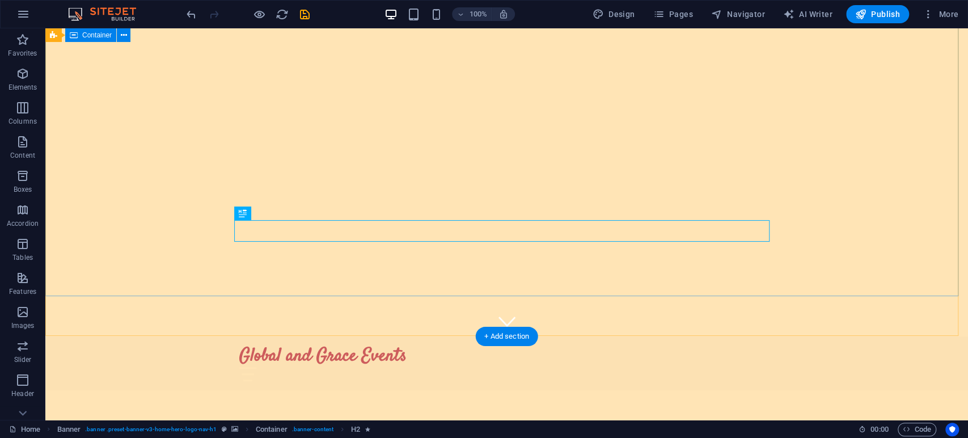
scroll to position [0, 0]
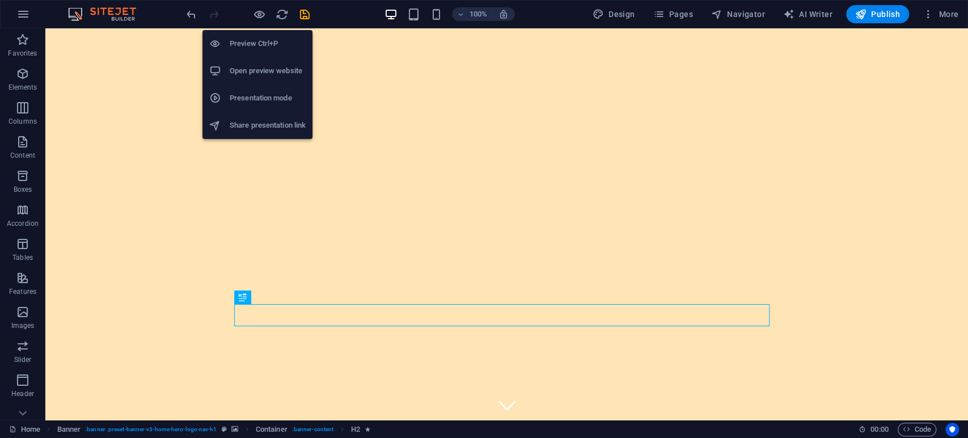
click at [251, 43] on h6 "Preview Ctrl+P" at bounding box center [268, 44] width 76 height 14
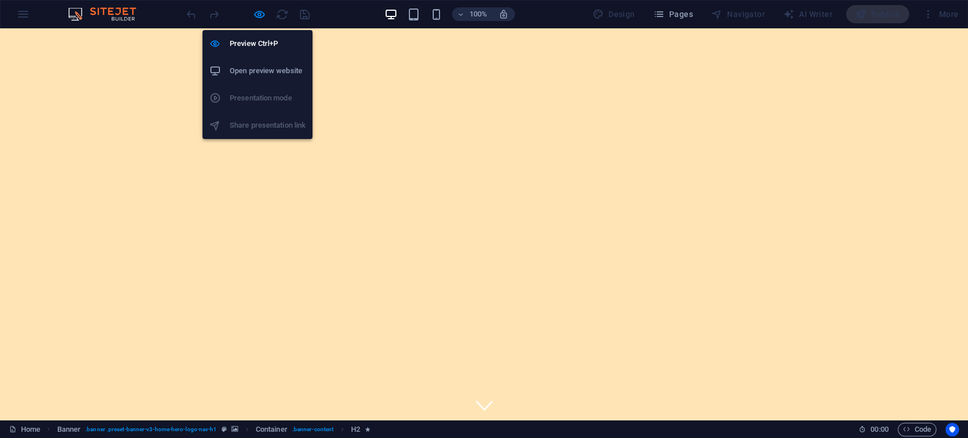
click at [269, 77] on h6 "Open preview website" at bounding box center [268, 71] width 76 height 14
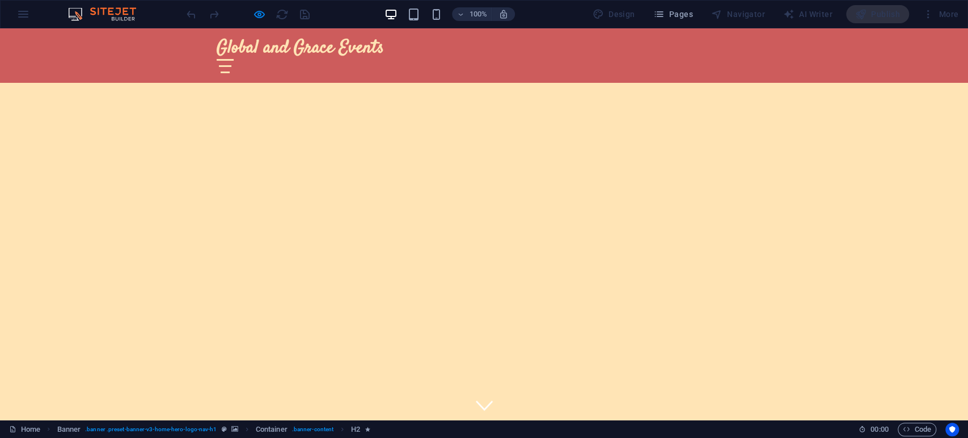
scroll to position [419, 0]
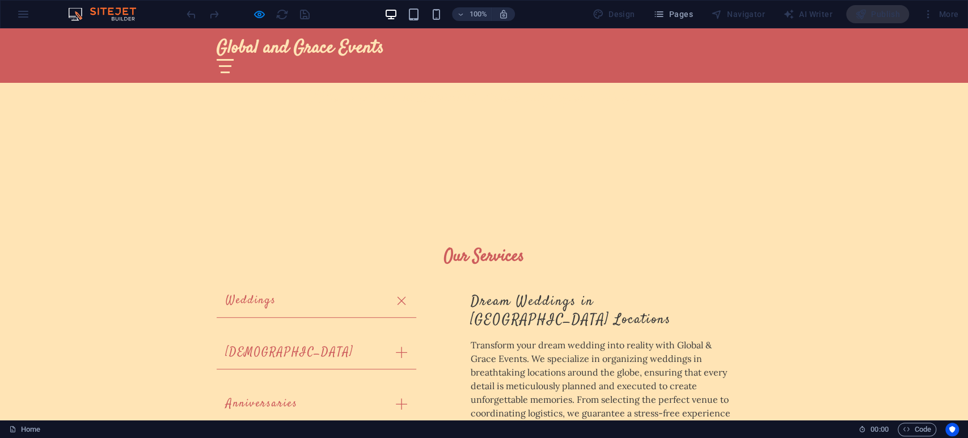
click at [531, 293] on h3 "Dream Weddings in [GEOGRAPHIC_DATA] Locations" at bounding box center [601, 310] width 263 height 35
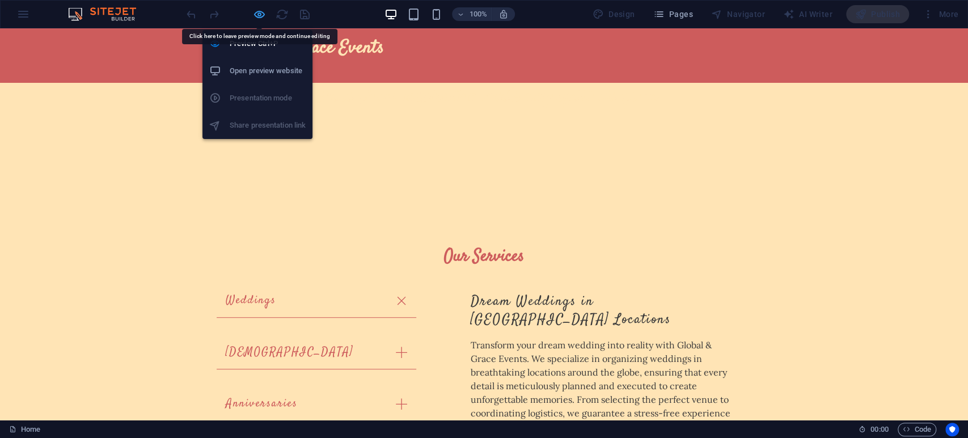
click at [262, 10] on icon "button" at bounding box center [259, 14] width 13 height 13
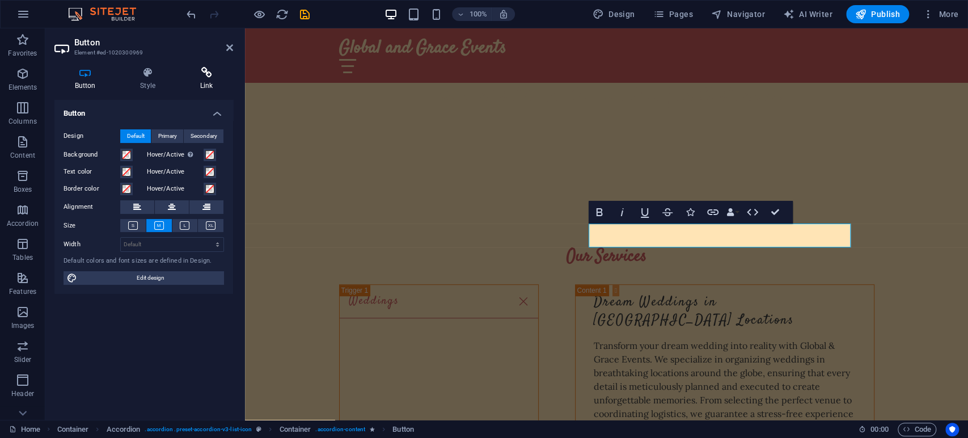
click at [196, 85] on h4 "Link" at bounding box center [206, 79] width 53 height 24
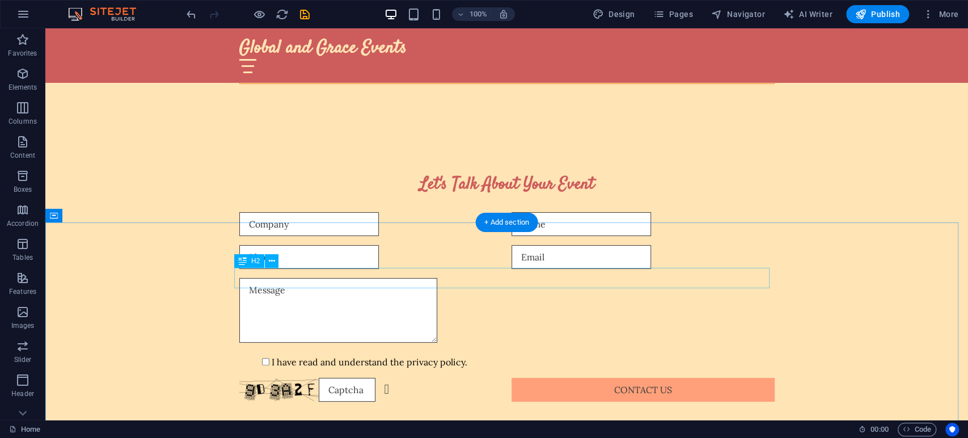
scroll to position [2956, 0]
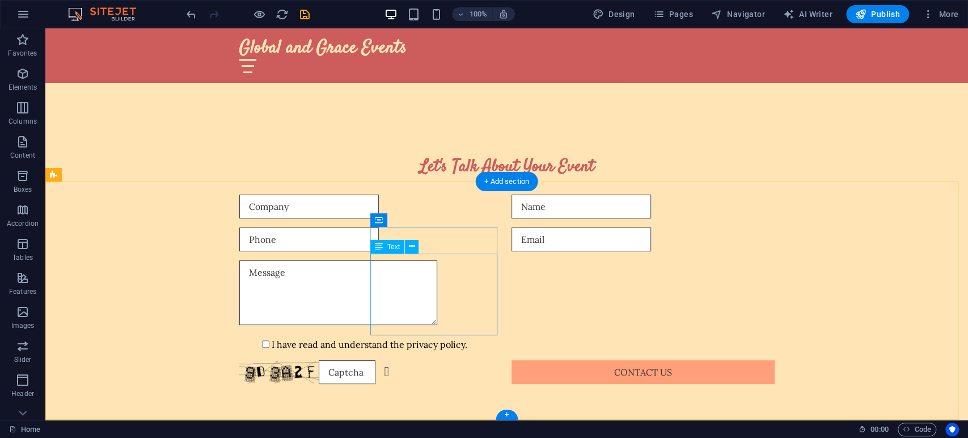
drag, startPoint x: 468, startPoint y: 284, endPoint x: 405, endPoint y: 285, distance: 62.4
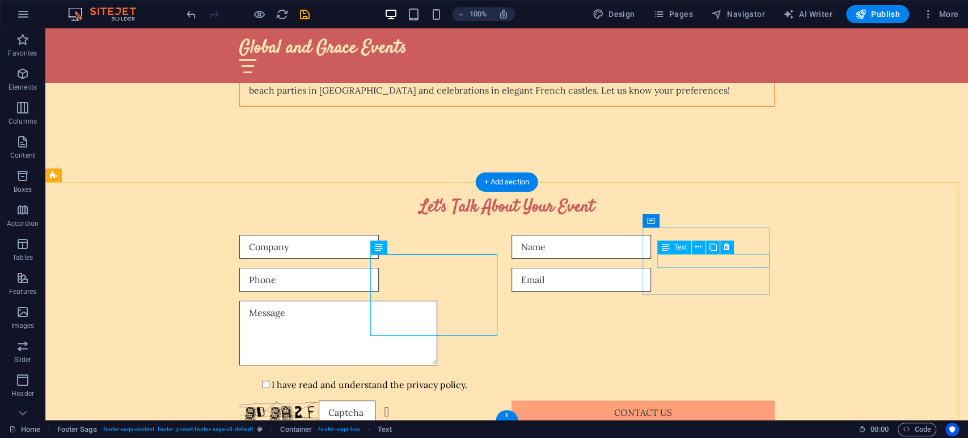
scroll to position [2956, 0]
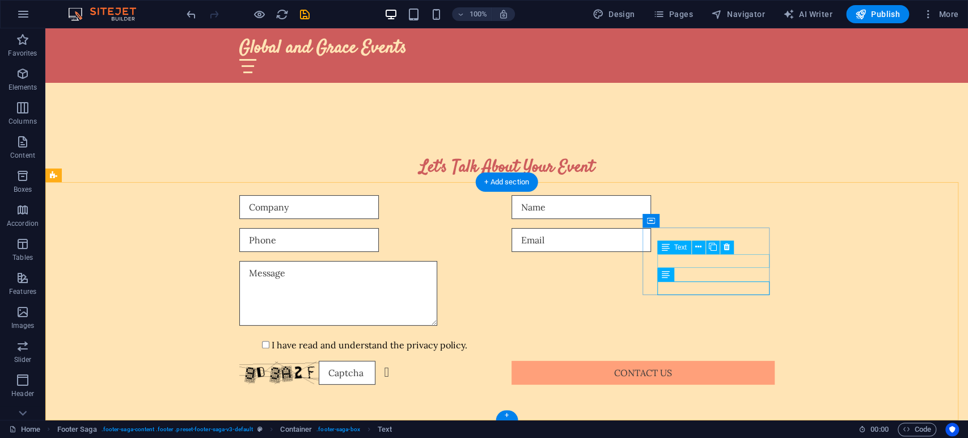
drag, startPoint x: 681, startPoint y: 260, endPoint x: 481, endPoint y: 260, distance: 200.7
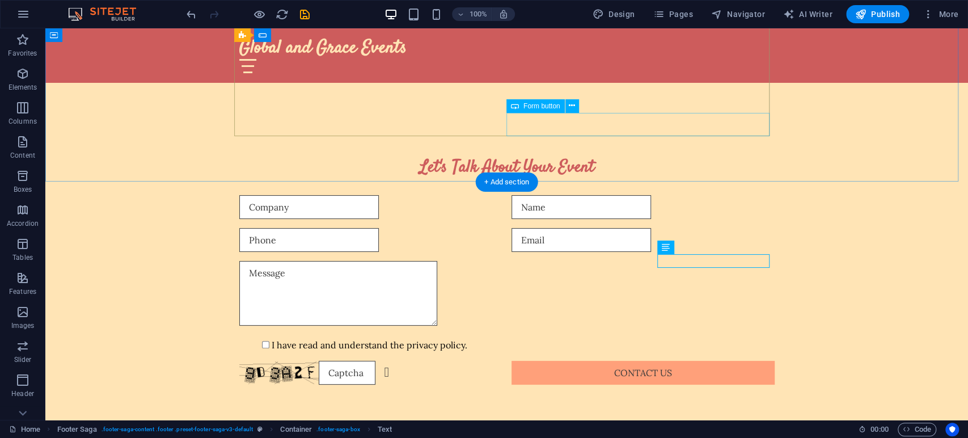
click at [617, 361] on div "Contact Us" at bounding box center [642, 373] width 263 height 24
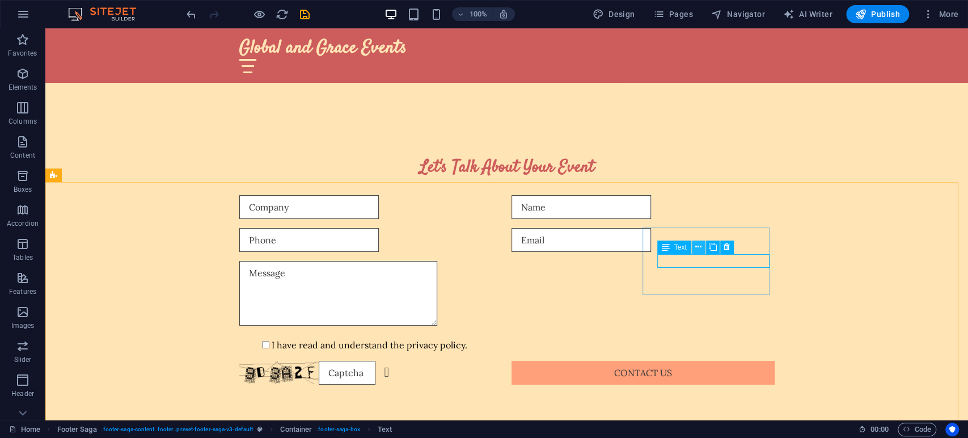
click at [703, 245] on button at bounding box center [699, 247] width 14 height 14
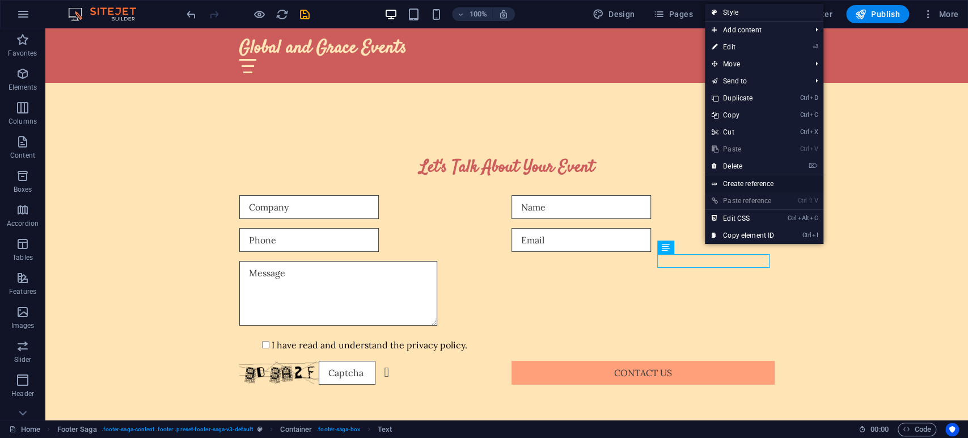
click at [745, 180] on link "Create reference" at bounding box center [764, 183] width 118 height 17
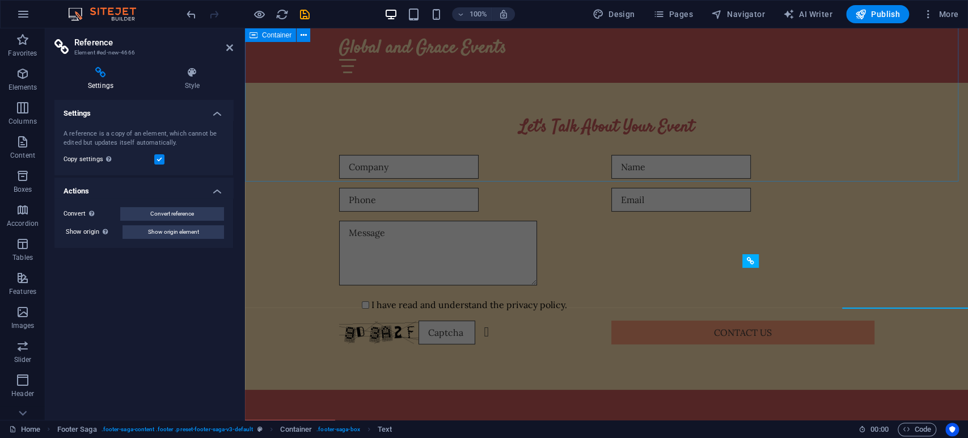
scroll to position [2916, 0]
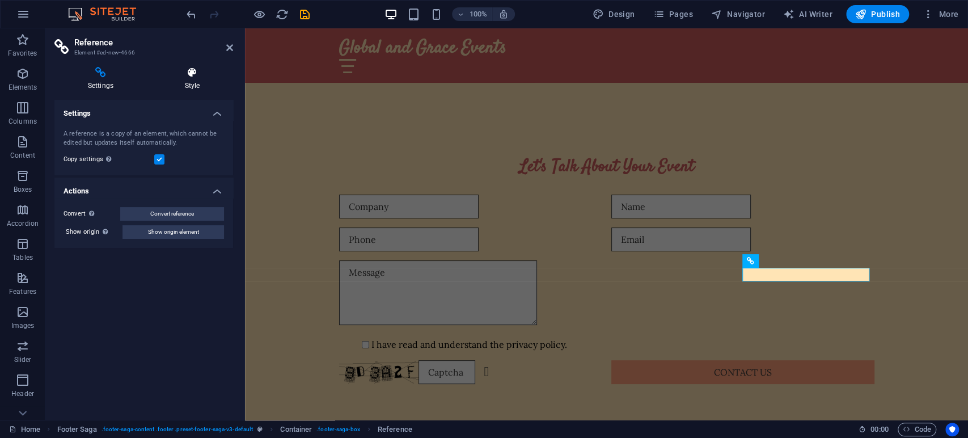
click at [179, 77] on icon at bounding box center [192, 72] width 82 height 11
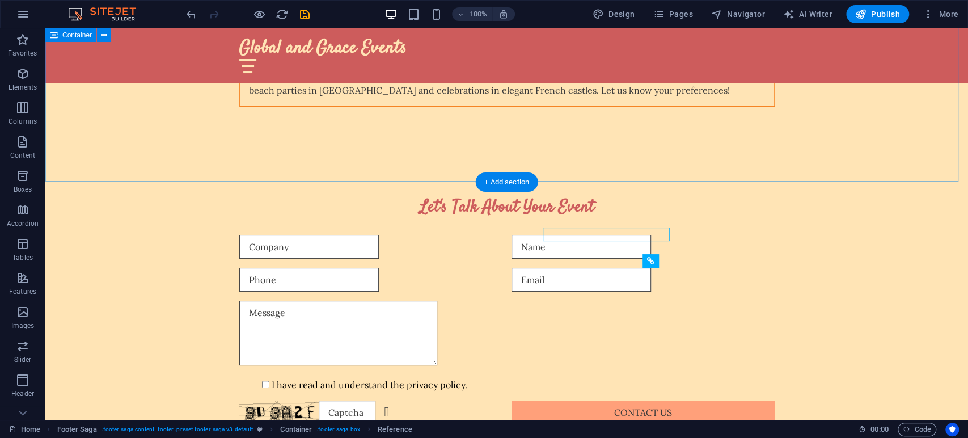
scroll to position [2956, 0]
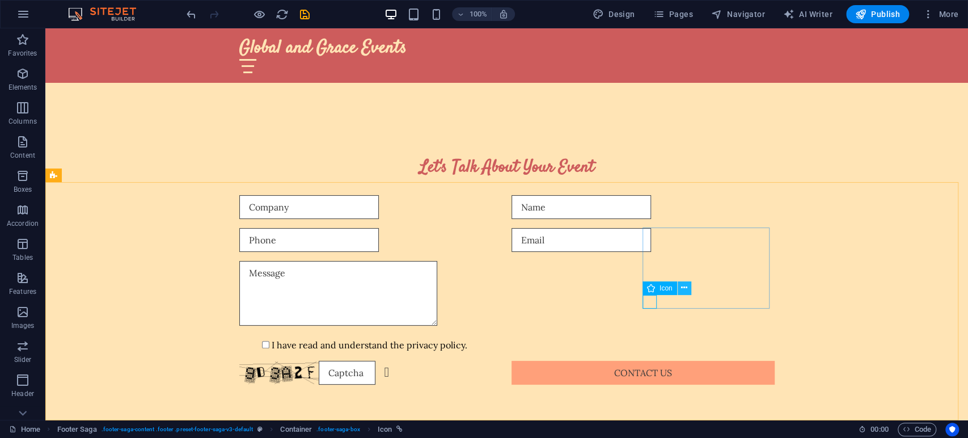
click at [683, 286] on icon at bounding box center [684, 288] width 6 height 12
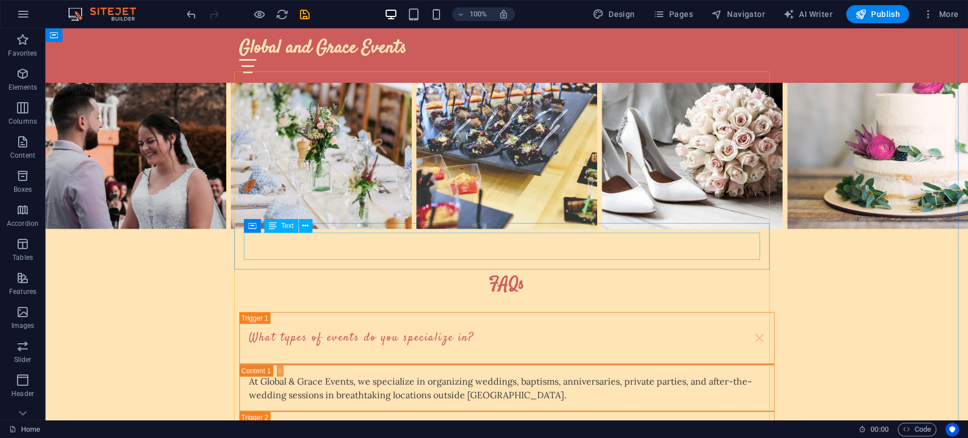
scroll to position [1696, 0]
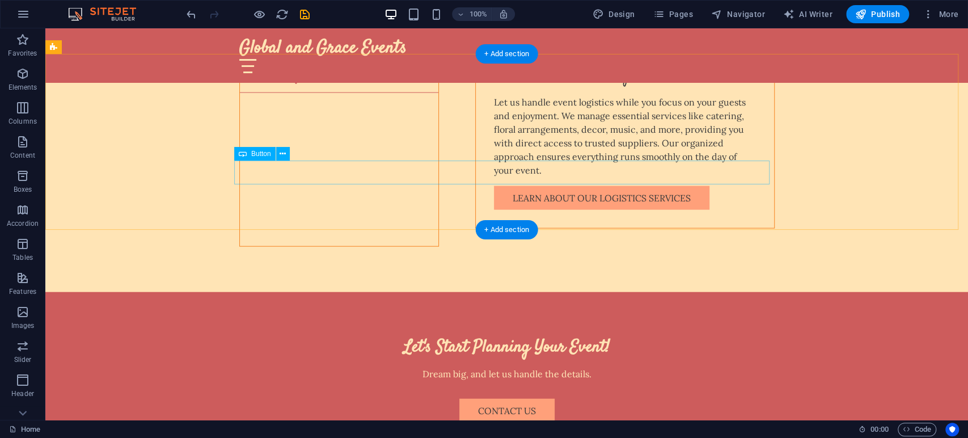
click at [515, 393] on div "Contact Us" at bounding box center [506, 411] width 535 height 24
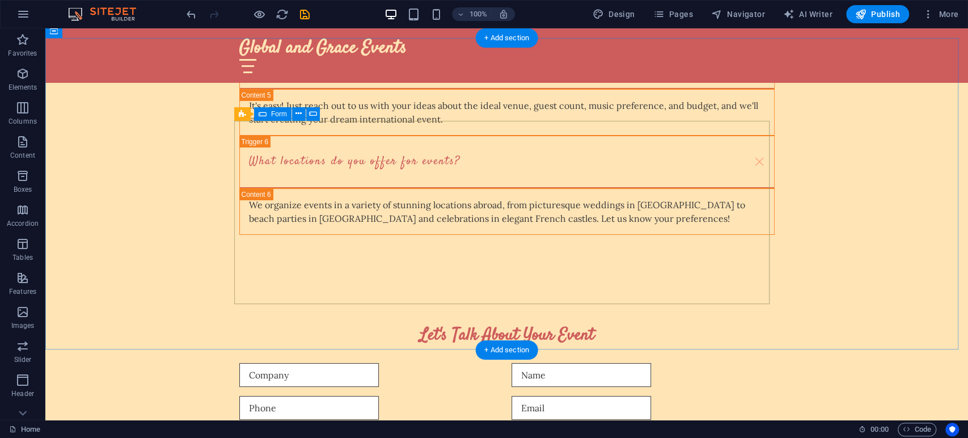
scroll to position [2956, 0]
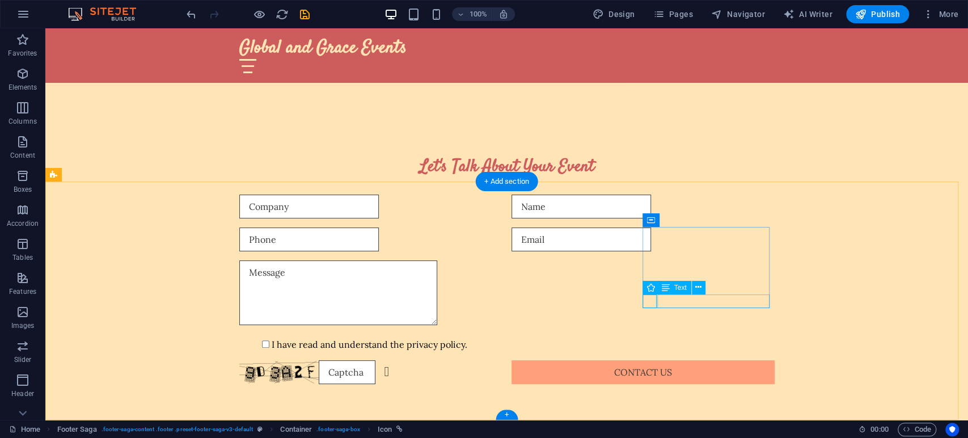
click at [693, 288] on button at bounding box center [699, 288] width 14 height 14
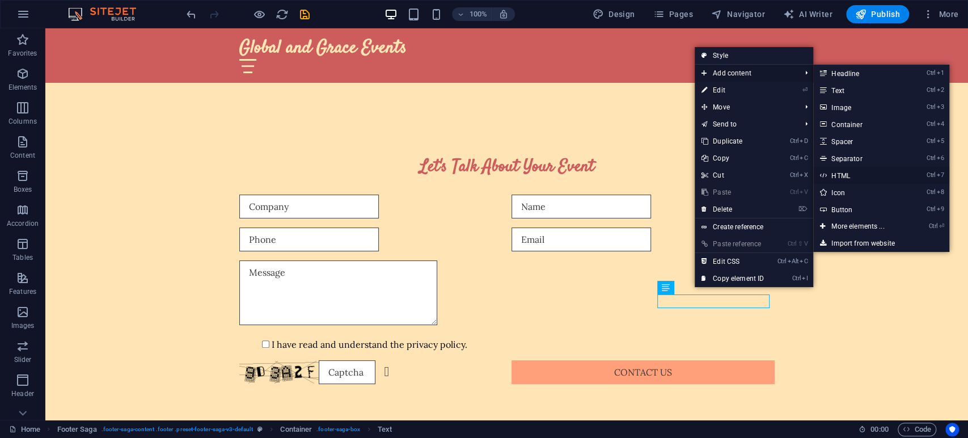
click at [870, 174] on link "Ctrl 7 HTML" at bounding box center [860, 175] width 94 height 17
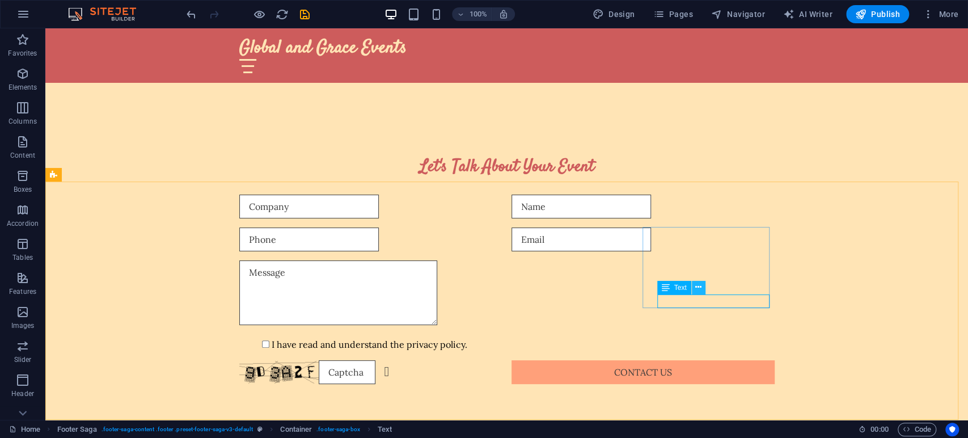
click at [694, 288] on button at bounding box center [699, 288] width 14 height 14
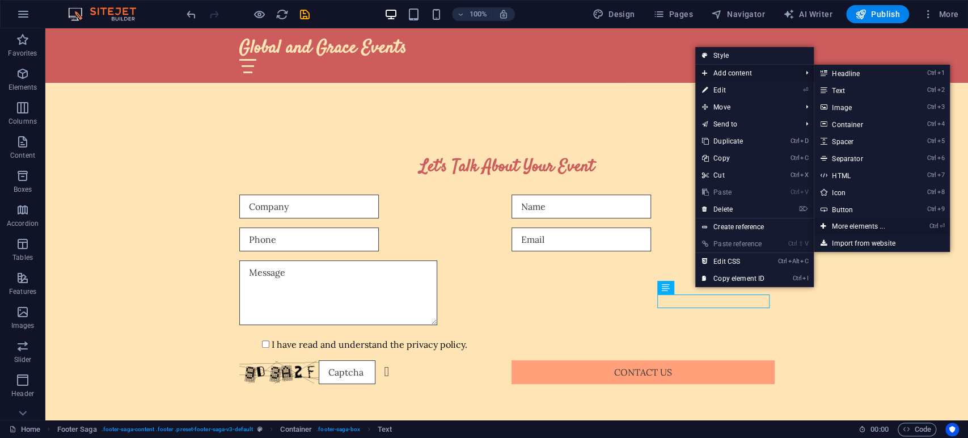
click at [870, 228] on link "Ctrl ⏎ More elements ..." at bounding box center [860, 226] width 94 height 17
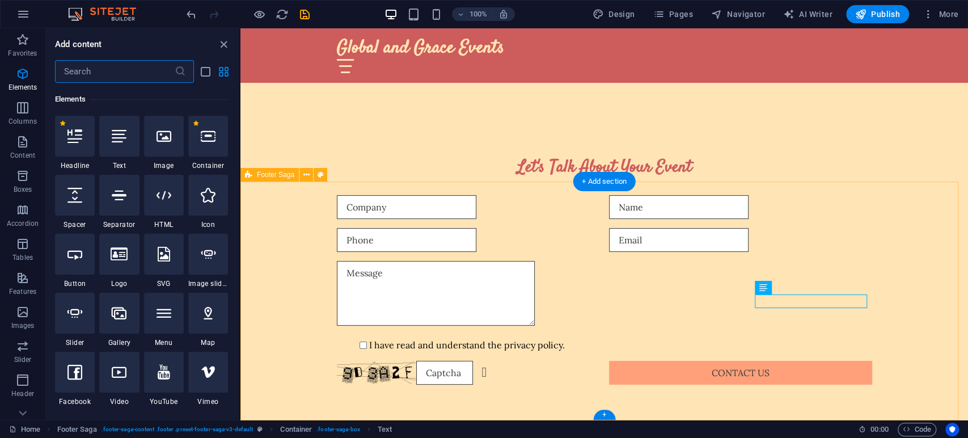
scroll to position [121, 0]
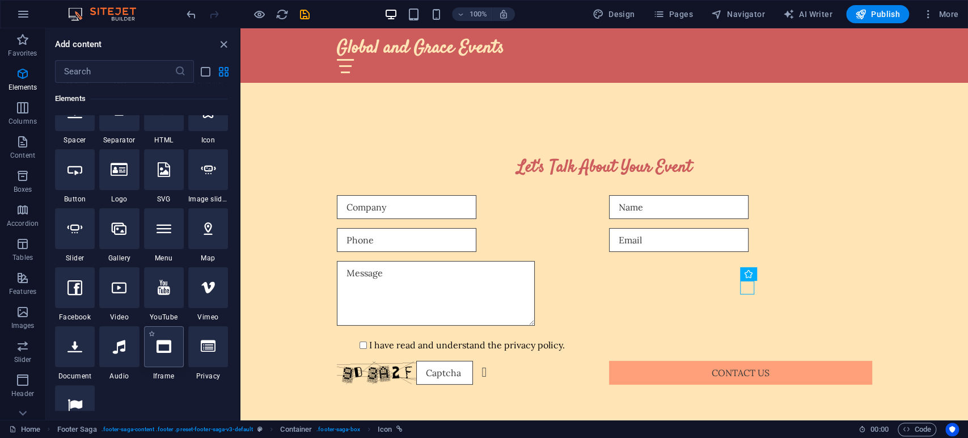
scroll to position [289, 0]
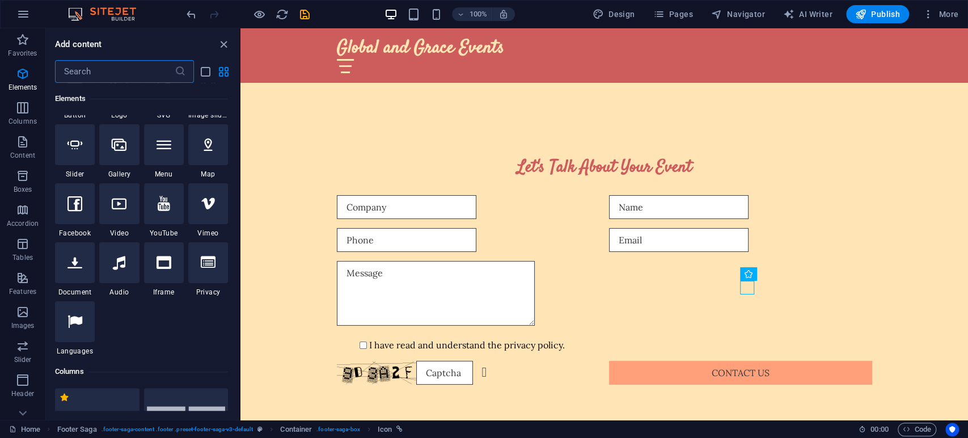
click at [120, 67] on input "text" at bounding box center [115, 71] width 120 height 23
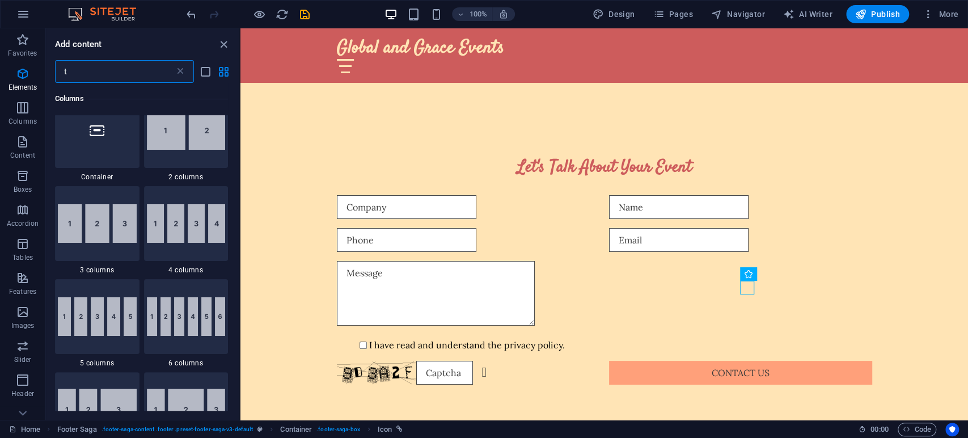
scroll to position [230, 0]
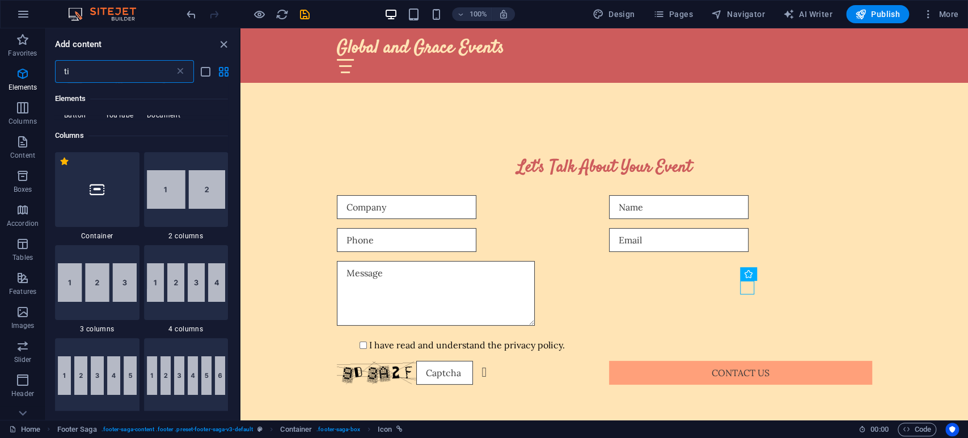
type input "tik"
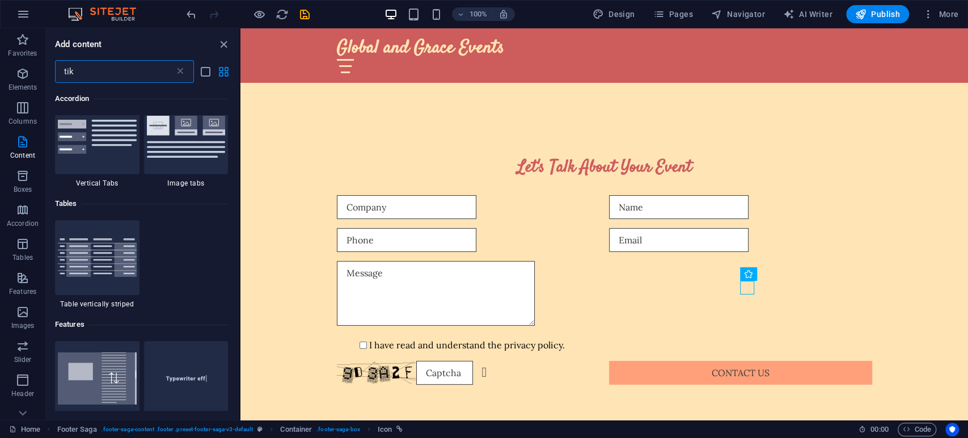
scroll to position [0, 0]
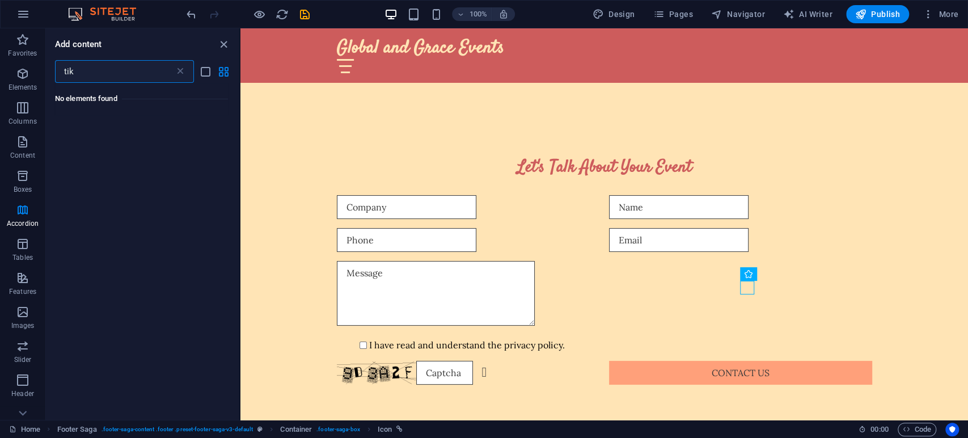
drag, startPoint x: 127, startPoint y: 72, endPoint x: -35, endPoint y: 58, distance: 162.2
click at [0, 58] on html "Global and Grace Events Home Favorites Elements Columns Content Boxes Accordion…" at bounding box center [484, 219] width 968 height 438
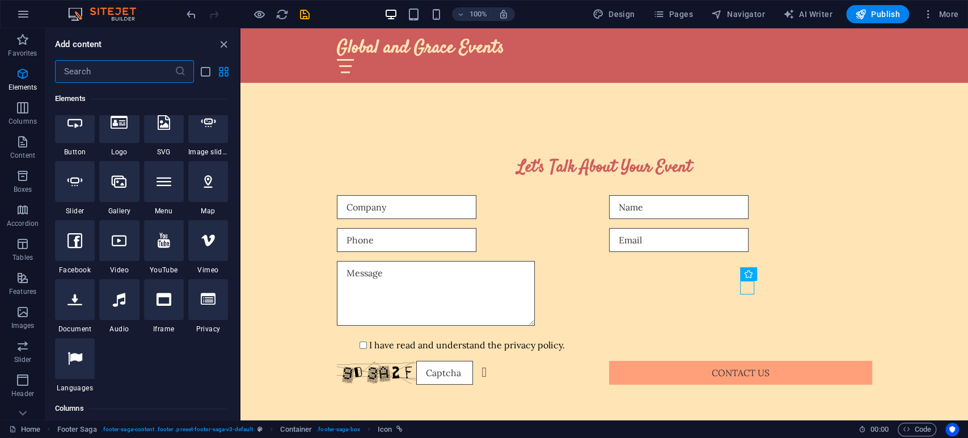
scroll to position [168, 0]
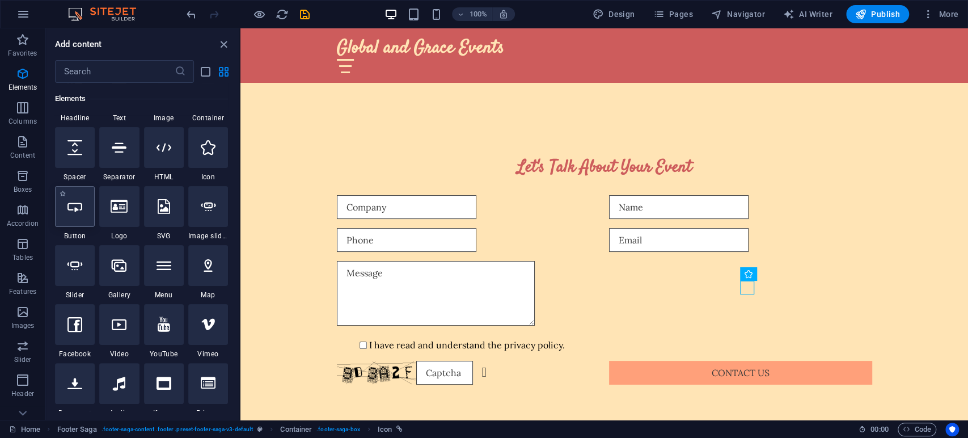
click at [67, 208] on icon at bounding box center [74, 206] width 15 height 15
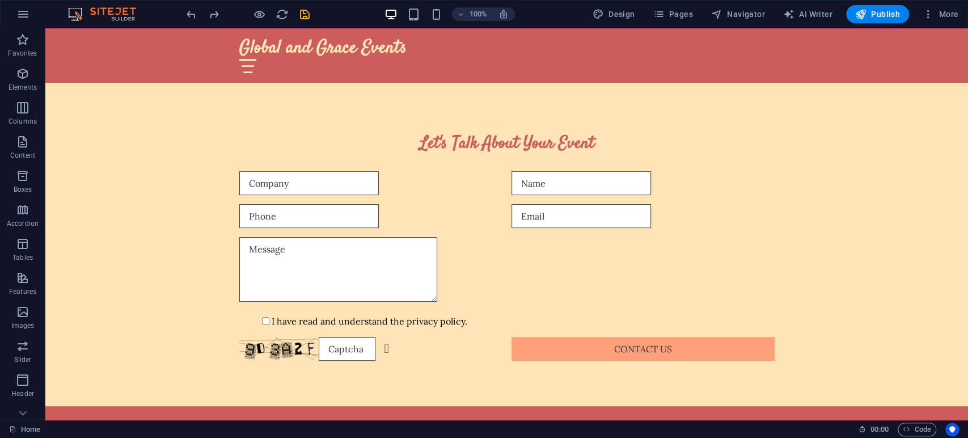
scroll to position [2956, 0]
